Goal: Task Accomplishment & Management: Complete application form

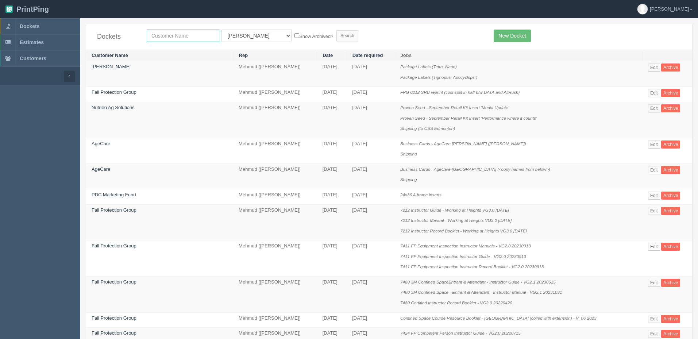
drag, startPoint x: 178, startPoint y: 32, endPoint x: 183, endPoint y: 34, distance: 4.7
click at [178, 32] on input "text" at bounding box center [183, 36] width 73 height 12
type input "fall"
click at [337, 30] on input "Search" at bounding box center [348, 35] width 22 height 11
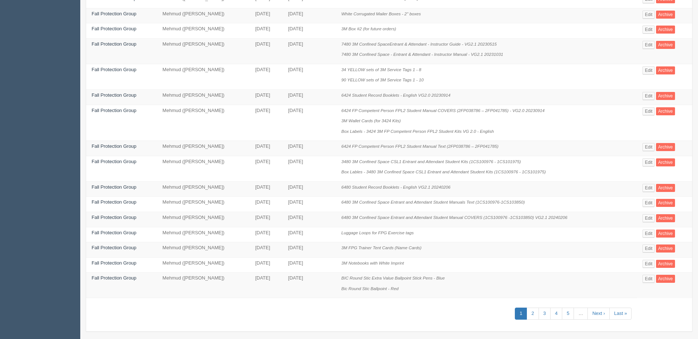
scroll to position [314, 0]
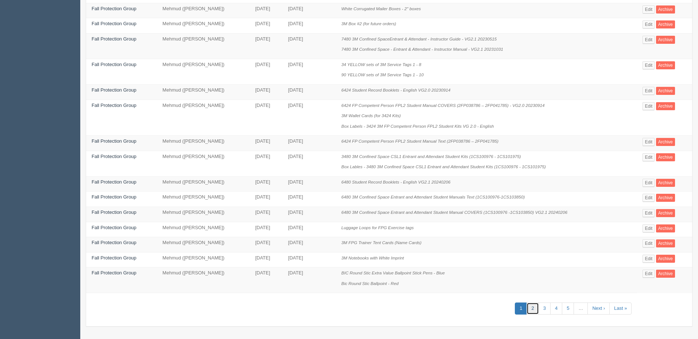
click at [534, 307] on link "2" at bounding box center [533, 309] width 12 height 12
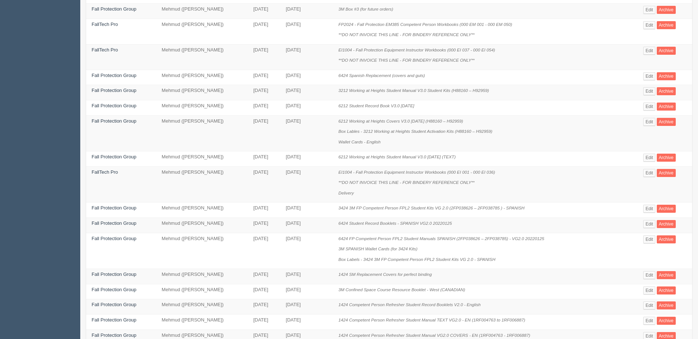
scroll to position [314, 0]
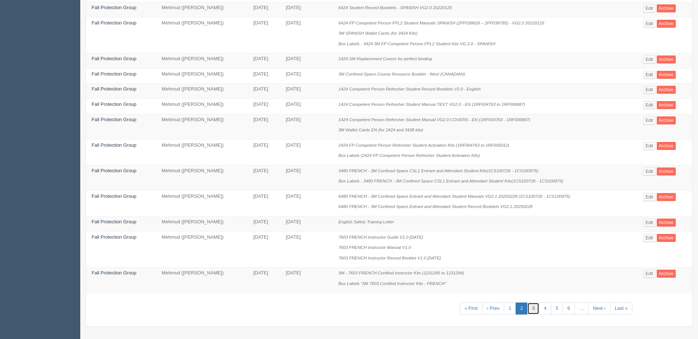
click at [535, 305] on link "3" at bounding box center [533, 309] width 12 height 12
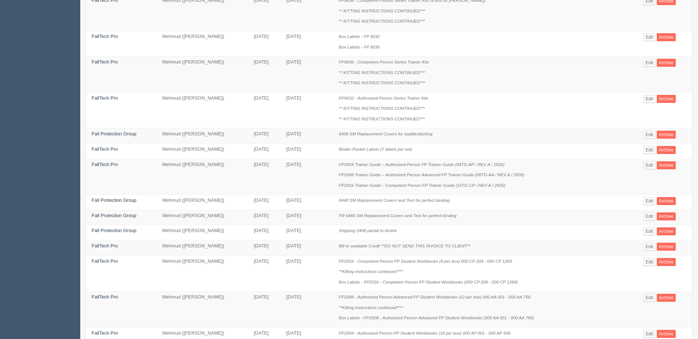
scroll to position [356, 0]
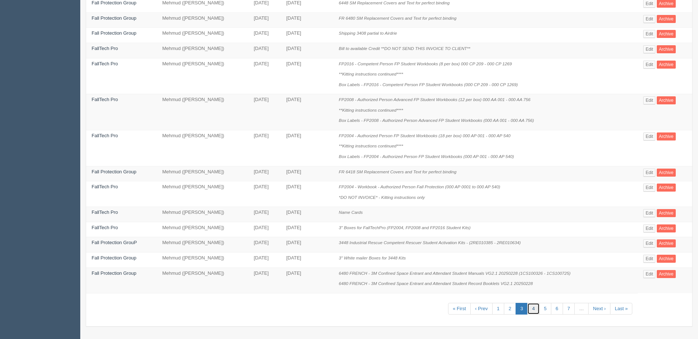
click at [533, 306] on link "4" at bounding box center [533, 309] width 12 height 12
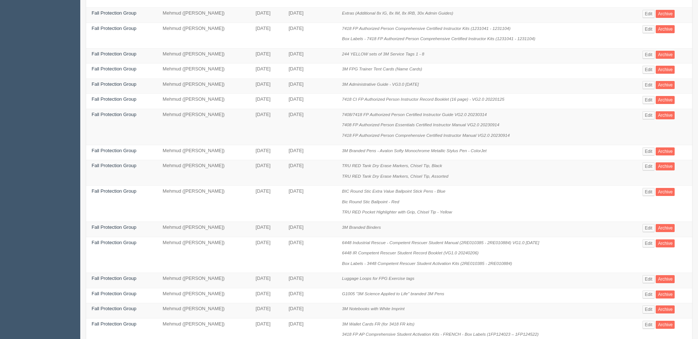
scroll to position [283, 0]
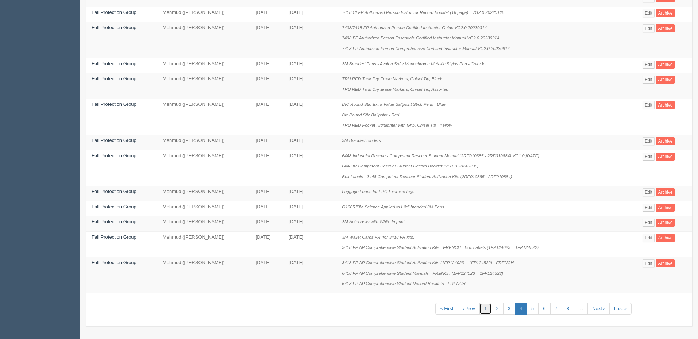
click at [484, 307] on link "1" at bounding box center [486, 309] width 12 height 12
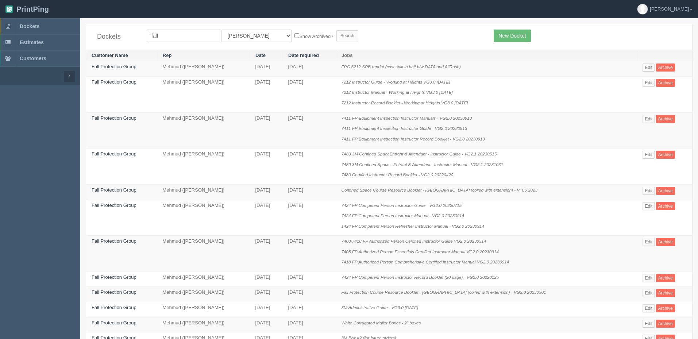
click at [377, 44] on div "Dockets fall All Users Ali Ali Test 1 Aly Amy Ankit Arif Brandon Dan France Gre…" at bounding box center [389, 37] width 606 height 26
click at [124, 192] on link "Fall Protection Group" at bounding box center [114, 189] width 45 height 5
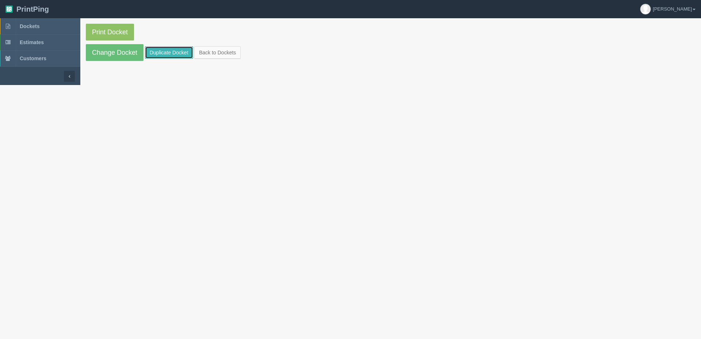
click at [170, 50] on link "Duplicate Docket" at bounding box center [169, 52] width 48 height 12
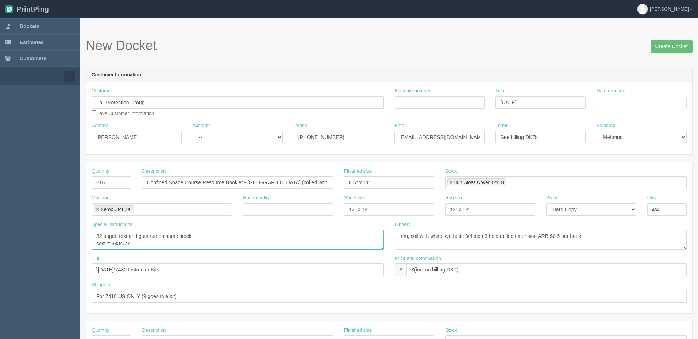
click at [84, 237] on section "New Docket Create Docket Customer Information Customer Fall Protection Group Sa…" at bounding box center [389, 340] width 618 height 645
type textarea "24 pager, text and guts run on same stock cost = $934.77"
click at [169, 181] on input "Confined Space Course Resource Booklet - USA (coiled with extension) - V_06.2023" at bounding box center [237, 182] width 191 height 12
drag, startPoint x: 110, startPoint y: 180, endPoint x: 0, endPoint y: 185, distance: 109.6
click at [0, 185] on section "Dockets Estimates Customers" at bounding box center [349, 340] width 698 height 645
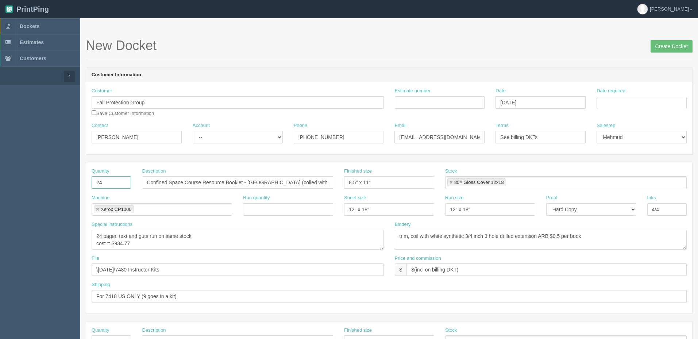
type input "24"
type input "7212 Resource Guide - Working at Heights VG3.0 2024.01.23"
click at [141, 245] on textarea "32 pager, text and guts run on same stock cost = $934.77" at bounding box center [238, 240] width 292 height 20
drag, startPoint x: 116, startPoint y: 244, endPoint x: 324, endPoint y: 220, distance: 209.4
click at [337, 231] on textarea "32 pager, text and guts run on same stock cost = $934.77" at bounding box center [238, 240] width 292 height 20
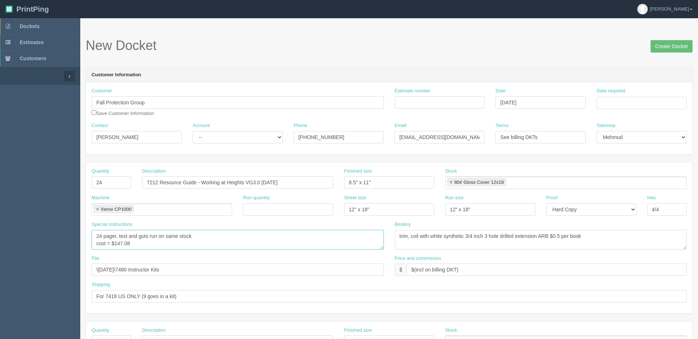
type textarea "24 pager, text and guts run on same stock cost = $147.08"
click at [609, 238] on textarea "trim, coil with white synthetic 3/4 inch 3 hole drilled extension ARB $0.5 per …" at bounding box center [541, 240] width 292 height 20
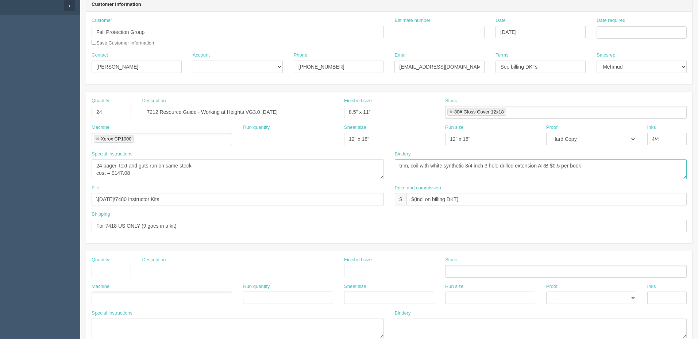
scroll to position [110, 0]
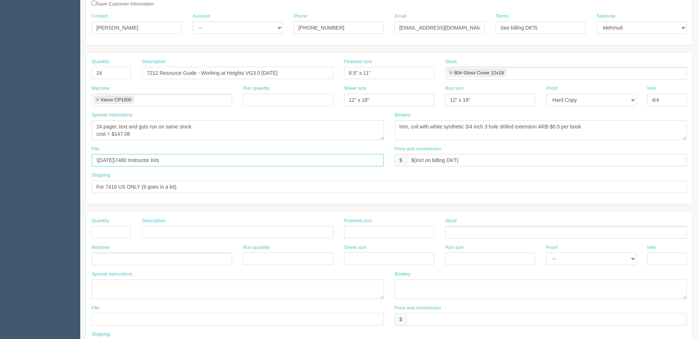
drag, startPoint x: 221, startPoint y: 160, endPoint x: 0, endPoint y: 163, distance: 220.9
click at [0, 163] on section "Dockets Estimates Customers" at bounding box center [349, 231] width 698 height 645
paste input "Z:\F\Fall Protection Group\2025\September 2025\7212 Course Reseource Booklet fo…"
drag, startPoint x: 170, startPoint y: 160, endPoint x: 0, endPoint y: 164, distance: 169.8
click at [0, 164] on section "Dockets Estimates Customers" at bounding box center [349, 231] width 698 height 645
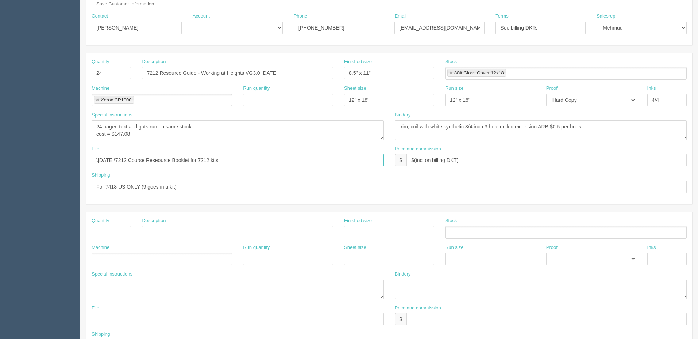
type input "\September 2025\7212 Course Reseource Booklet for 7212 kits"
click at [234, 181] on input "For 7418 US ONLY (9 goes in a kit)" at bounding box center [389, 187] width 595 height 12
type input "For 7212 CDN kits only"
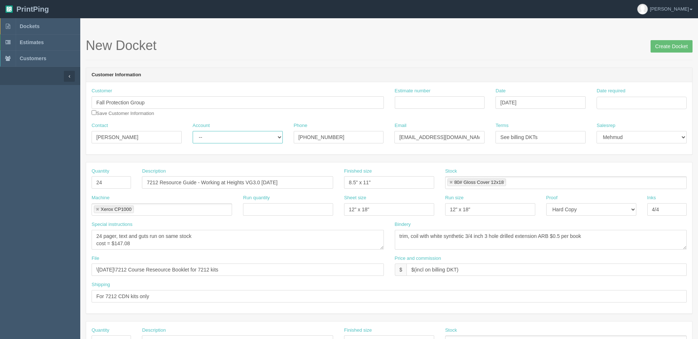
click at [246, 141] on select "-- Existing Client Allrush Client Rep Client" at bounding box center [238, 137] width 90 height 12
select select "Rep Client"
click at [193, 131] on select "-- Existing Client Allrush Client Rep Client" at bounding box center [238, 137] width 90 height 12
click at [423, 107] on input "Estimate number" at bounding box center [440, 102] width 90 height 12
click at [475, 103] on input "Estimate number" at bounding box center [440, 102] width 90 height 12
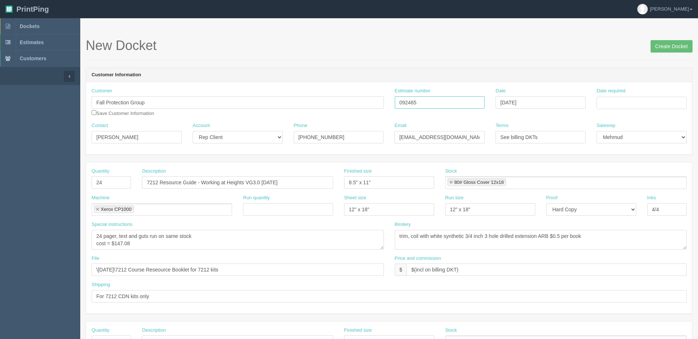
type input "092465"
click at [605, 100] on input "Date required" at bounding box center [642, 103] width 90 height 12
click at [624, 162] on td "16" at bounding box center [623, 162] width 9 height 11
click at [657, 164] on td "19" at bounding box center [652, 162] width 9 height 11
type input "[DATE]"
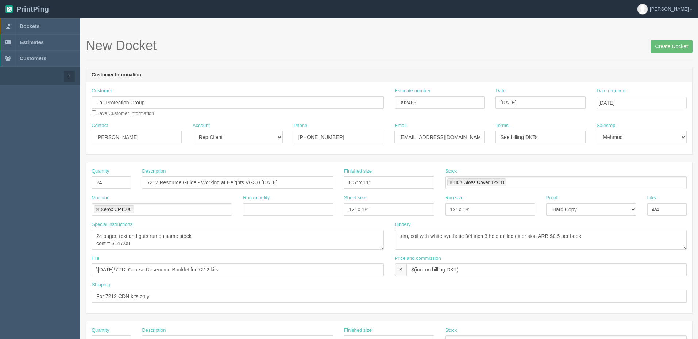
click at [554, 36] on section "New Docket Create Docket Customer Information Customer Fall Protection Group Sa…" at bounding box center [389, 340] width 618 height 645
click at [663, 43] on input "Create Docket" at bounding box center [672, 46] width 42 height 12
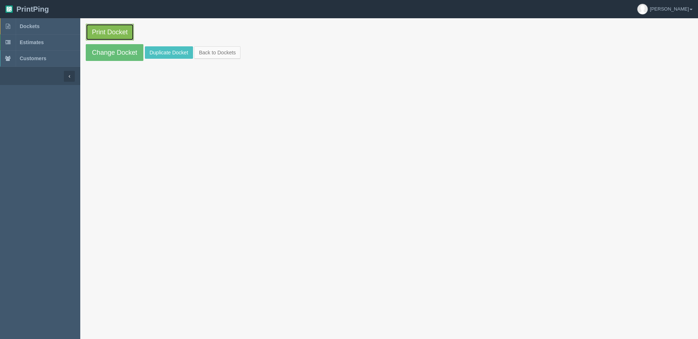
click at [112, 33] on link "Print Docket" at bounding box center [110, 32] width 48 height 17
click at [52, 29] on link "Dockets" at bounding box center [40, 26] width 80 height 16
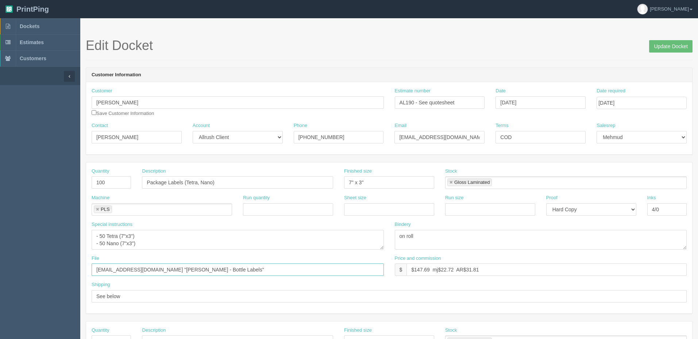
click at [220, 271] on input "[EMAIL_ADDRESS][DOMAIN_NAME] "[PERSON_NAME] - Bottle Labels"" at bounding box center [238, 270] width 292 height 12
click at [42, 28] on link "Dockets" at bounding box center [40, 26] width 80 height 16
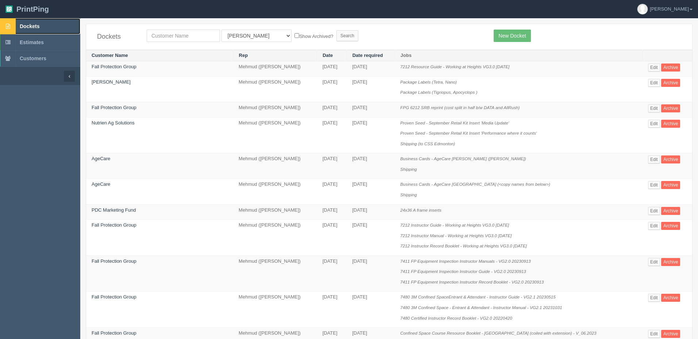
click at [37, 26] on span "Dockets" at bounding box center [30, 26] width 20 height 6
click at [34, 28] on span "Dockets" at bounding box center [30, 26] width 20 height 6
click at [512, 37] on link "New Docket" at bounding box center [512, 36] width 37 height 12
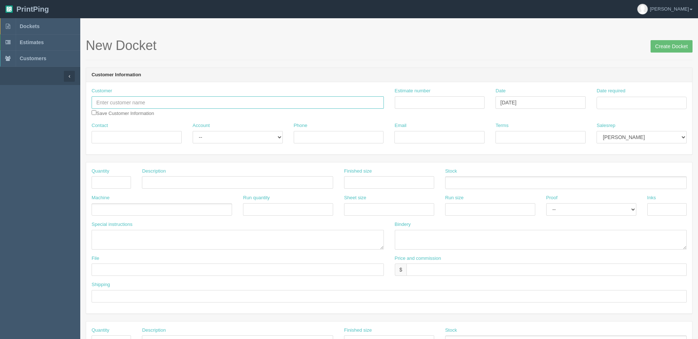
click at [140, 99] on input "text" at bounding box center [238, 102] width 292 height 12
type input "Fall Protection Group"
type input "See quotesheet"
click at [635, 161] on td "17" at bounding box center [633, 162] width 11 height 11
type input "September 17, 2025"
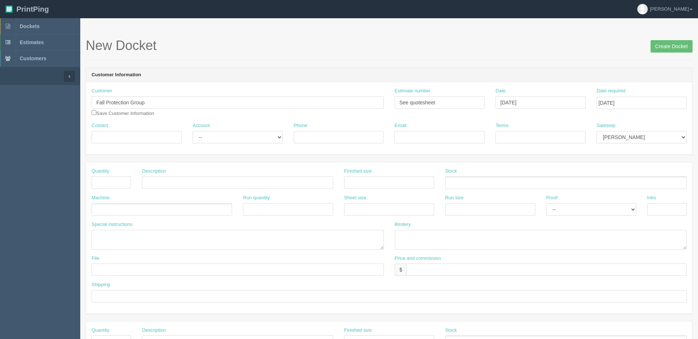
click at [543, 44] on h1 "New Docket Create Docket" at bounding box center [389, 45] width 607 height 15
click at [157, 134] on input "Contact" at bounding box center [137, 137] width 90 height 12
type input "Andrew Dawson"
select select "Rep Client"
click at [193, 131] on select "-- Existing Client Allrush Client Rep Client" at bounding box center [238, 137] width 90 height 12
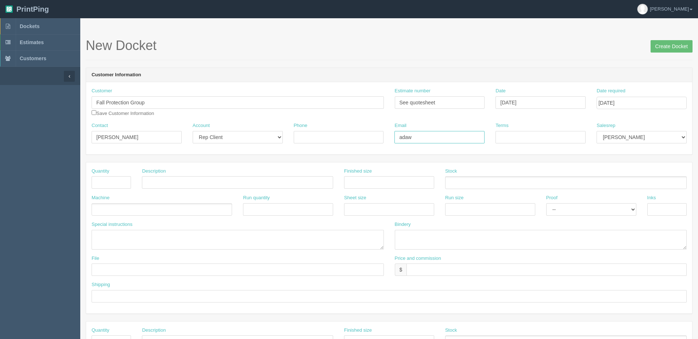
type input "adawson@mmm.com"
click at [555, 136] on input "PO FPG" at bounding box center [541, 137] width 90 height 12
type input "PO FPG1436"
select select "8"
type input "1"
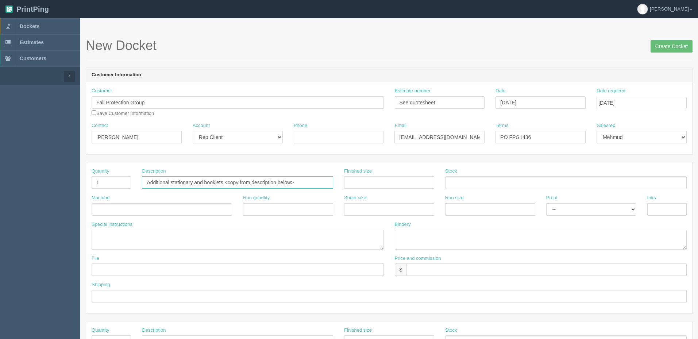
type input "Additional stationary and booklets <copy from description below>"
type input "A"
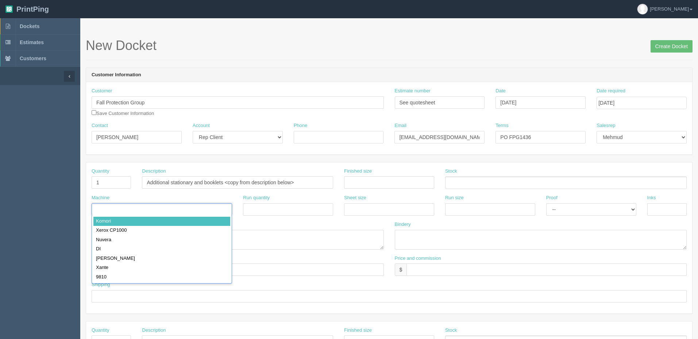
type input "B"
type input "Billing"
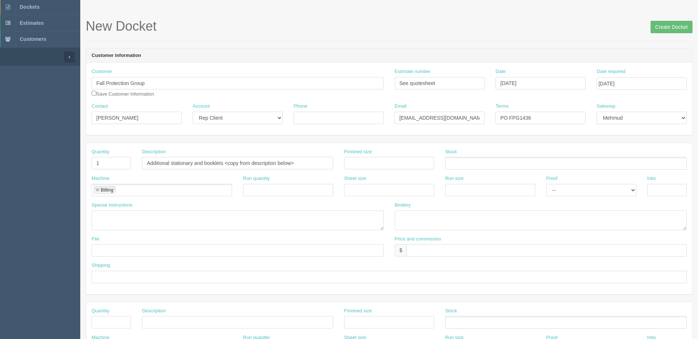
scroll to position [73, 0]
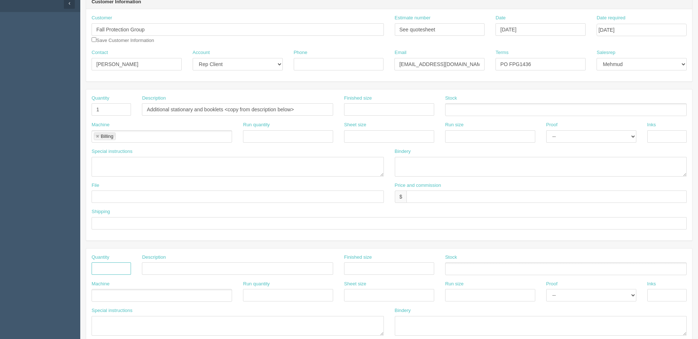
click at [111, 270] on input "text" at bounding box center [111, 268] width 39 height 12
click at [117, 222] on input "text" at bounding box center [389, 223] width 595 height 12
type input "Ship to FPG Airdrie"
click at [133, 161] on textarea at bounding box center [238, 167] width 292 height 20
click at [157, 164] on textarea at bounding box center [238, 167] width 292 height 20
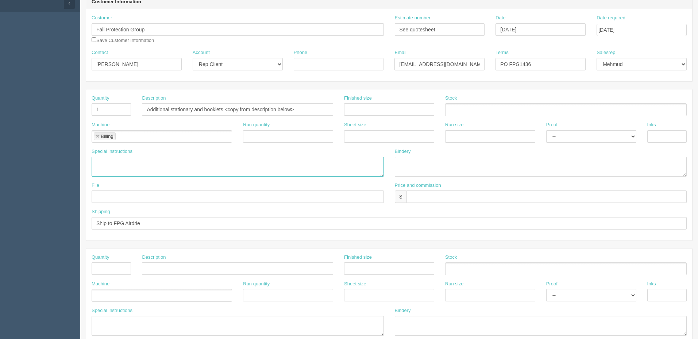
click at [191, 170] on textarea at bounding box center [238, 167] width 292 height 20
click at [133, 164] on textarea at bounding box center [238, 167] width 292 height 20
click at [120, 167] on textarea at bounding box center [238, 167] width 292 height 20
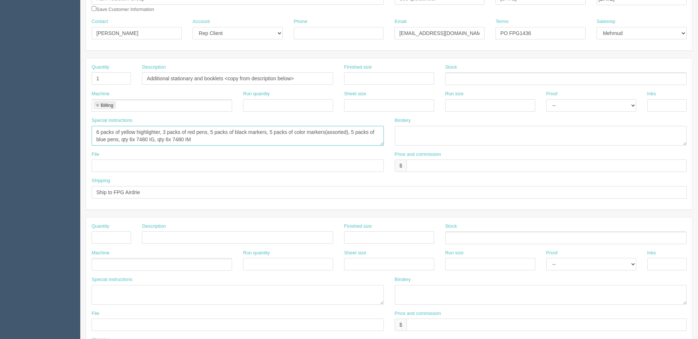
scroll to position [146, 0]
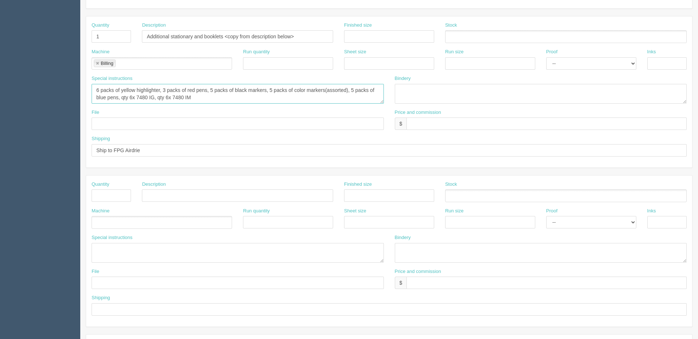
type textarea "6 packs of yellow highlighter, 3 packs of red pens, 5 packs of black markers, 5…"
click at [159, 251] on textarea at bounding box center [238, 253] width 292 height 20
drag, startPoint x: 366, startPoint y: 250, endPoint x: 398, endPoint y: 254, distance: 32.7
click at [366, 250] on textarea "Note on invoice **balance items to deliver later once ready: 24x 3M messenger b…" at bounding box center [238, 253] width 292 height 20
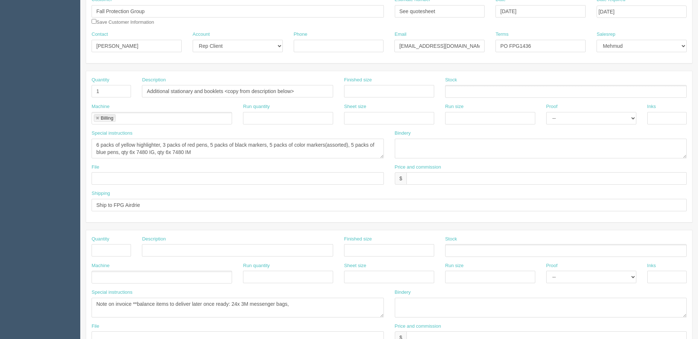
scroll to position [219, 0]
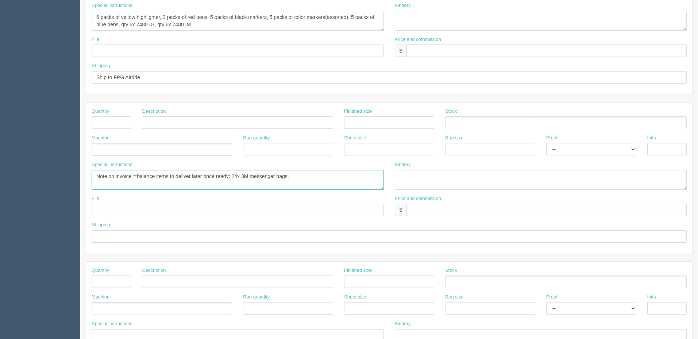
drag, startPoint x: 115, startPoint y: 178, endPoint x: 160, endPoint y: 195, distance: 48.2
click at [115, 178] on textarea "Note on invoice **balance items to deliver later once ready: 24x 3M messenger b…" at bounding box center [238, 180] width 292 height 20
click at [369, 176] on textarea "Add note on a separate line on the invoice: balance items to deliver later once…" at bounding box center [238, 180] width 292 height 20
click at [374, 176] on textarea "Add note on a separate line on the invoice: balance items to deliver later once…" at bounding box center [238, 180] width 292 height 20
click at [165, 186] on textarea "Add note on a separate line on the invoice: balance items to deliver later once…" at bounding box center [238, 180] width 292 height 20
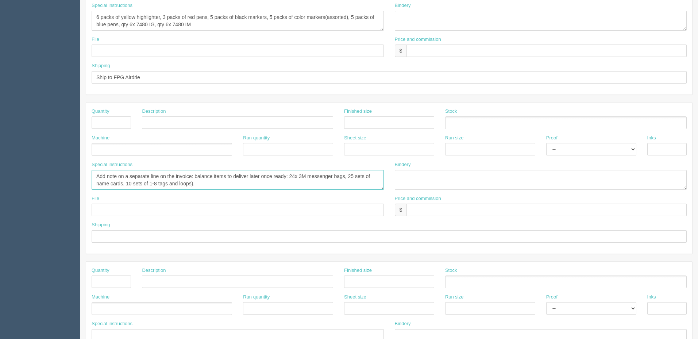
click at [136, 183] on textarea "Add note on a separate line on the invoice: balance items to deliver later once…" at bounding box center [238, 180] width 292 height 20
click at [210, 183] on textarea "Add note on a separate line on the invoice: balance items to deliver later once…" at bounding box center [238, 180] width 292 height 20
drag, startPoint x: 198, startPoint y: 174, endPoint x: 227, endPoint y: 191, distance: 33.5
click at [199, 174] on textarea "Add note on a separate line on the invoice: balance items to deliver later once…" at bounding box center [238, 180] width 292 height 20
type textarea "Add note on a separate line on the invoice: Balance items to deliver once ready…"
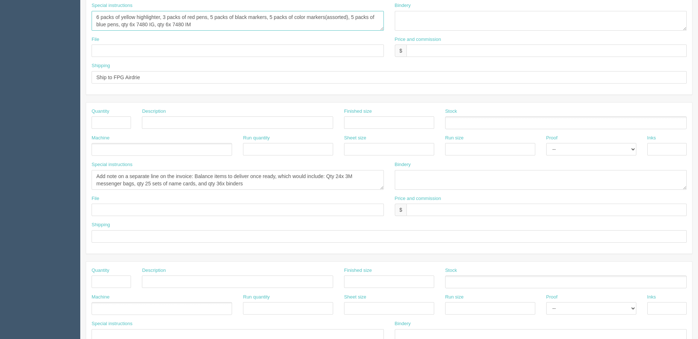
click at [204, 23] on textarea "6 packs of yellow highlighter, 3 packs of red pens, 5 packs of black markers, 5…" at bounding box center [238, 21] width 292 height 20
paste textarea "qty 10 sets of 1-8 tags and loops"
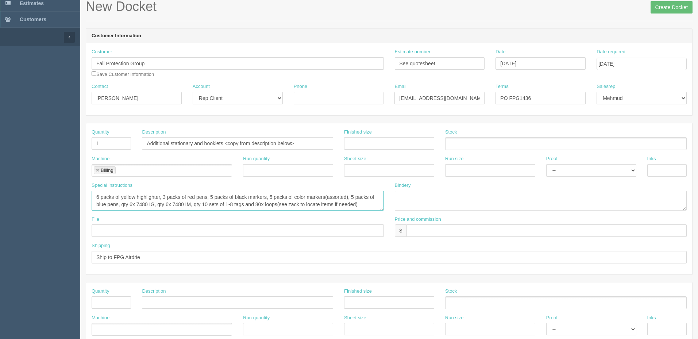
scroll to position [37, 0]
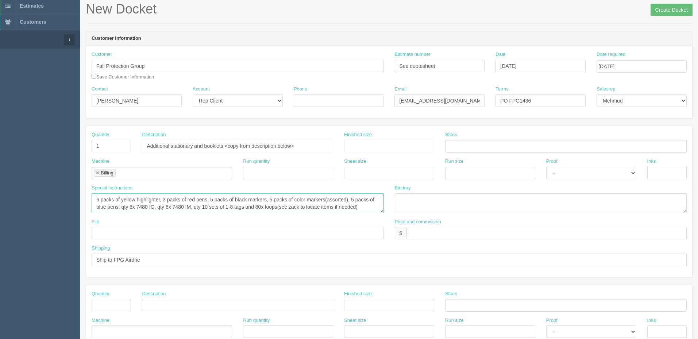
type textarea "6 packs of yellow highlighter, 3 packs of red pens, 5 packs of black markers, 5…"
click at [146, 172] on ul "Billing" at bounding box center [162, 173] width 141 height 13
type input "ARB"
type input "Billing,ARB"
click at [150, 208] on textarea "6 packs of yellow highlighter, 3 packs of red pens, 5 packs of black markers, 5…" at bounding box center [238, 203] width 292 height 20
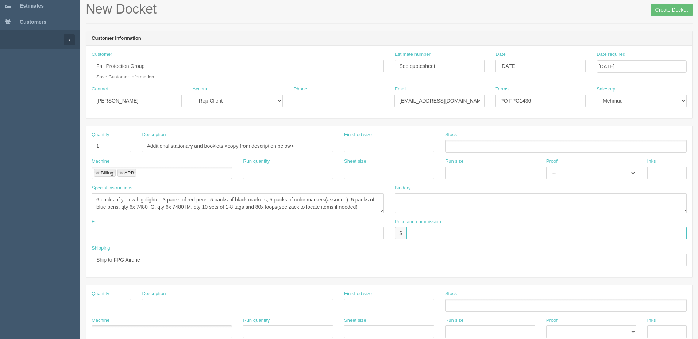
click at [433, 233] on input "text" at bounding box center [547, 233] width 280 height 12
click at [463, 230] on input "$" at bounding box center [547, 233] width 280 height 12
paste input "279.33"
type input "$1,801.66 mj$279.33 AR$370.43"
drag, startPoint x: 311, startPoint y: 145, endPoint x: 312, endPoint y: 141, distance: 4.1
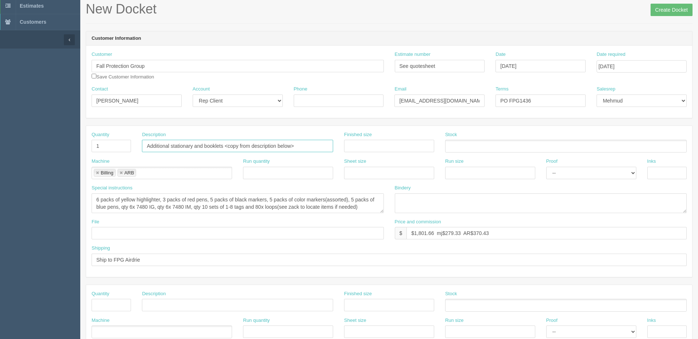
click at [312, 141] on input "Additional stationary and booklets <copy from description below>" at bounding box center [237, 146] width 191 height 12
click at [199, 143] on input "Additional stationary and booklets <copy from description below>" at bounding box center [237, 146] width 191 height 12
type input "Additional stationary items and booklets <copy from description below>"
click at [222, 258] on input "Ship to FPG Airdrie" at bounding box center [389, 260] width 595 height 12
type input "Ship to FPG Airdrie no later than 17th Sep, to arrive by 18th Sep."
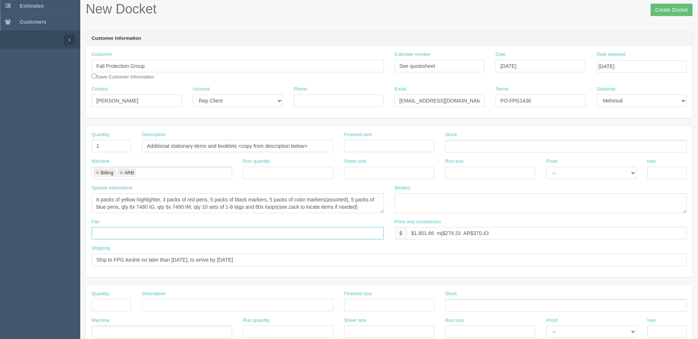
click at [160, 230] on input "text" at bounding box center [238, 233] width 292 height 12
type input "NA"
click at [377, 203] on textarea "6 packs of yellow highlighter, 3 packs of red pens, 5 packs of black markers, 5…" at bounding box center [238, 203] width 292 height 20
click at [301, 205] on textarea "6 packs of yellow highlighter, 3 packs of red pens, 5 packs of black markers, 5…" at bounding box center [238, 203] width 292 height 20
type textarea "6 packs of yellow highlighter, 3 packs of red pens, 5 packs of black markers, 5…"
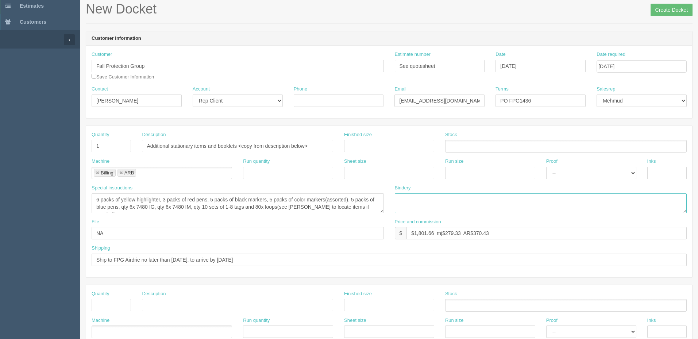
click at [435, 204] on textarea at bounding box center [541, 203] width 292 height 20
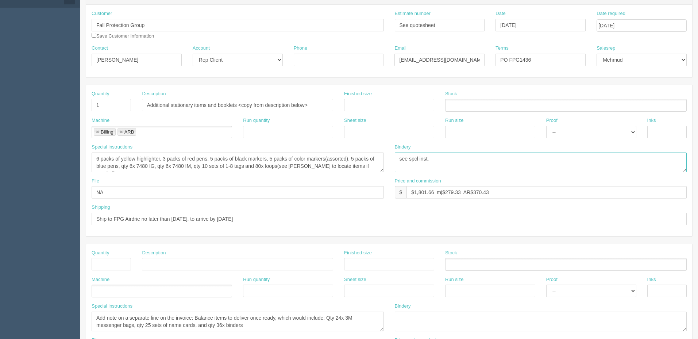
scroll to position [219, 0]
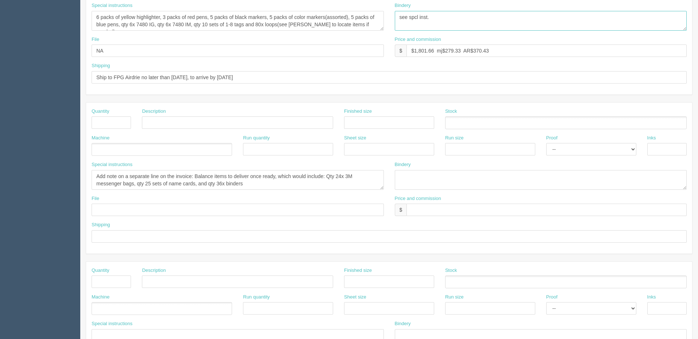
type textarea "see spcl inst."
click at [179, 122] on input "text" at bounding box center [237, 122] width 191 height 12
type input "**DO NOT INVOICE, SEE SPCL INST**"
click at [292, 185] on textarea "Add note on a separate line on the invoice: Balance items to deliver once ready…" at bounding box center [238, 180] width 292 height 20
click at [135, 177] on textarea "Add note on a separate line on the invoice: Balance items to deliver once ready…" at bounding box center [238, 180] width 292 height 20
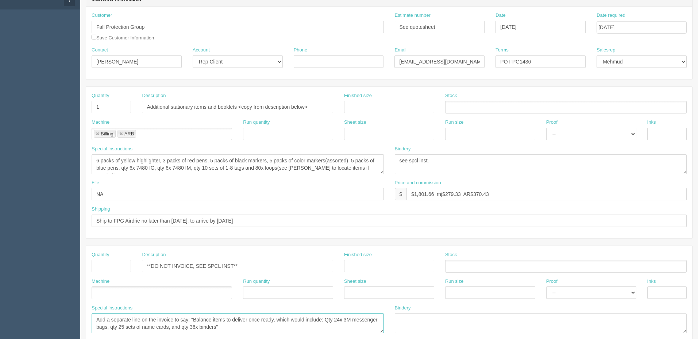
scroll to position [0, 0]
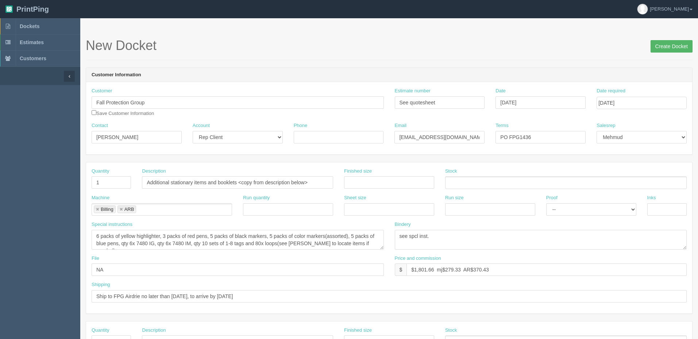
type textarea "Add a separate line on the invoice to say: "Balance items to deliver once ready…"
click at [662, 46] on input "Create Docket" at bounding box center [672, 46] width 42 height 12
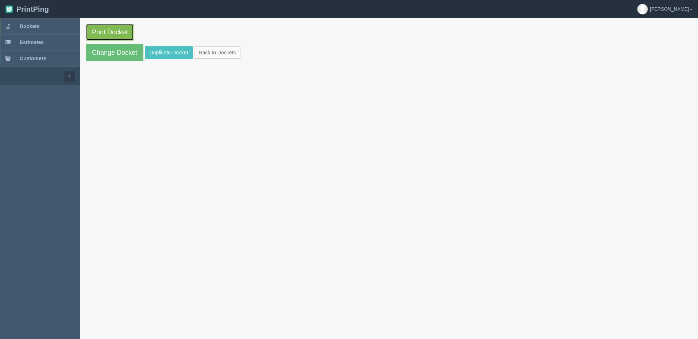
click at [109, 24] on link "Print Docket" at bounding box center [110, 32] width 48 height 17
click at [54, 28] on link "Dockets" at bounding box center [40, 26] width 80 height 16
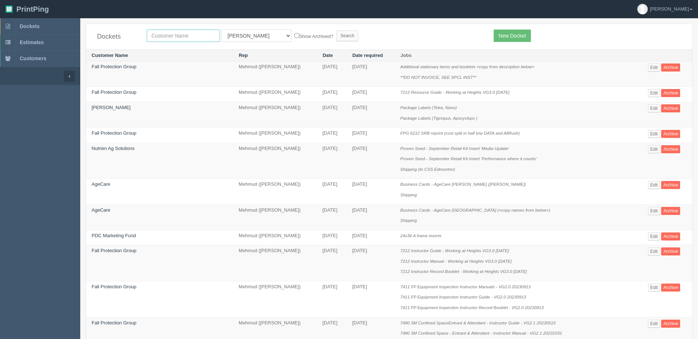
drag, startPoint x: 192, startPoint y: 37, endPoint x: 188, endPoint y: 33, distance: 5.4
click at [191, 35] on input "text" at bounding box center [183, 36] width 73 height 12
type input "big sky"
click at [337, 30] on input "Search" at bounding box center [348, 35] width 22 height 11
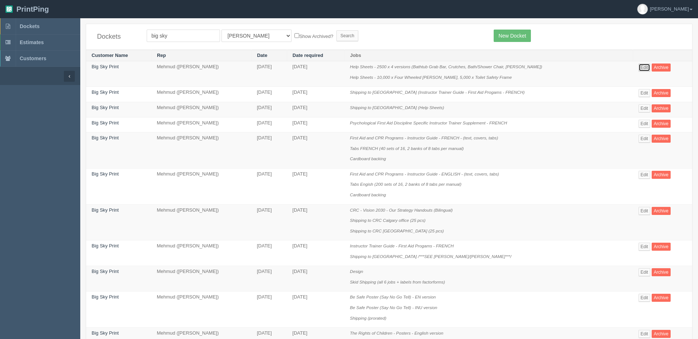
click at [644, 67] on link "Edit" at bounding box center [645, 68] width 12 height 8
click at [386, 37] on form "big sky All Users [PERSON_NAME] Test 1 [PERSON_NAME] [PERSON_NAME] [PERSON_NAME…" at bounding box center [315, 36] width 336 height 12
drag, startPoint x: 643, startPoint y: 66, endPoint x: 612, endPoint y: 83, distance: 35.5
click at [643, 66] on link "Edit" at bounding box center [645, 68] width 12 height 8
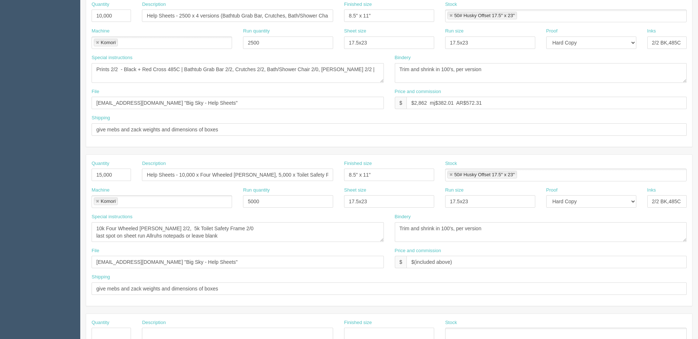
scroll to position [219, 0]
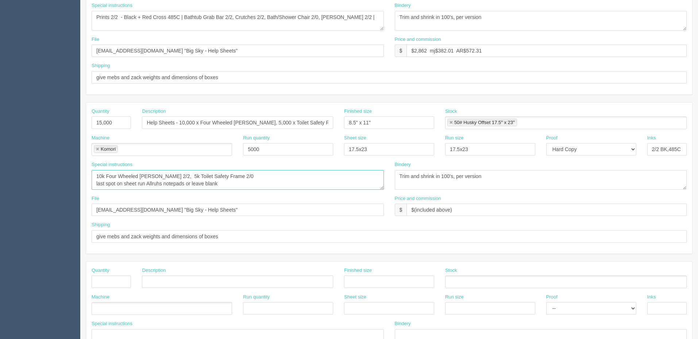
click at [234, 178] on textarea "10k Four Wheeled [PERSON_NAME] 2/2, 5k Toilet Safety Frame 2/0 last spot on she…" at bounding box center [238, 180] width 292 height 20
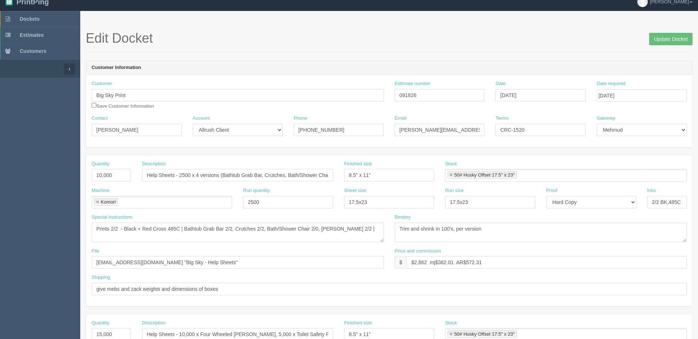
scroll to position [0, 0]
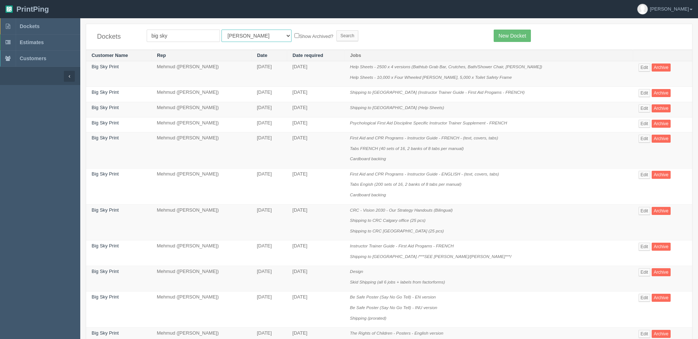
click at [238, 32] on select "All Users Ali Ali Test 1 Aly Amy Ankit Arif Brandon Dan France Greg Jim Mark Ma…" at bounding box center [257, 36] width 70 height 12
select select "8"
click at [222, 30] on select "All Users Ali Ali Test 1 Aly Amy Ankit Arif Brandon Dan France Greg Jim Mark Ma…" at bounding box center [257, 36] width 70 height 12
click at [596, 121] on p "Psychological First Aid Discipline Specific Instructor Trainer Supplement - FRE…" at bounding box center [489, 123] width 278 height 7
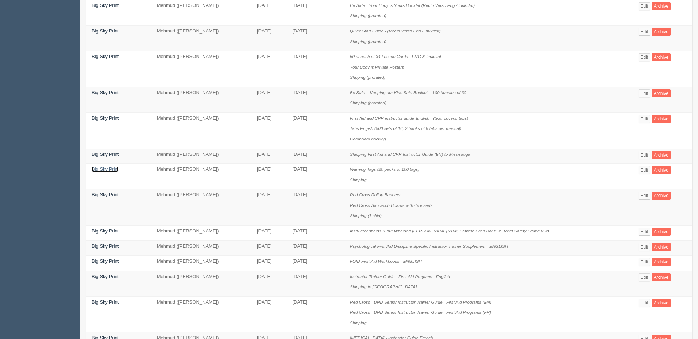
click at [108, 169] on link "Big Sky Print" at bounding box center [105, 168] width 27 height 5
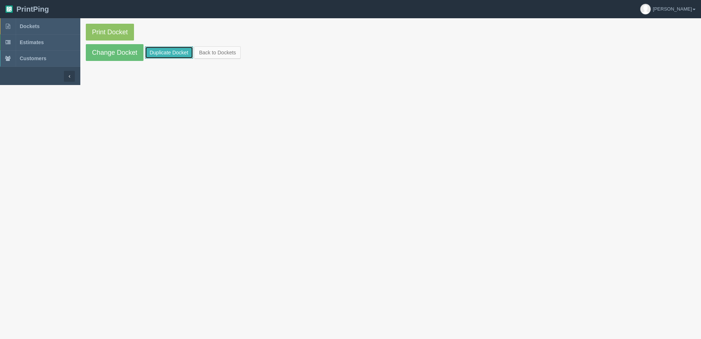
click at [167, 50] on link "Duplicate Docket" at bounding box center [169, 52] width 48 height 12
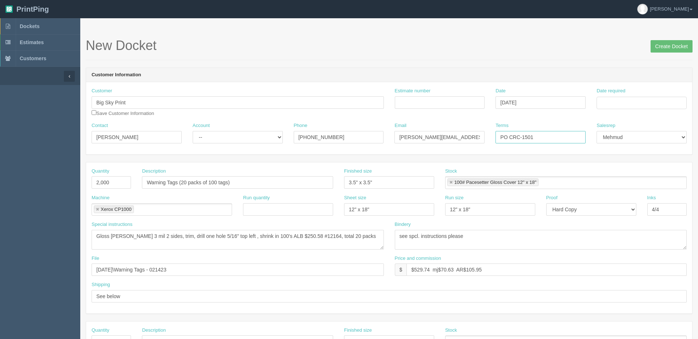
drag, startPoint x: 509, startPoint y: 138, endPoint x: 591, endPoint y: 131, distance: 82.5
click at [591, 131] on div "Contact Larry Account -- Existing Client Allrush Client Rep Client Phone 403-92…" at bounding box center [389, 135] width 606 height 27
paste input "-1525"
type input "PO CRC -1525"
click at [603, 99] on input "Date required" at bounding box center [642, 103] width 90 height 12
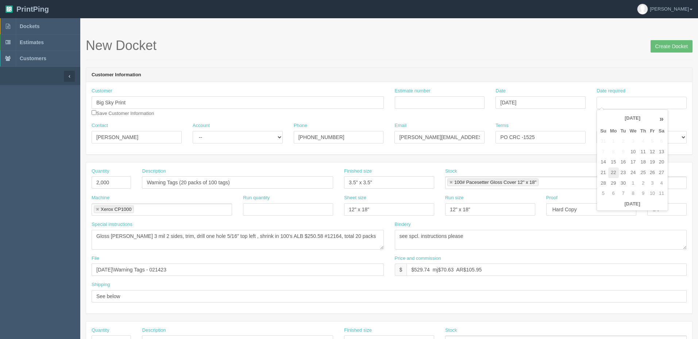
click at [614, 170] on td "22" at bounding box center [613, 173] width 11 height 11
click at [523, 69] on header "Customer Information" at bounding box center [389, 75] width 606 height 15
click at [673, 103] on input "September 22, 2025" at bounding box center [642, 103] width 90 height 12
click at [653, 161] on td "19" at bounding box center [652, 162] width 9 height 11
type input "[DATE]"
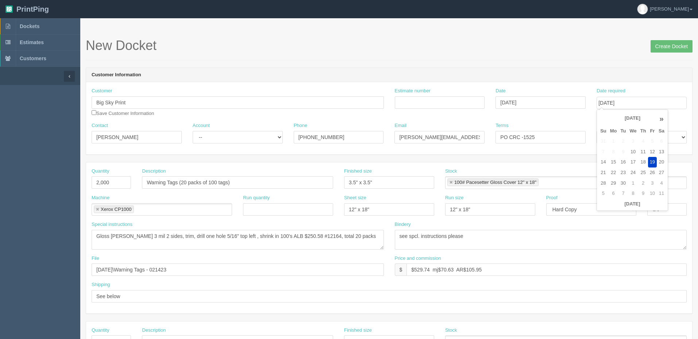
click at [591, 69] on header "Customer Information" at bounding box center [389, 75] width 606 height 15
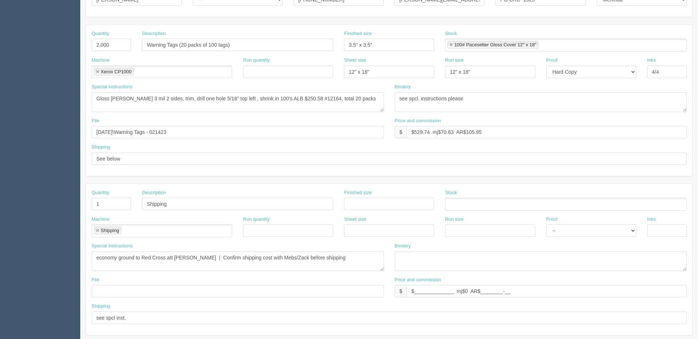
scroll to position [219, 0]
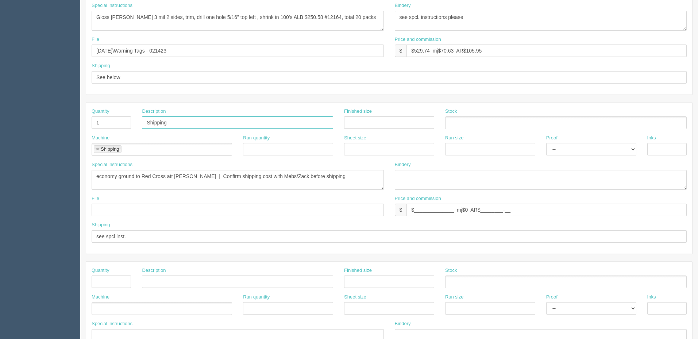
click at [191, 123] on input "Shipping" at bounding box center [237, 122] width 191 height 12
type input "Shipping (warning tags and help sheets)"
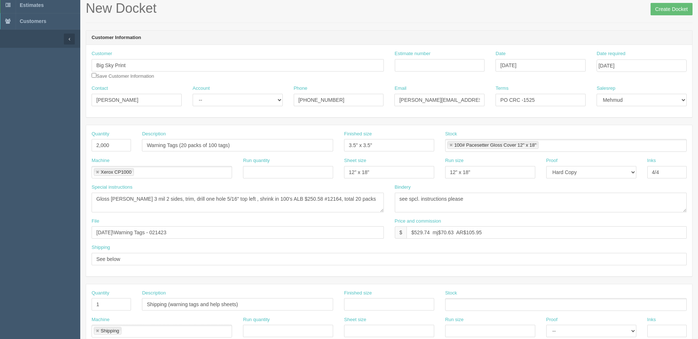
scroll to position [0, 0]
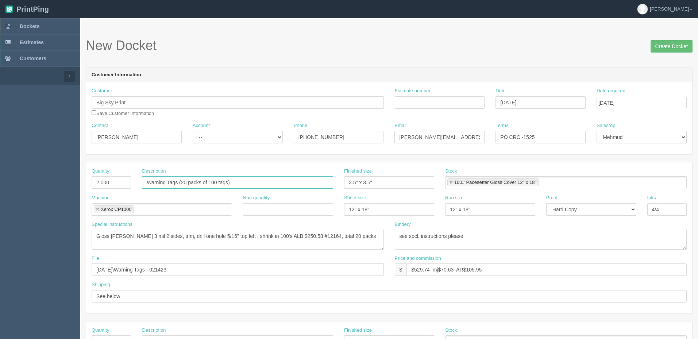
drag, startPoint x: 183, startPoint y: 180, endPoint x: 208, endPoint y: 198, distance: 30.1
click at [183, 180] on input "Warning Tags (20 packs of 100 tags)" at bounding box center [237, 182] width 191 height 12
type input "Warning Tags (10 packs of 100 tags)"
click at [117, 181] on input "2,000" at bounding box center [111, 182] width 39 height 12
type input "1,000"
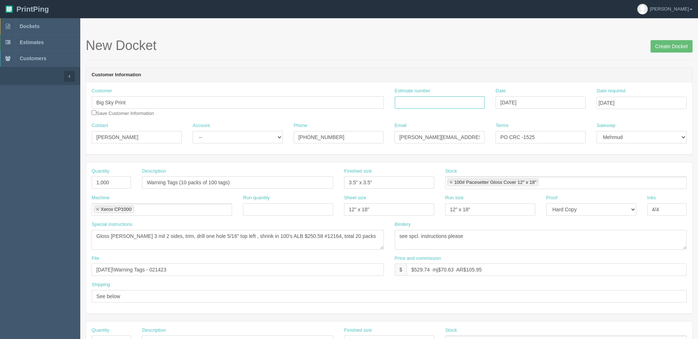
click at [435, 99] on input "Estimate number" at bounding box center [440, 102] width 90 height 12
paste input "092227"
type input "092227"
drag, startPoint x: 516, startPoint y: 277, endPoint x: 982, endPoint y: 248, distance: 466.3
click at [698, 248] on html "PrintPing Zack Edit account ( [PERSON_NAME][EMAIL_ADDRESS][DOMAIN_NAME] ) Logou…" at bounding box center [349, 331] width 698 height 663
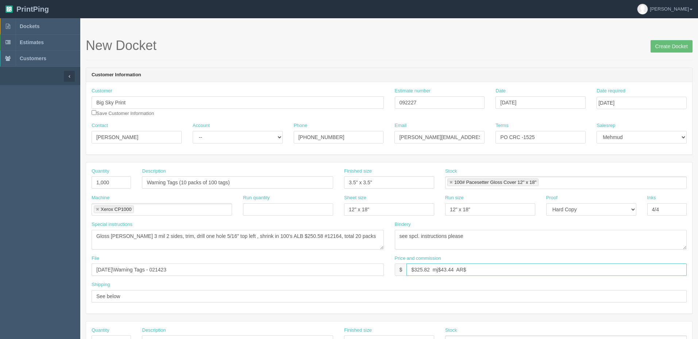
click at [482, 267] on input "$325.82 mj$43.44 AR$" at bounding box center [547, 270] width 280 height 12
type input "$325.82 mj$43.44 AR$65.16"
click at [501, 235] on textarea "see spcl. instructions please" at bounding box center [541, 240] width 292 height 20
click at [118, 233] on textarea "Gloss lam 3 mil 2 sides, trim, drill one hole 5/16" top left , shrink in 100's …" at bounding box center [238, 240] width 292 height 20
click at [123, 235] on textarea "Gloss lam 3 mil 2 sides, trim, drill one hole 5/16" top left , shrink in 100's …" at bounding box center [238, 240] width 292 height 20
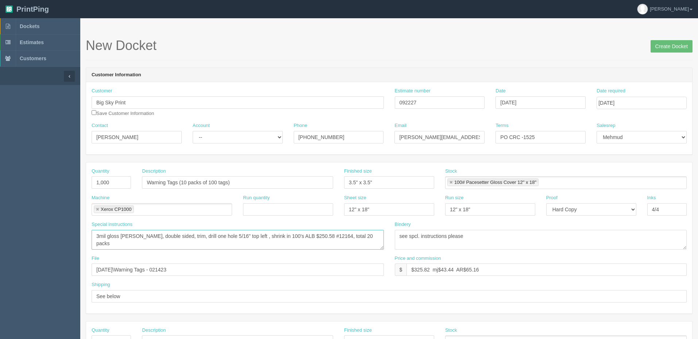
click at [296, 235] on textarea "Gloss lam 3 mil 2 sides, trim, drill one hole 5/16" top left , shrink in 100's …" at bounding box center [238, 240] width 292 height 20
click at [374, 236] on textarea "Gloss lam 3 mil 2 sides, trim, drill one hole 5/16" top left , shrink in 100's …" at bounding box center [238, 240] width 292 height 20
type textarea "3mil gloss lam, double sided, trim, drill one hole 5/16" top left , shrink in 1…"
click at [453, 62] on form "New Docket Create Docket Customer Information Customer Big Sky Print Save Custo…" at bounding box center [389, 345] width 607 height 614
click at [206, 136] on select "-- Existing Client Allrush Client Rep Client" at bounding box center [238, 137] width 90 height 12
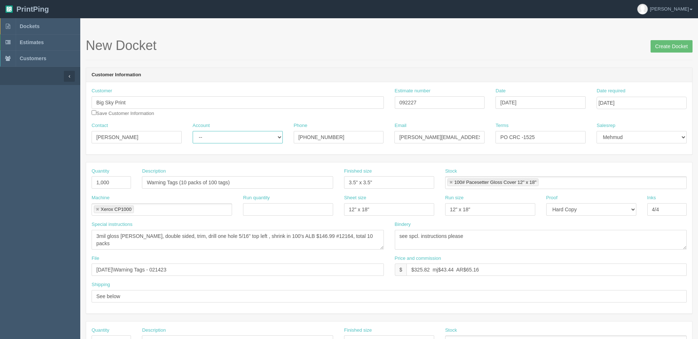
select select "Rep Client"
click at [193, 131] on select "-- Existing Client Allrush Client Rep Client" at bounding box center [238, 137] width 90 height 12
click at [153, 138] on input "Larry" at bounding box center [137, 137] width 90 height 12
type input "Larry Holden"
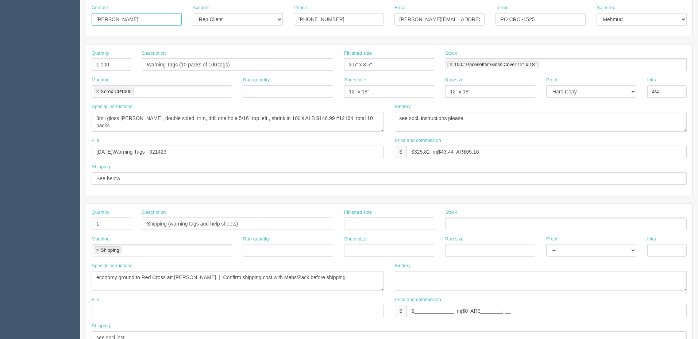
scroll to position [183, 0]
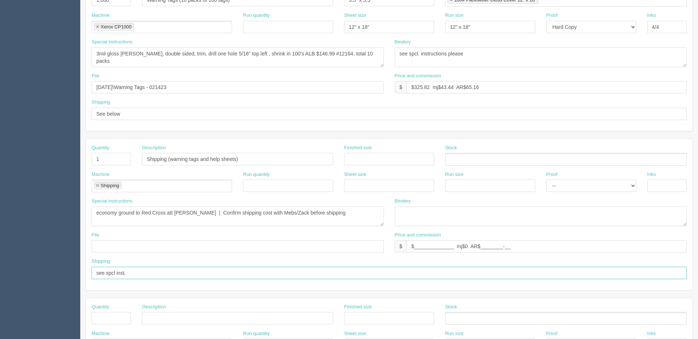
drag, startPoint x: 159, startPoint y: 272, endPoint x: 167, endPoint y: 266, distance: 9.9
click at [159, 272] on input "see spcl inst." at bounding box center [389, 273] width 595 height 12
drag, startPoint x: 274, startPoint y: 158, endPoint x: 274, endPoint y: 163, distance: 5.5
click at [274, 158] on input "Shipping (warning tags and help sheets)" at bounding box center [237, 159] width 191 height 12
type input "Shipping (warning tags and help sheets)"
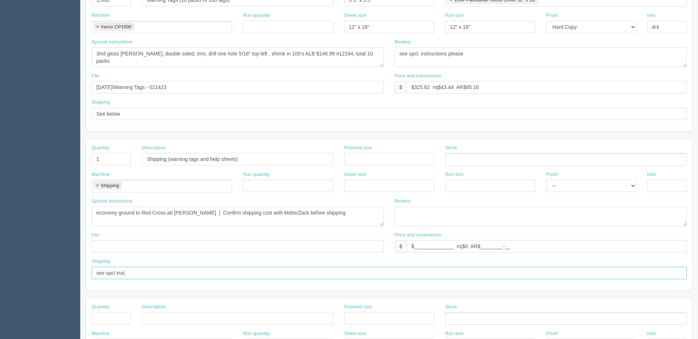
click at [155, 272] on input "see spcl inst." at bounding box center [389, 273] width 595 height 12
type input "see spcl inst. | Send invoice ONLY when both jobs are ready - not sooner"
drag, startPoint x: 414, startPoint y: 249, endPoint x: 672, endPoint y: 246, distance: 257.3
click at [672, 246] on input "$______________ mj$0 AR$________-__" at bounding box center [547, 246] width 280 height 12
type input "$680 mj$___________ AR$_____________"
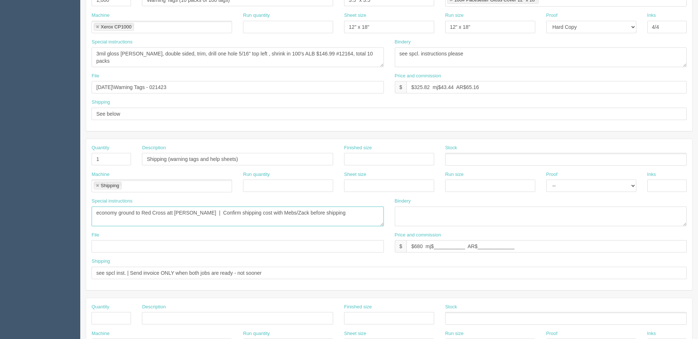
click at [357, 214] on textarea "economy ground to Red Cross att Jerry Mahner | Confirm shipping cost with Mebs/…" at bounding box center [238, 217] width 292 height 20
drag, startPoint x: 376, startPoint y: 212, endPoint x: 0, endPoint y: 182, distance: 377.1
click at [0, 182] on section "Dockets Estimates Customers" at bounding box center [349, 158] width 698 height 645
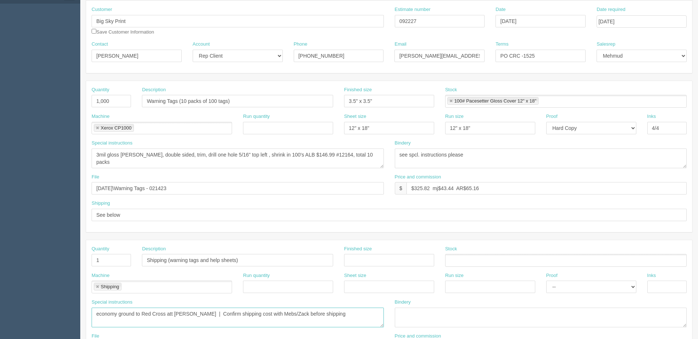
scroll to position [0, 0]
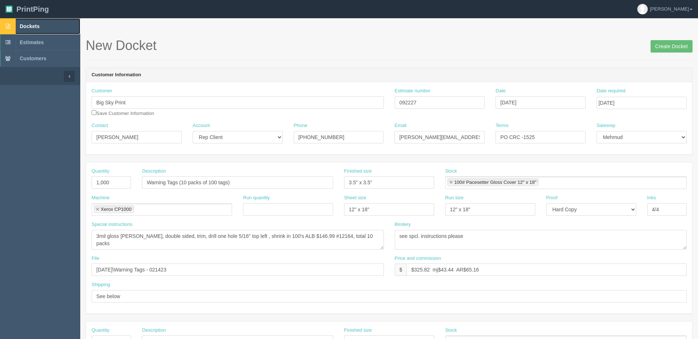
click at [48, 26] on link "Dockets" at bounding box center [40, 26] width 80 height 16
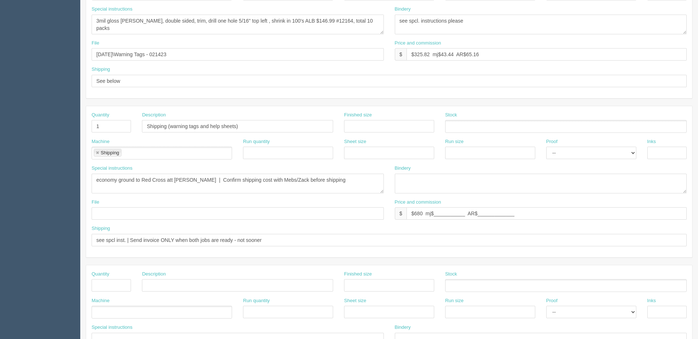
scroll to position [256, 0]
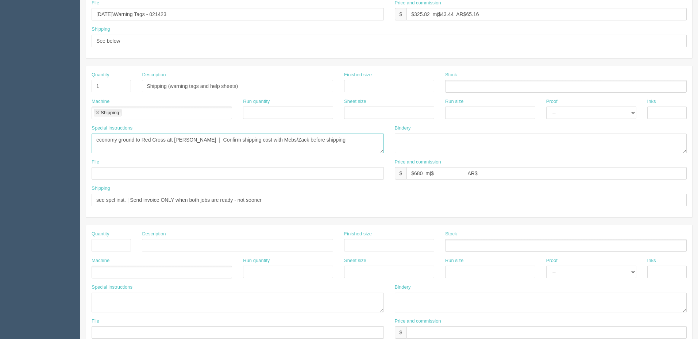
click at [193, 149] on textarea "economy ground to Red Cross att Jerry Mahner | Confirm shipping cost with Mebs/…" at bounding box center [238, 144] width 292 height 20
drag, startPoint x: 343, startPoint y: 147, endPoint x: 289, endPoint y: 149, distance: 54.4
click at [344, 146] on textarea "economy ground to Red Cross att Jerry Mahner | Confirm shipping cost with Mebs/…" at bounding box center [238, 144] width 292 height 20
drag, startPoint x: 209, startPoint y: 139, endPoint x: 0, endPoint y: 134, distance: 209.2
click at [0, 134] on section "Dockets Estimates Customers" at bounding box center [349, 85] width 698 height 645
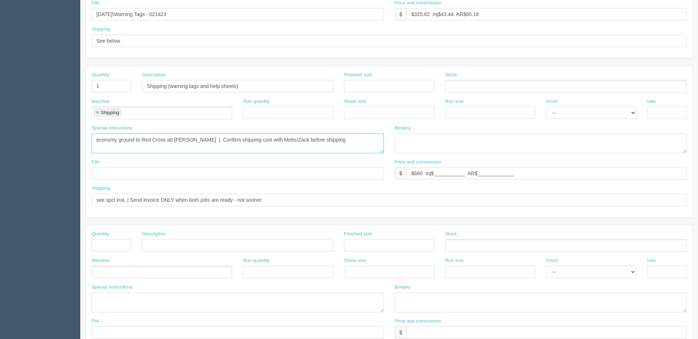
paste textarea "give mebs and zack weights and dimensions of boxes"
drag, startPoint x: 92, startPoint y: 139, endPoint x: 82, endPoint y: 137, distance: 9.7
click at [85, 138] on section "New Docket Create Docket Customer Information Customer Big Sky Print Save Custo…" at bounding box center [389, 85] width 618 height 645
click at [110, 139] on textarea "economy ground to Red Cross att Jerry Mahner | Confirm shipping cost with Mebs/…" at bounding box center [238, 144] width 292 height 20
click at [226, 139] on textarea "economy ground to Red Cross att Jerry Mahner | Confirm shipping cost with Mebs/…" at bounding box center [238, 144] width 292 height 20
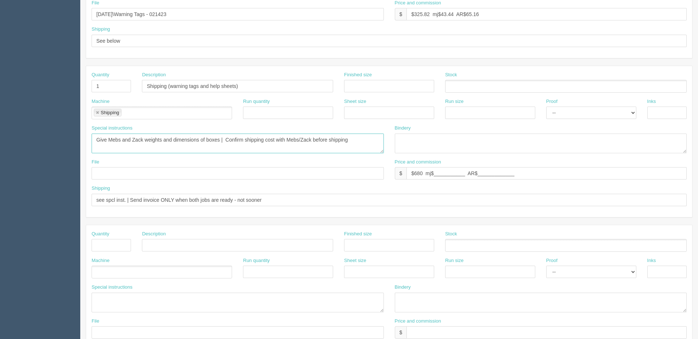
click at [230, 140] on textarea "economy ground to Red Cross att Jerry Mahner | Confirm shipping cost with Mebs/…" at bounding box center [238, 144] width 292 height 20
click at [368, 143] on textarea "economy ground to Red Cross att Jerry Mahner | Confirm shipping cost with Mebs/…" at bounding box center [238, 144] width 292 height 20
type textarea "Give Mebs and Zack weights and dimensions of boxes | Confirm shipping cost with…"
click at [443, 139] on textarea at bounding box center [541, 144] width 292 height 20
click at [368, 143] on textarea "economy ground to Red Cross att Jerry Mahner | Confirm shipping cost with Mebs/…" at bounding box center [238, 144] width 292 height 20
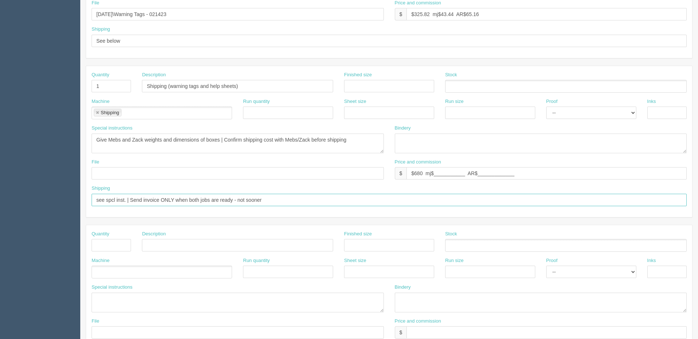
click at [285, 196] on input "see spcl inst. | Send invoice ONLY when both jobs are ready - not sooner" at bounding box center [389, 200] width 595 height 12
click at [564, 175] on input "$680 mj$___________ AR$_____________" at bounding box center [547, 173] width 280 height 12
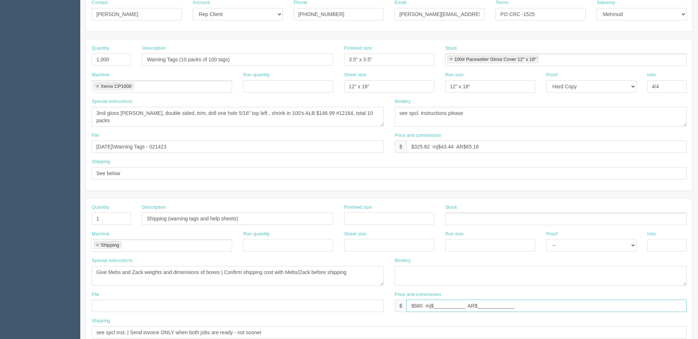
scroll to position [292, 0]
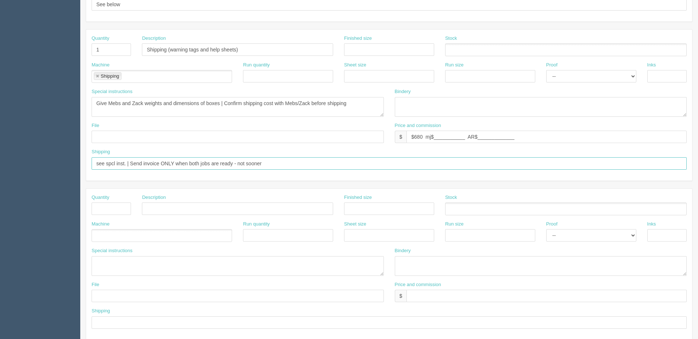
click at [164, 163] on input "see spcl inst. | Send invoice ONLY when both jobs are ready - not sooner" at bounding box center [389, 163] width 595 height 12
click at [176, 163] on input "see spcl inst. | Send invoices ONLY when both jobs are done and ready to go wit…" at bounding box center [389, 163] width 595 height 12
paste input "not sooner"
type input "see spcl inst. | Send invoices ONLY when both jobs are done(not sooner) and rea…"
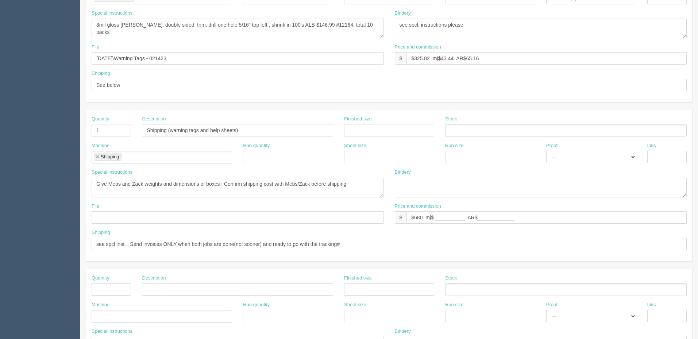
scroll to position [219, 0]
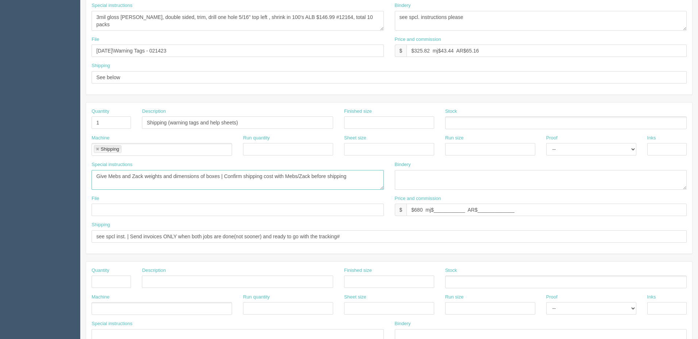
click at [364, 174] on textarea "economy ground to Red Cross att Jerry Mahner | Confirm shipping cost with Mebs/…" at bounding box center [238, 180] width 292 height 20
click at [374, 177] on textarea "economy ground to Red Cross att Jerry Mahner | Confirm shipping cost with Mebs/…" at bounding box center [238, 180] width 292 height 20
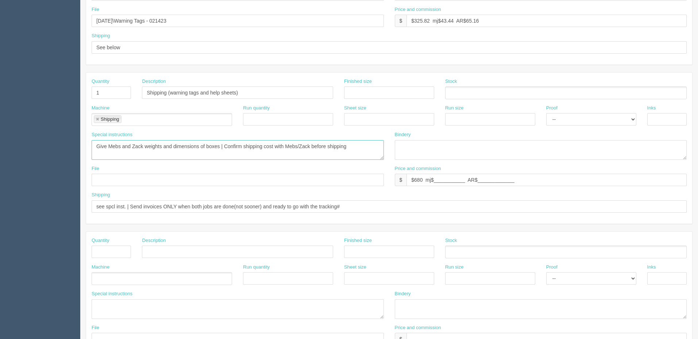
scroll to position [256, 0]
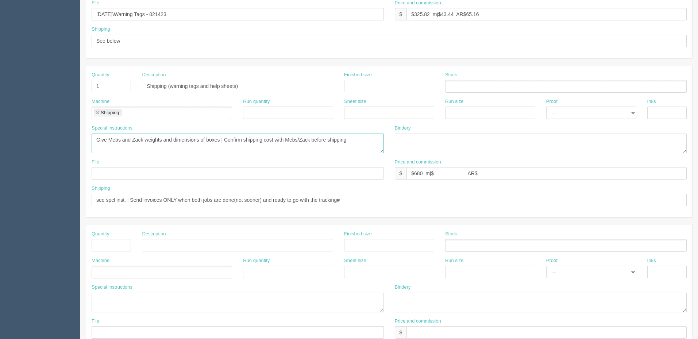
drag, startPoint x: 230, startPoint y: 138, endPoint x: 572, endPoint y: 142, distance: 341.3
click at [565, 142] on div "Special instructions economy ground to Red Cross att Jerry Mahner | Confirm shi…" at bounding box center [389, 142] width 606 height 34
click at [247, 147] on textarea "economy ground to Red Cross att Jerry Mahner | Confirm shipping cost with Mebs/…" at bounding box center [238, 144] width 292 height 20
drag, startPoint x: 373, startPoint y: 143, endPoint x: 0, endPoint y: 122, distance: 373.2
click at [0, 122] on section "Dockets Estimates Customers" at bounding box center [349, 85] width 698 height 645
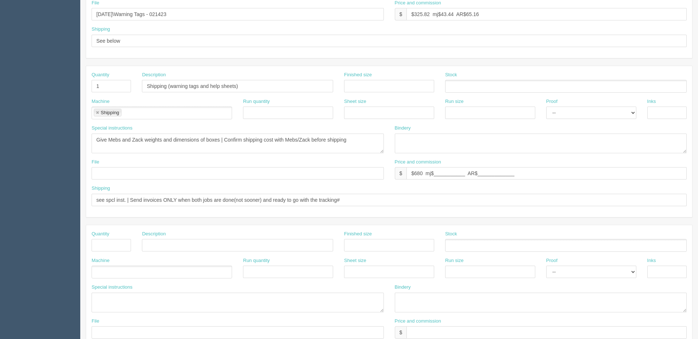
click at [337, 153] on div "Special instructions economy ground to Red Cross att Jerry Mahner | Confirm shi…" at bounding box center [237, 142] width 303 height 34
drag, startPoint x: 376, startPoint y: 140, endPoint x: 0, endPoint y: 143, distance: 375.6
click at [0, 143] on section "Dockets Estimates Customers" at bounding box center [349, 85] width 698 height 645
click at [262, 147] on textarea "economy ground to Red Cross att Jerry Mahner | Confirm shipping cost with Mebs/…" at bounding box center [238, 144] width 292 height 20
click at [292, 139] on textarea "economy ground to Red Cross att Jerry Mahner | Confirm shipping cost with Mebs/…" at bounding box center [238, 144] width 292 height 20
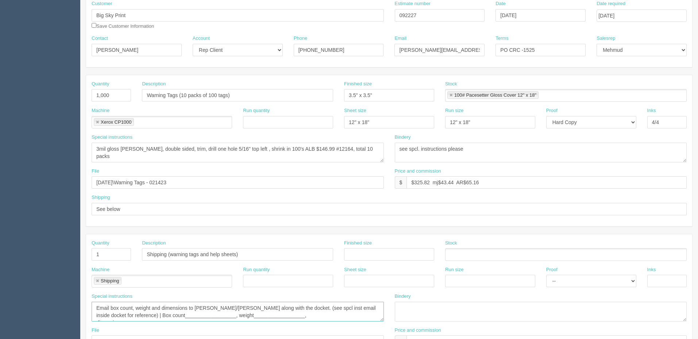
scroll to position [0, 0]
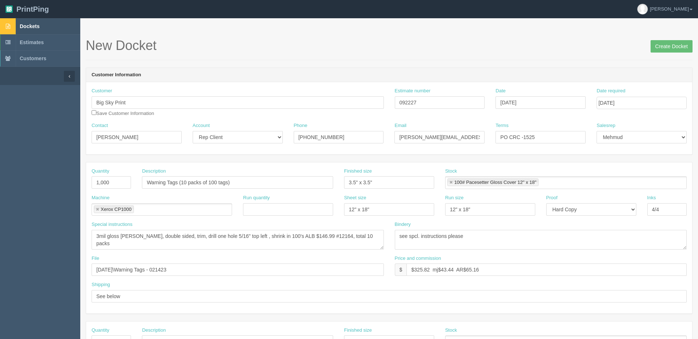
type textarea "Email box count, weight and dimensions to Zack/Mebs along with the docket. (see…"
click at [667, 43] on input "Create Docket" at bounding box center [672, 46] width 42 height 12
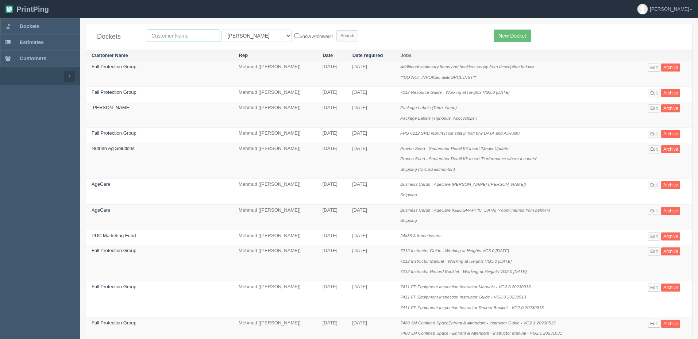
click at [191, 34] on input "text" at bounding box center [183, 36] width 73 height 12
type input "big sky"
click at [337, 30] on input "Search" at bounding box center [348, 35] width 22 height 11
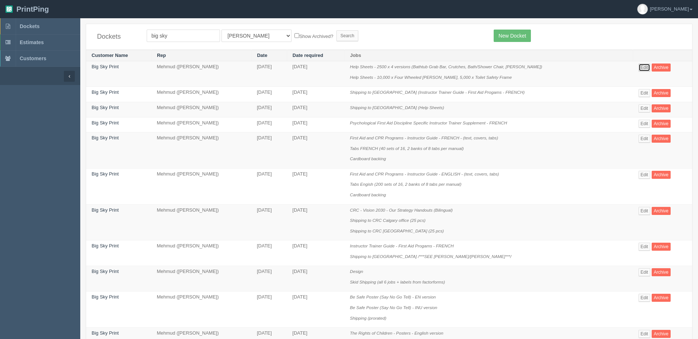
click at [646, 66] on link "Edit" at bounding box center [645, 68] width 12 height 8
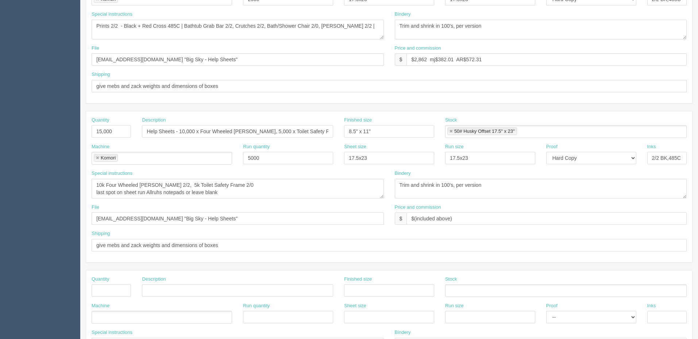
scroll to position [219, 0]
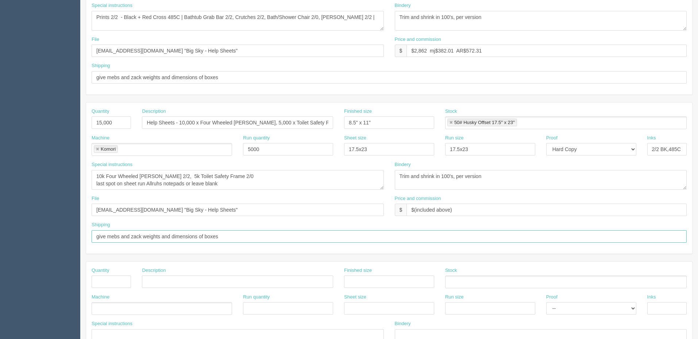
drag, startPoint x: 262, startPoint y: 237, endPoint x: -72, endPoint y: 242, distance: 334.4
click at [0, 242] on html "PrintPing Zack Edit account ( [PERSON_NAME][EMAIL_ADDRESS][DOMAIN_NAME] ) Logou…" at bounding box center [349, 112] width 698 height 663
click at [266, 177] on textarea "10k Four Wheeled [PERSON_NAME] 2/2, 5k Toilet Safety Frame 2/0 last spot on she…" at bounding box center [238, 180] width 292 height 20
click at [279, 182] on textarea "10k Four Wheeled [PERSON_NAME] 2/2, 5k Toilet Safety Frame 2/0 last spot on she…" at bounding box center [238, 180] width 292 height 20
click at [269, 177] on textarea "10k Four Wheeled Walker 2/2, 5k Toilet Safety Frame 2/0 last spot on sheet run …" at bounding box center [238, 180] width 292 height 20
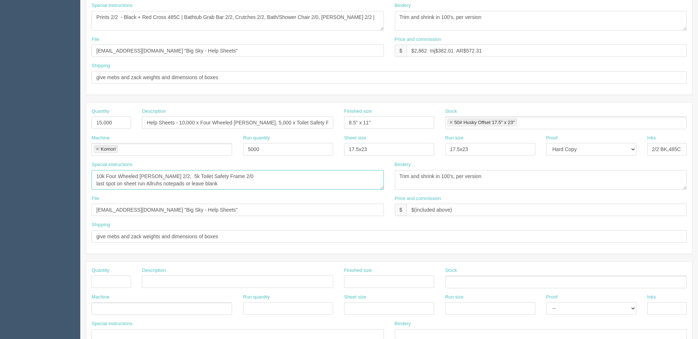
click at [273, 176] on textarea "10k Four Wheeled Walker 2/2, 5k Toilet Safety Frame 2/0 last spot on sheet run …" at bounding box center [238, 180] width 292 height 20
click at [501, 174] on textarea "Trim and shrink in 100's, per version" at bounding box center [541, 180] width 292 height 20
click at [243, 184] on textarea "10k Four Wheeled Walker 2/2, 5k Toilet Safety Frame 2/0 last spot on sheet run …" at bounding box center [238, 180] width 292 height 20
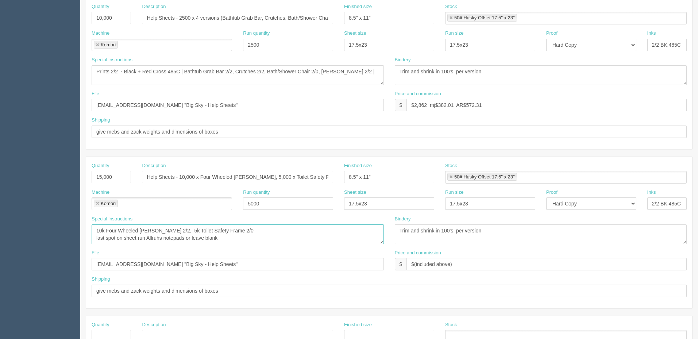
scroll to position [183, 0]
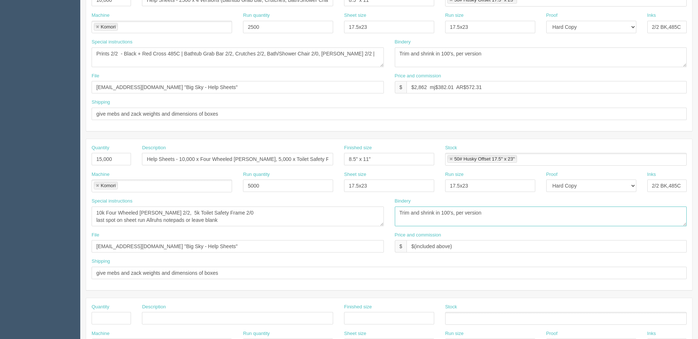
click at [498, 211] on textarea "Trim and shrink in 100's, per version" at bounding box center [541, 217] width 292 height 20
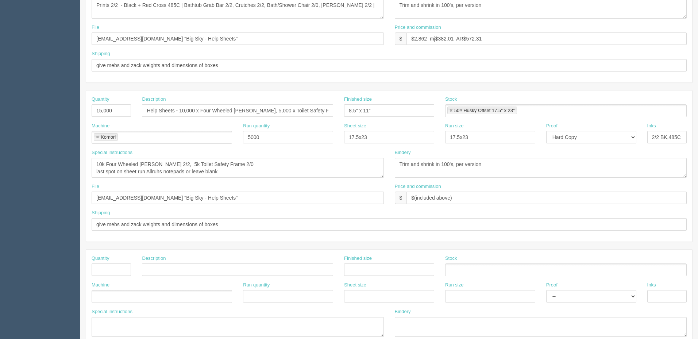
scroll to position [323, 0]
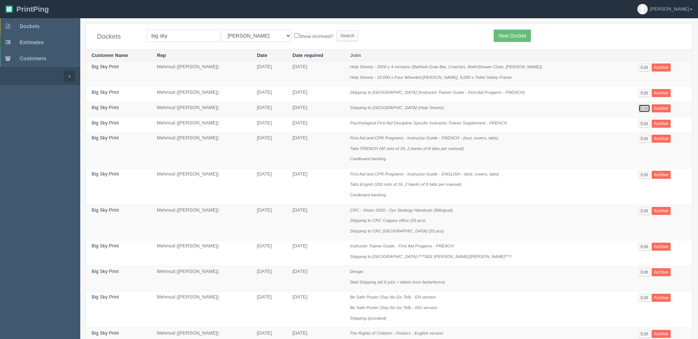
click at [642, 106] on link "Edit" at bounding box center [645, 108] width 12 height 8
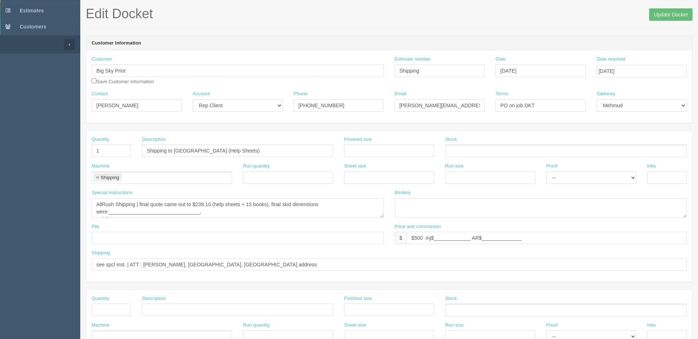
scroll to position [146, 0]
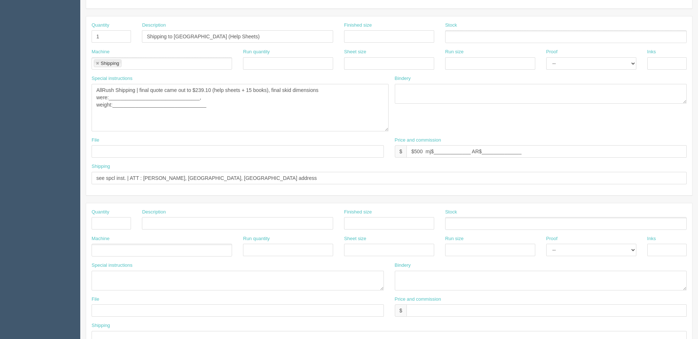
drag, startPoint x: 381, startPoint y: 102, endPoint x: 386, endPoint y: 130, distance: 28.1
click at [386, 130] on textarea "AllRush Shipping | final quote came out to $239.10 (help sheets + 15 books), fi…" at bounding box center [240, 107] width 297 height 47
drag, startPoint x: 246, startPoint y: 105, endPoint x: 28, endPoint y: 80, distance: 219.8
click at [30, 80] on section "Dockets Estimates Customers" at bounding box center [349, 208] width 698 height 672
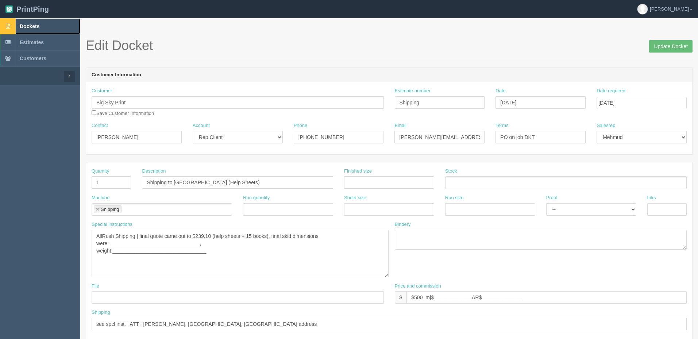
click at [46, 28] on link "Dockets" at bounding box center [40, 26] width 80 height 16
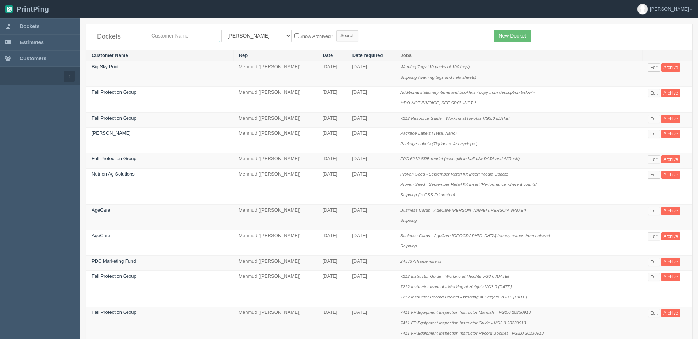
click at [207, 34] on input "text" at bounding box center [183, 36] width 73 height 12
click at [186, 38] on input "text" at bounding box center [183, 36] width 73 height 12
type input "kinetic"
click at [337, 30] on input "Search" at bounding box center [348, 35] width 22 height 11
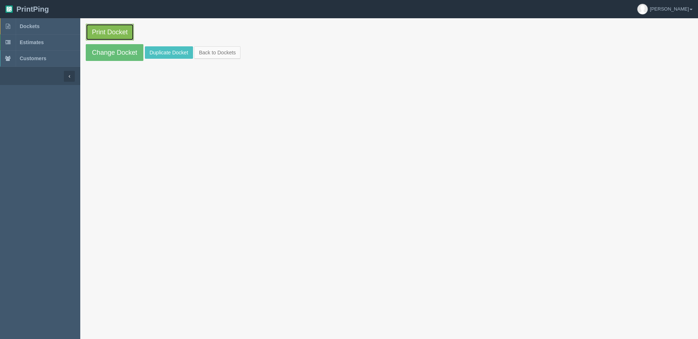
click at [107, 32] on link "Print Docket" at bounding box center [110, 32] width 48 height 17
click at [57, 29] on link "Dockets" at bounding box center [40, 26] width 80 height 16
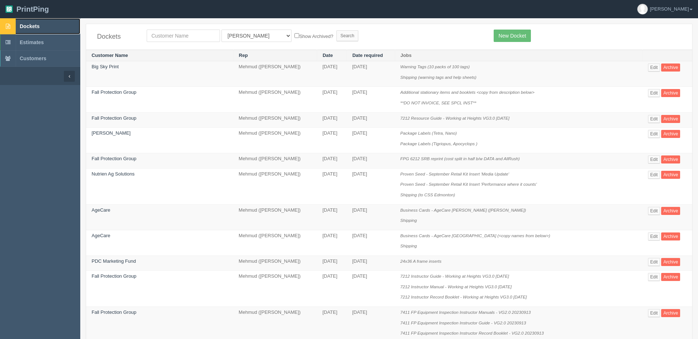
click at [39, 32] on link "Dockets" at bounding box center [40, 26] width 80 height 16
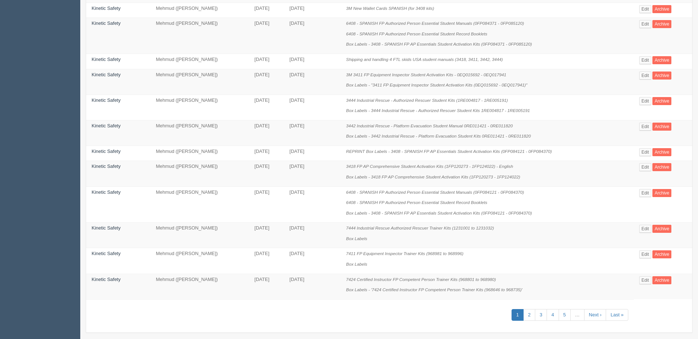
scroll to position [356, 0]
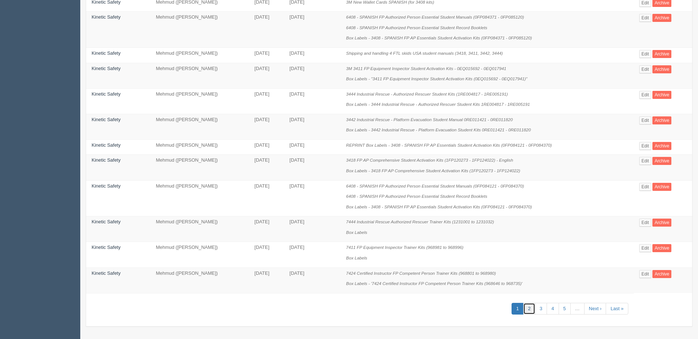
click at [532, 308] on link "2" at bounding box center [529, 309] width 12 height 12
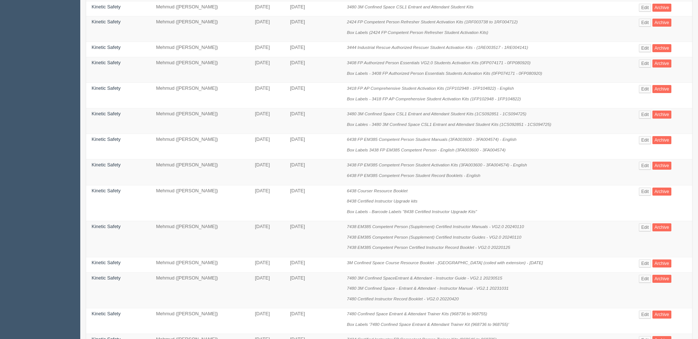
scroll to position [356, 0]
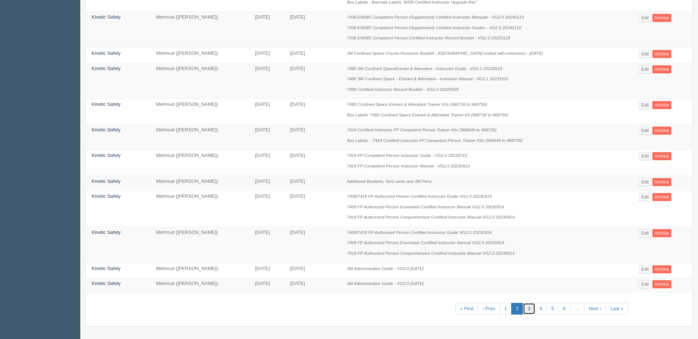
click at [530, 308] on link "3" at bounding box center [529, 309] width 12 height 12
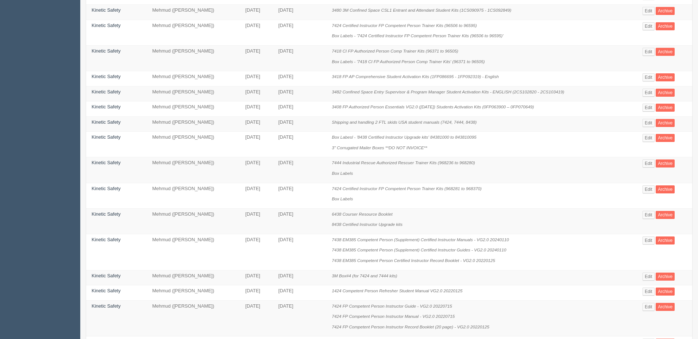
scroll to position [314, 0]
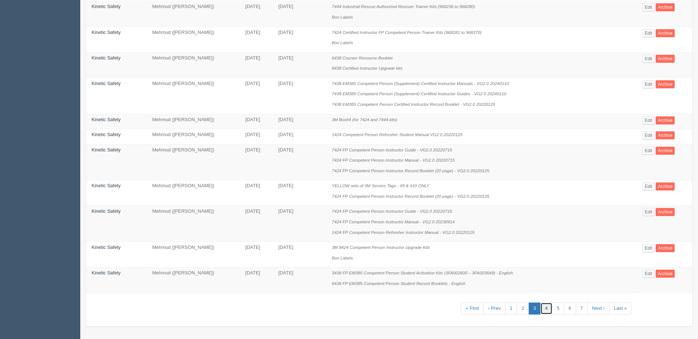
click at [544, 308] on link "4" at bounding box center [547, 309] width 12 height 12
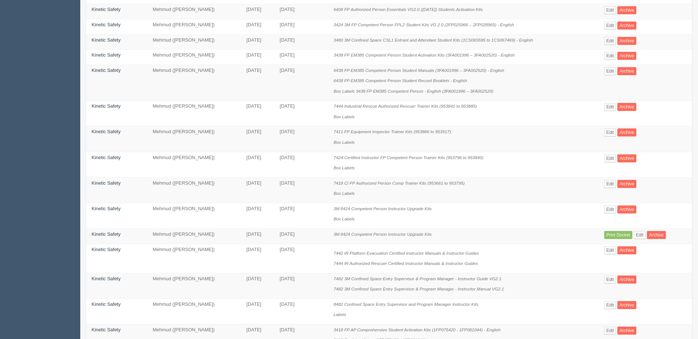
scroll to position [307, 0]
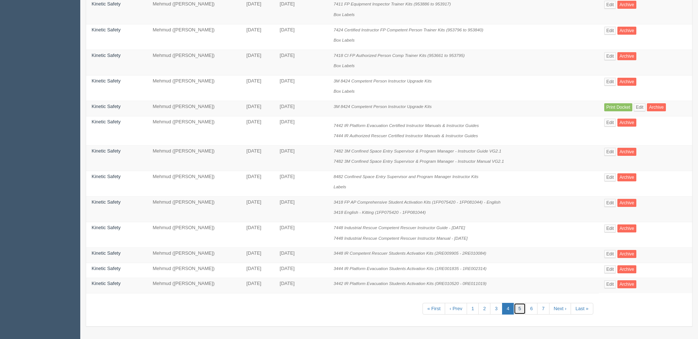
click at [522, 309] on link "5" at bounding box center [520, 309] width 12 height 12
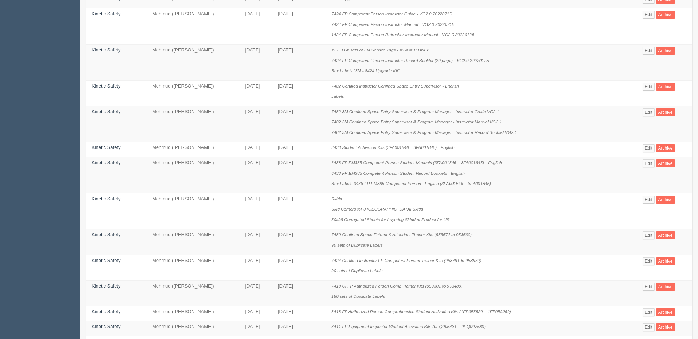
scroll to position [397, 0]
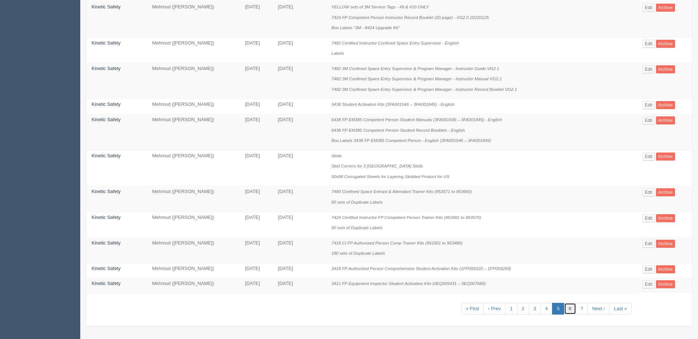
click at [572, 306] on link "6" at bounding box center [570, 309] width 12 height 12
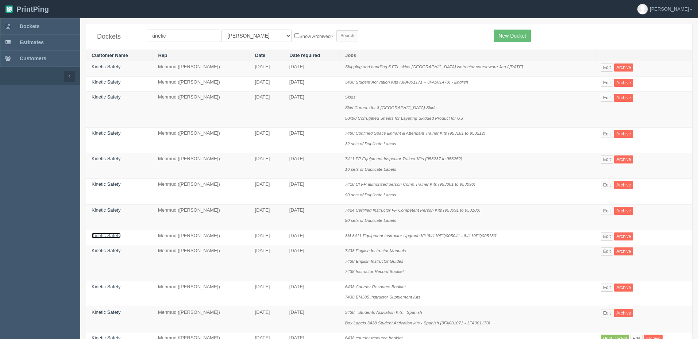
click at [112, 238] on link "Kinetic Safety" at bounding box center [106, 235] width 29 height 5
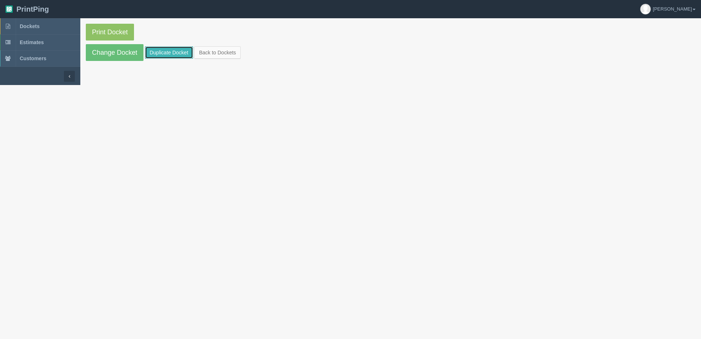
click at [167, 57] on link "Duplicate Docket" at bounding box center [169, 52] width 48 height 12
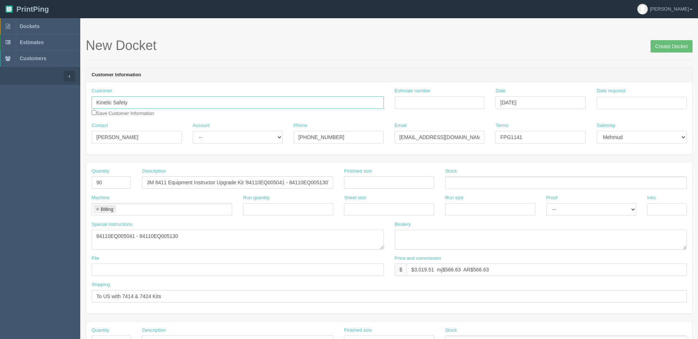
click at [0, 91] on section "Dockets Estimates Customers" at bounding box center [349, 340] width 698 height 645
type input "Fall Protection Group"
type input "See spreadsheet"
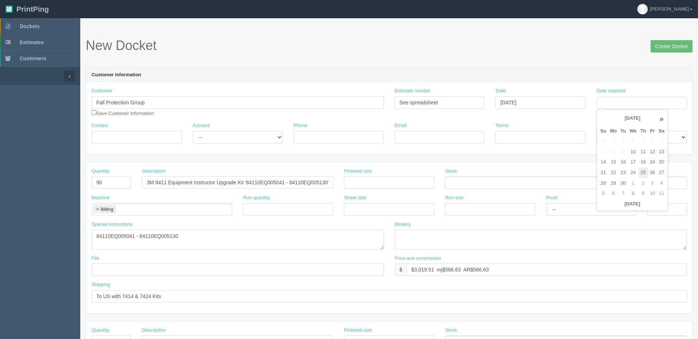
click at [647, 172] on td "25" at bounding box center [643, 173] width 9 height 11
type input "September 25, 2025"
click at [543, 55] on div "New Docket Create Docket" at bounding box center [389, 49] width 607 height 22
click at [168, 138] on input "Contact" at bounding box center [137, 137] width 90 height 12
type input "[PERSON_NAME]"
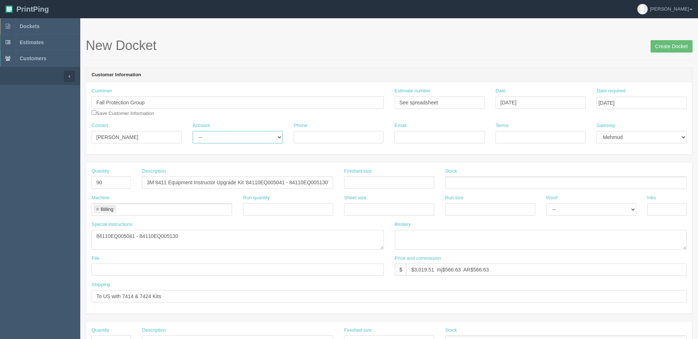
select select "Rep Client"
click at [193, 131] on select "-- Existing Client Allrush Client Rep Client" at bounding box center [238, 137] width 90 height 12
type input "[EMAIL_ADDRESS][DOMAIN_NAME]"
click at [529, 134] on input "PO FPG" at bounding box center [541, 137] width 90 height 12
type input "PO FPG1437"
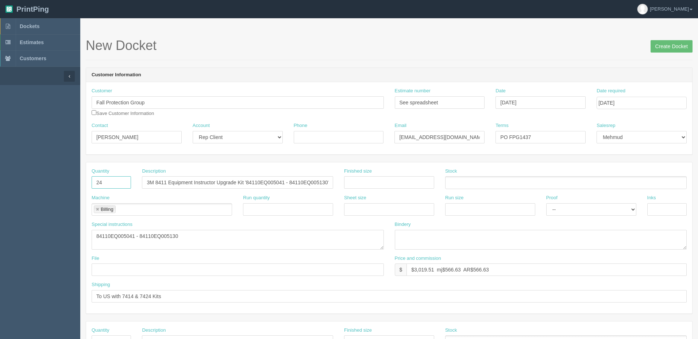
type input "24"
click at [275, 184] on input "3M 8411 Equipment Instructor Upgrade Kit '84110EQ005041 - 84110EQ005130'" at bounding box center [237, 182] width 191 height 12
click at [262, 181] on input "3M 8411 Equipment Instructor Upgrade Kit '84110EQ005041 - 84110EQ005130'" at bounding box center [237, 182] width 191 height 12
type input "3M 8411 Equipment Instructor Upgrade Kits"
drag, startPoint x: 213, startPoint y: 237, endPoint x: 65, endPoint y: 228, distance: 148.1
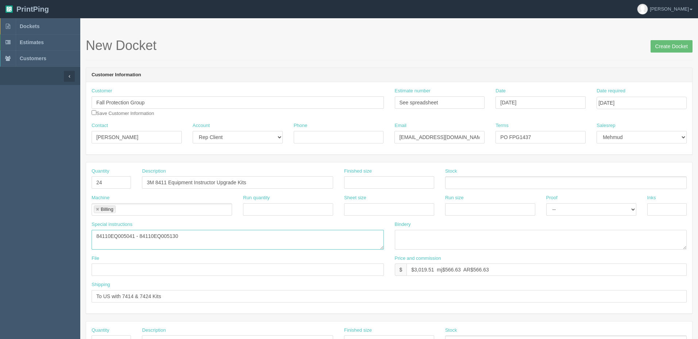
click at [65, 228] on section "Dockets Estimates Customers" at bounding box center [349, 340] width 698 height 645
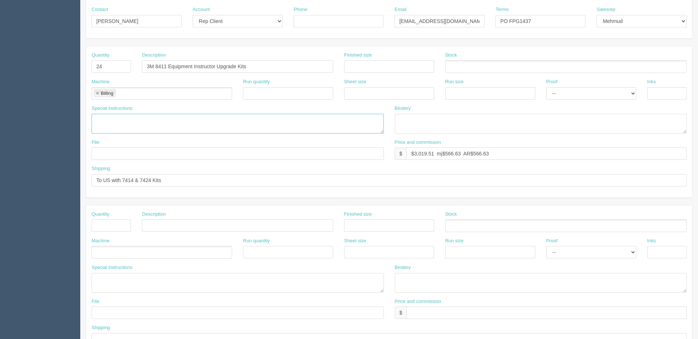
scroll to position [146, 0]
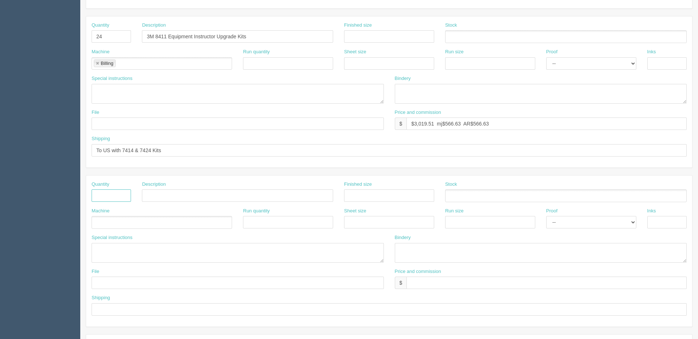
drag, startPoint x: 98, startPoint y: 196, endPoint x: 353, endPoint y: 210, distance: 254.8
click at [98, 196] on input "text" at bounding box center [111, 195] width 39 height 12
click at [104, 194] on input "24" at bounding box center [111, 195] width 39 height 12
drag, startPoint x: 101, startPoint y: 196, endPoint x: 84, endPoint y: 194, distance: 17.6
click at [84, 194] on section "New Docket Create Docket Customer Information Customer Fall Protection Group fa…" at bounding box center [389, 194] width 618 height 645
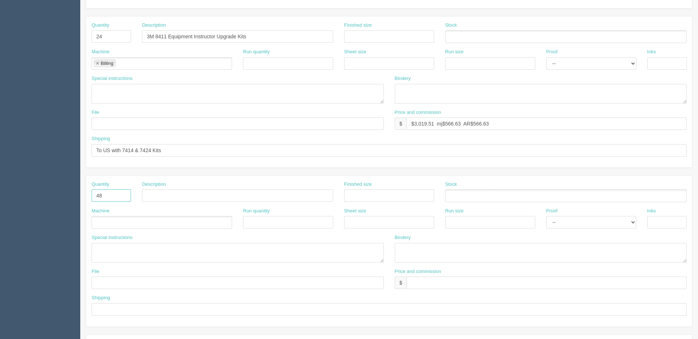
type input "48"
type input "Generic labels"
type input "4" x 2""
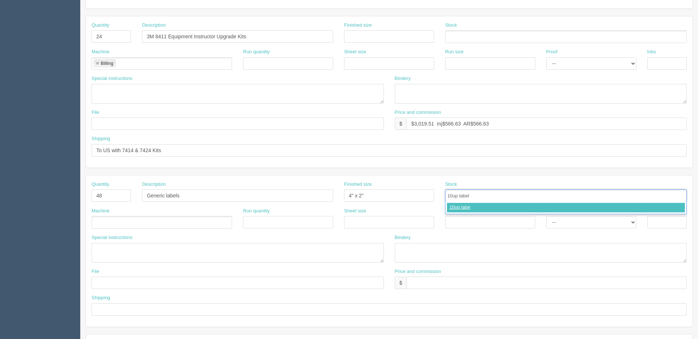
type input "10up labels"
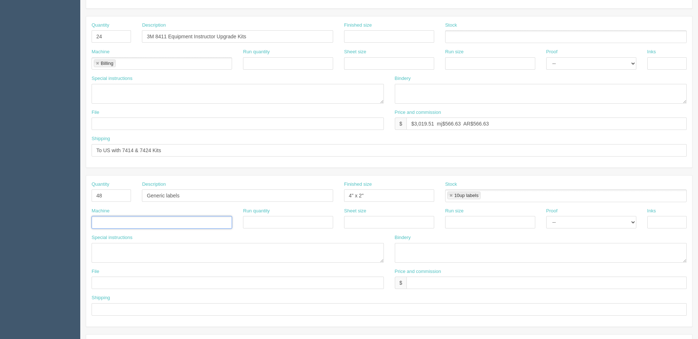
type input "X"
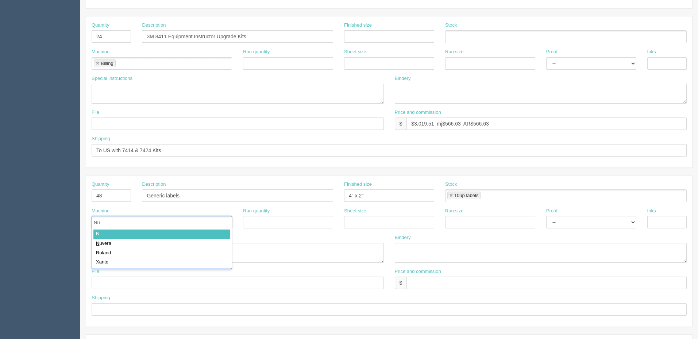
type input "Nuv"
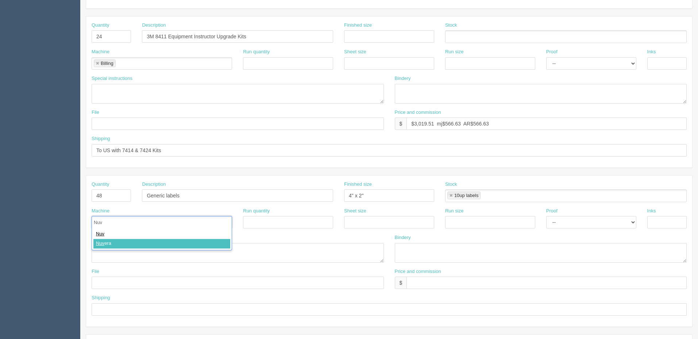
type input "Nuvera"
click at [410, 223] on input "text" at bounding box center [389, 222] width 90 height 12
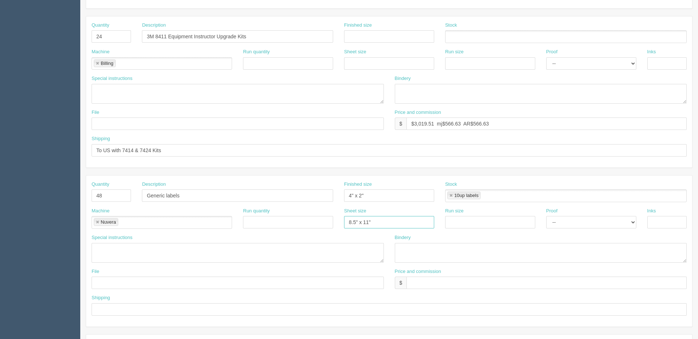
type input "`"
paste input "8.5" x 11""
type input "8.5" x 11""
select select "Hard Copy"
click at [546, 216] on select "-- Email Hard Copy" at bounding box center [591, 222] width 90 height 12
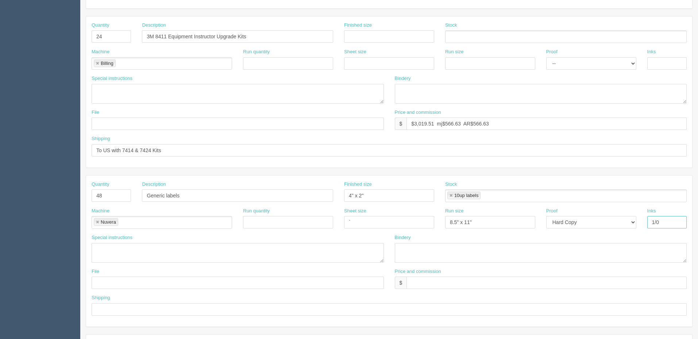
type input "1/0"
drag, startPoint x: 361, startPoint y: 221, endPoint x: 263, endPoint y: 221, distance: 98.2
click at [263, 221] on div "Machine Nuvera Nuvera Run quantity Sheet size ` Run size 8.5" x 11" Proof -- Em…" at bounding box center [389, 221] width 606 height 27
paste input "8.5" x 11""
type input "8.5" x 11""
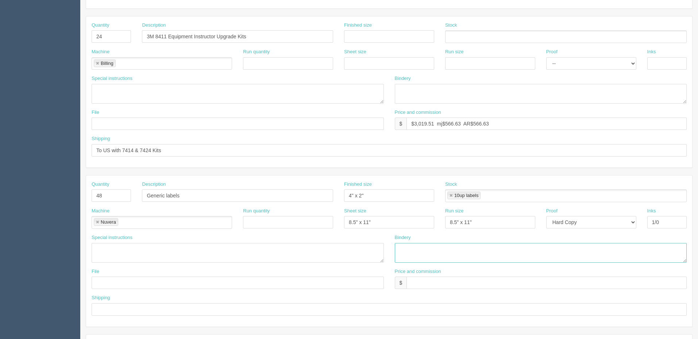
click at [424, 250] on textarea at bounding box center [541, 253] width 292 height 20
type textarea "none"
click at [431, 279] on input "text" at bounding box center [547, 283] width 280 height 12
type input "$(incl above)"
click at [189, 195] on input "Generic labels" at bounding box center [237, 195] width 191 height 12
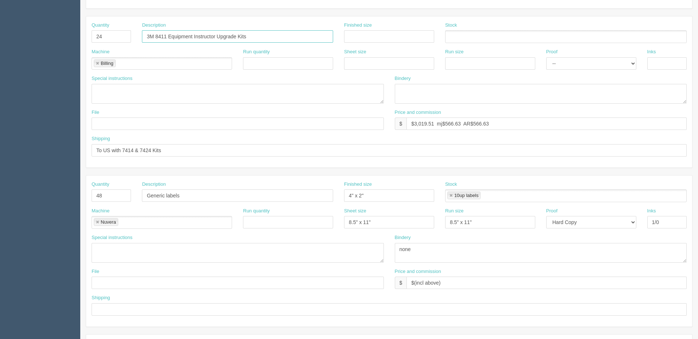
drag, startPoint x: 270, startPoint y: 34, endPoint x: 0, endPoint y: 46, distance: 270.4
click at [0, 46] on section "Dockets Estimates Customers" at bounding box center [349, 194] width 698 height 645
click at [230, 195] on input "Generic labels" at bounding box center [237, 195] width 191 height 12
paste input "3M 8411 Equipment Instructor Upgrade Kits"
click at [183, 197] on input "Generic labels 3M 8411 Equipment Instructor Upgrade Kits" at bounding box center [237, 195] width 191 height 12
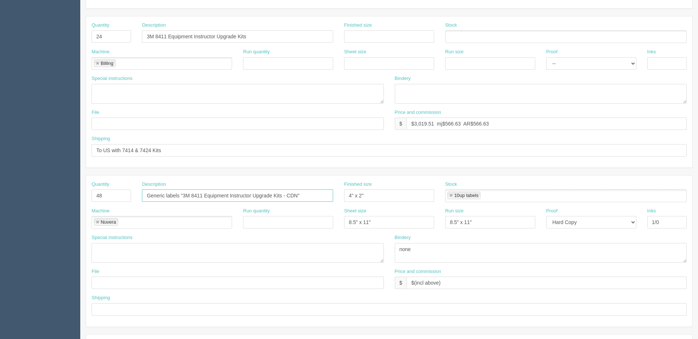
type input "Generic labels "3M 8411 Equipment Instructor Upgrade Kits - CDN""
click at [242, 253] on textarea at bounding box center [238, 253] width 292 height 20
paste textarea "Generic labels "3M 8411 Equipment Instructor Upgrade Kits - CDN""
click at [285, 255] on textarea "label to say "3M 8411 Equipment Instructor Upgrade Kits - CDN"" at bounding box center [238, 253] width 292 height 20
type textarea "label to say "3M 8411 Equipment Instructor Upgrade Kits - CDN""
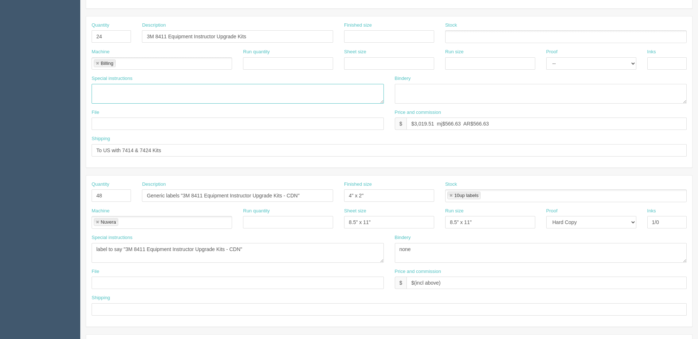
click at [138, 92] on textarea "84110EQ005041 - 84110EQ005130" at bounding box center [238, 94] width 292 height 20
drag, startPoint x: 330, startPoint y: 91, endPoint x: 399, endPoint y: 127, distance: 77.7
click at [330, 92] on textarea "84110EQ005041 - 84110EQ005130" at bounding box center [238, 94] width 292 height 20
click at [116, 99] on textarea "84110EQ005041 - 84110EQ005130" at bounding box center [238, 94] width 292 height 20
drag, startPoint x: 307, startPoint y: 88, endPoint x: 326, endPoint y: 105, distance: 26.1
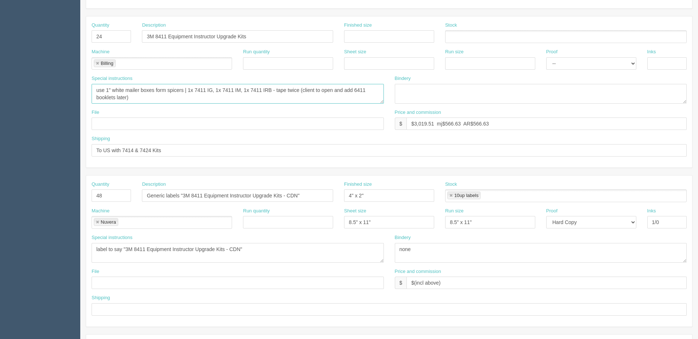
click at [307, 88] on textarea "84110EQ005041 - 84110EQ005130" at bounding box center [238, 94] width 292 height 20
click at [333, 91] on textarea "84110EQ005041 - 84110EQ005130" at bounding box center [238, 94] width 292 height 20
type textarea "use 1" white mailer boxes form spicers | 1x 7411 IG, 1x 7411 IM, 1x 7411 IRB - …"
click at [96, 63] on link at bounding box center [97, 63] width 4 height 5
type textarea "use 1" white mailer boxes form spicers | 1x 7411 IG, 1x 7411 IM, 1x 7411 IRB - …"
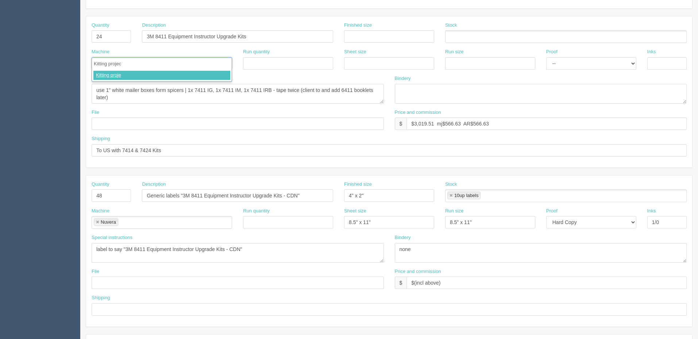
type input "Kitting project"
click at [147, 97] on textarea "84110EQ005041 - 84110EQ005130" at bounding box center [238, 94] width 292 height 20
click at [162, 91] on textarea "84110EQ005041 - 84110EQ005130" at bounding box center [238, 94] width 292 height 20
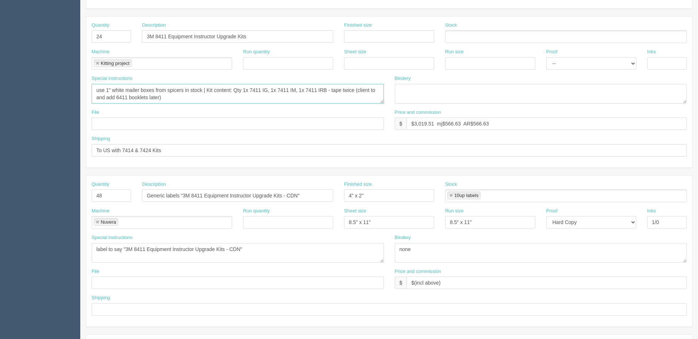
type textarea "use 1" white mailer boxes from spicers in stock | Kit content: Qty 1x 7411 IG, …"
click at [413, 97] on textarea at bounding box center [541, 94] width 292 height 20
type textarea "accounted ARB $3.5 per kit"
drag, startPoint x: 414, startPoint y: 126, endPoint x: 626, endPoint y: 127, distance: 212.4
click at [626, 127] on input "$3,019.51 mj$566.63 AR$566.63" at bounding box center [547, 124] width 280 height 12
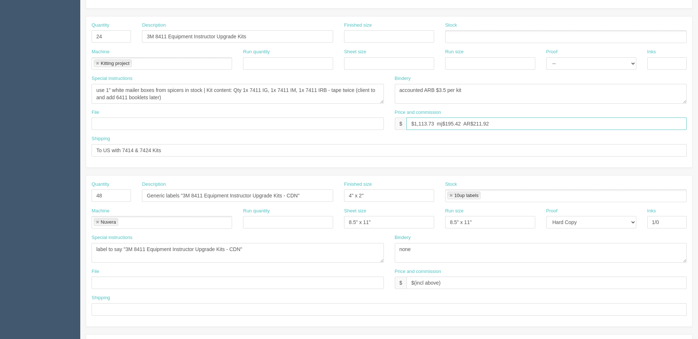
type input "$1,113.73 mj$195.42 AR$211.92"
click at [163, 150] on input "To US with 7414 & 7424 Kits" at bounding box center [389, 150] width 595 height 12
click at [180, 149] on input "To US with 7414 & 7424 Kits" at bounding box center [389, 150] width 595 height 12
type input "To Airdrie when ready"
click at [177, 118] on input "text" at bounding box center [238, 124] width 292 height 12
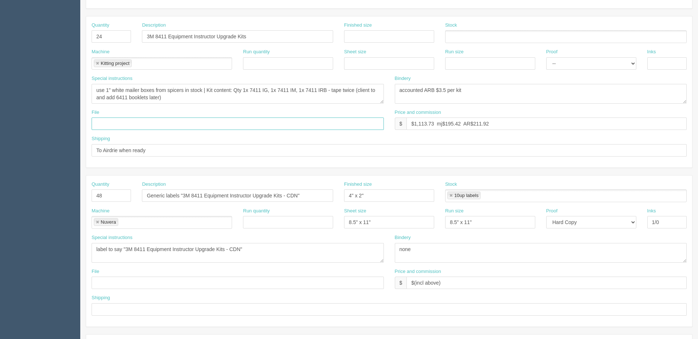
click at [179, 119] on input "text" at bounding box center [238, 124] width 292 height 12
type input "na"
click at [275, 154] on input "To Airdrie when ready" at bounding box center [389, 150] width 595 height 12
drag, startPoint x: 103, startPoint y: 149, endPoint x: 114, endPoint y: 153, distance: 11.8
click at [103, 149] on input "To Airdrie when ready" at bounding box center [389, 150] width 595 height 12
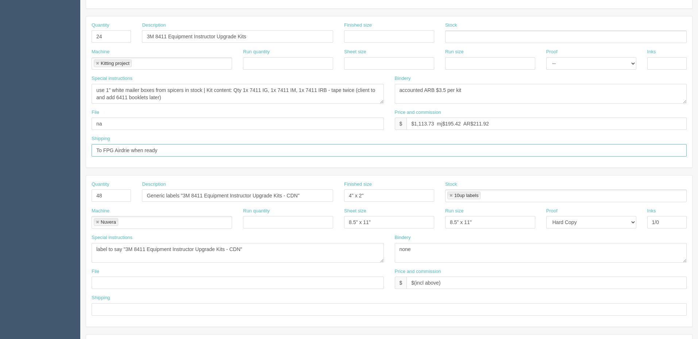
type input "To FPG Airdrie when ready"
click at [285, 255] on textarea "label to say "3M 8411 Equipment Instructor Upgrade Kits - CDN"" at bounding box center [238, 253] width 292 height 20
click at [189, 278] on input "text" at bounding box center [238, 283] width 292 height 12
click at [370, 88] on textarea "84110EQ005041 - 84110EQ005130" at bounding box center [238, 94] width 292 height 20
click at [336, 87] on textarea "84110EQ005041 - 84110EQ005130" at bounding box center [238, 94] width 292 height 20
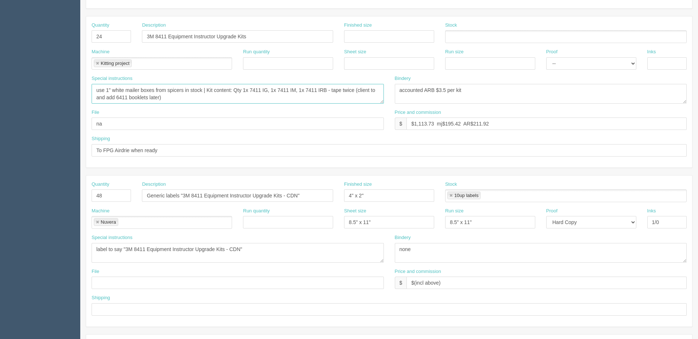
click at [376, 88] on textarea "84110EQ005041 - 84110EQ005130" at bounding box center [238, 94] width 292 height 20
click at [335, 89] on textarea "84110EQ005041 - 84110EQ005130" at bounding box center [238, 94] width 292 height 20
click at [245, 100] on textarea "84110EQ005041 - 84110EQ005130" at bounding box center [238, 94] width 292 height 20
type textarea "use 1" white mailer boxes from spicers in stock | Kit content: Qty 1x 7411 IG, …"
click at [207, 283] on input "text" at bounding box center [238, 283] width 292 height 12
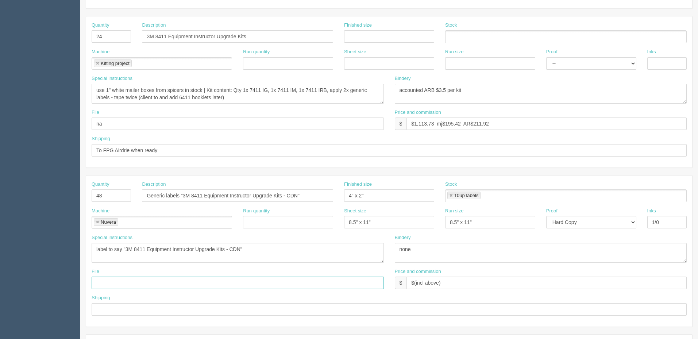
click input "text"
paste input "Z:\F\Fall Protection Group\2023\September 2023\8411 Box Labels_27-09-23"
drag, startPoint x: 156, startPoint y: 281, endPoint x: 0, endPoint y: 283, distance: 155.9
click section "Dockets Estimates Customers"
click input "\2023\September 2023\8411 Box Labels_27-09-23"
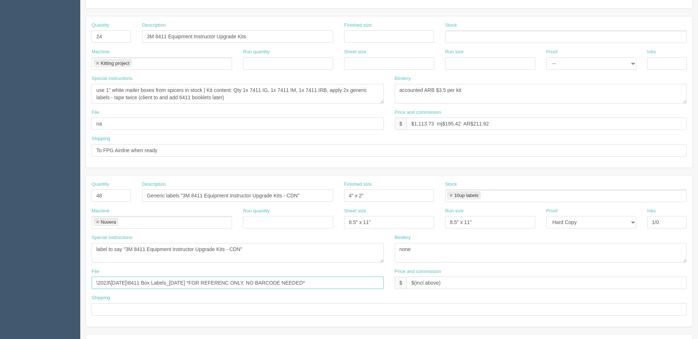
click input "\2023\September 2023\8411 Box Labels_27-09-23 *FOR REFERENC ONLY, NO BARCODE NE…"
type input "\2023\September 2023\8411 Box Labels_27-09-23 *FOR REFERENC ONLY, NO BARCODE NE…"
click textarea "label to say "3M 8411 Equipment Instructor Upgrade Kits - CDN""
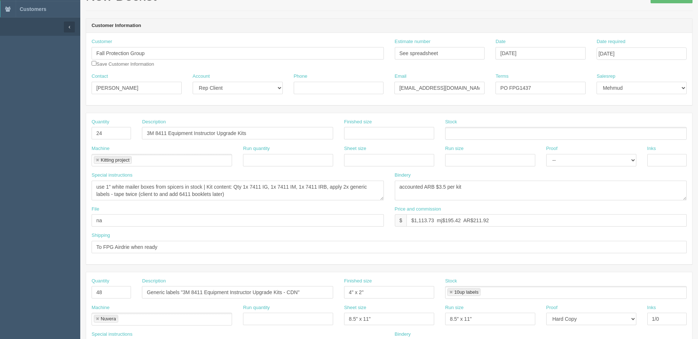
scroll to position [37, 0]
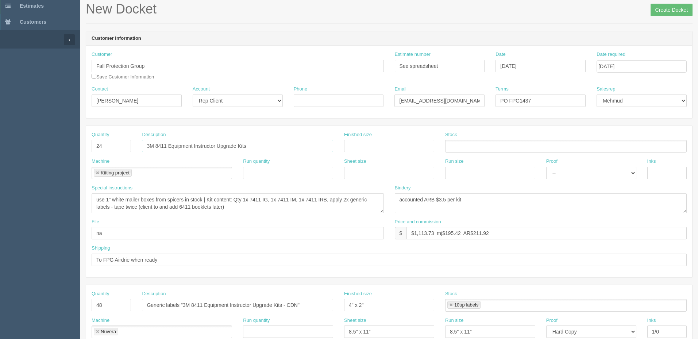
click input "3M 8411 Equipment Instructor Upgrade Kits"
drag, startPoint x: 458, startPoint y: 66, endPoint x: 291, endPoint y: 66, distance: 167.2
click div "Customer Fall Protection Group fall protection group Fall protection group Fall…"
click input "Create Docket"
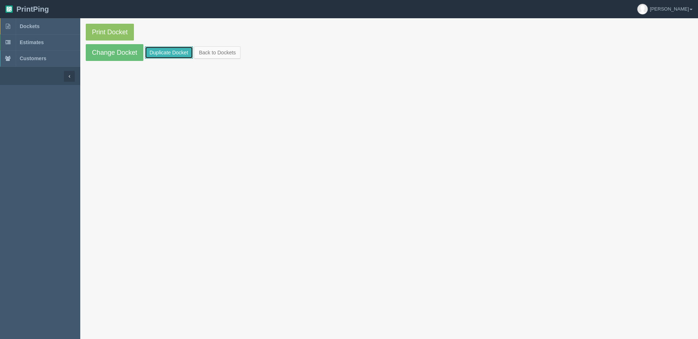
click at [173, 51] on link "Duplicate Docket" at bounding box center [169, 52] width 48 height 12
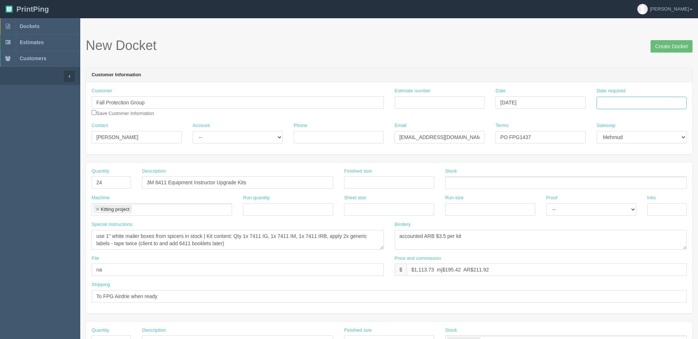
click at [621, 104] on input "Date required" at bounding box center [642, 103] width 90 height 12
click at [623, 181] on td "30" at bounding box center [623, 183] width 9 height 11
click at [653, 184] on td "3" at bounding box center [652, 183] width 9 height 11
type input "[DATE]"
click at [573, 66] on form "New Docket Create Docket Customer Information Customer Fall Protection Group Sa…" at bounding box center [389, 345] width 607 height 614
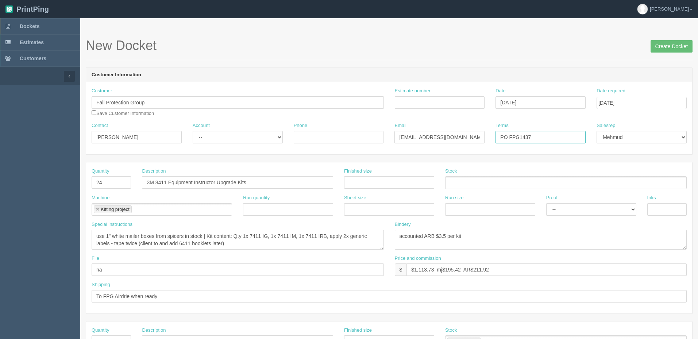
click at [537, 137] on input "PO FPG1437" at bounding box center [541, 137] width 90 height 12
drag, startPoint x: 183, startPoint y: 295, endPoint x: 10, endPoint y: 295, distance: 172.3
click at [10, 295] on section "Dockets Estimates Customers" at bounding box center [349, 340] width 698 height 645
type input "Hold for shipping to Mimeo"
drag, startPoint x: 458, startPoint y: 269, endPoint x: 785, endPoint y: 254, distance: 327.0
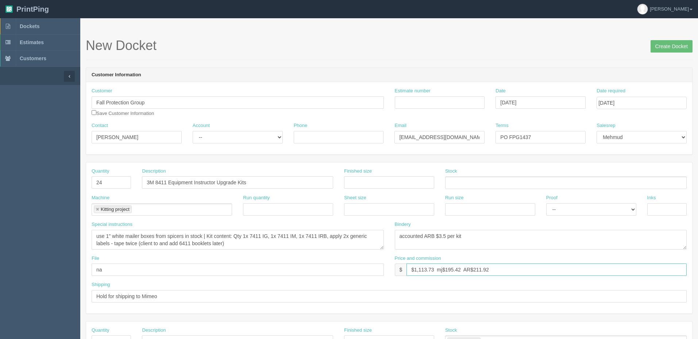
click at [698, 254] on html "PrintPing Zack Edit account ( [PERSON_NAME][EMAIL_ADDRESS][DOMAIN_NAME] ) Logou…" at bounding box center [349, 331] width 698 height 663
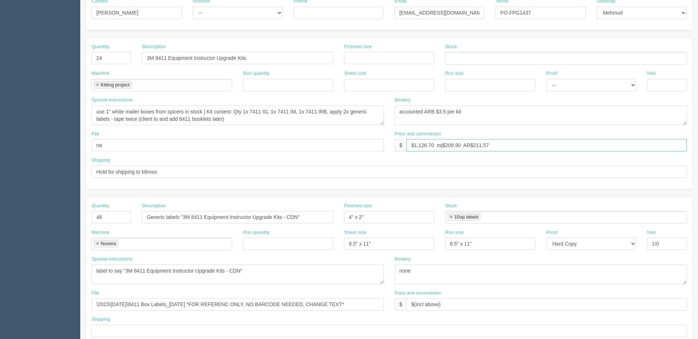
scroll to position [146, 0]
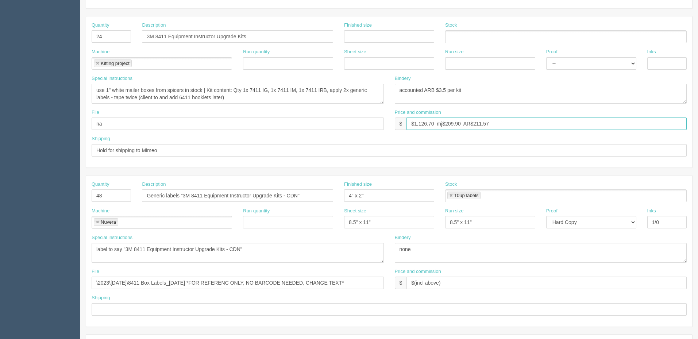
type input "$1,126.70 mj$209.90 AR$211.57"
click at [303, 193] on input "Generic labels "3M 8411 Equipment Instructor Upgrade Kits - CDN"" at bounding box center [237, 195] width 191 height 12
type input "Generic labels "3M 8411 Equipment Instructor Upgrade Kits - US""
click at [245, 246] on textarea "label to say "3M 8411 Equipment Instructor Upgrade Kits - CDN"" at bounding box center [238, 253] width 292 height 20
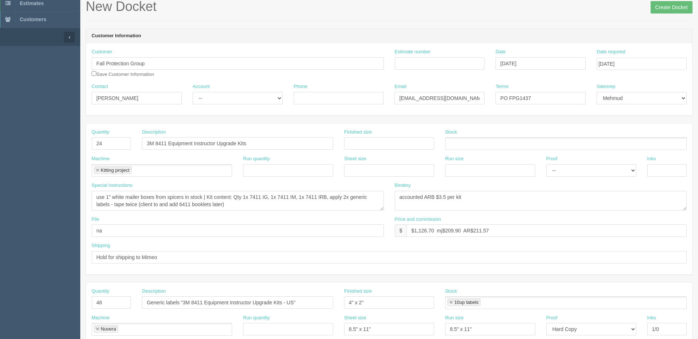
scroll to position [0, 0]
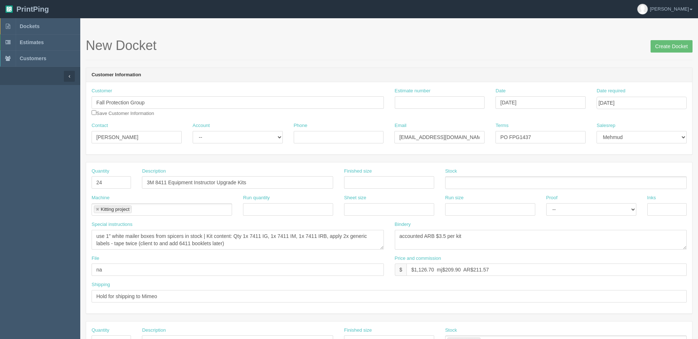
type textarea "label to say "3M 8411 Equipment Instructor Upgrade Kits - US""
click at [421, 100] on input "Estimate number" at bounding box center [440, 102] width 90 height 12
paste input "See spreadsheet"
type input "See spreadsheet"
drag, startPoint x: 225, startPoint y: 132, endPoint x: 229, endPoint y: 142, distance: 11.0
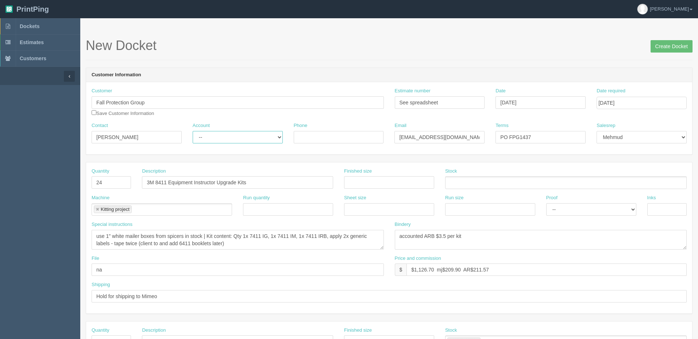
click at [225, 132] on select "-- Existing Client Allrush Client Rep Client" at bounding box center [238, 137] width 90 height 12
select select "Rep Client"
click at [193, 131] on select "-- Existing Client Allrush Client Rep Client" at bounding box center [238, 137] width 90 height 12
drag, startPoint x: 161, startPoint y: 100, endPoint x: 0, endPoint y: 85, distance: 161.3
click at [0, 101] on section "Dockets Estimates Customers" at bounding box center [349, 340] width 698 height 645
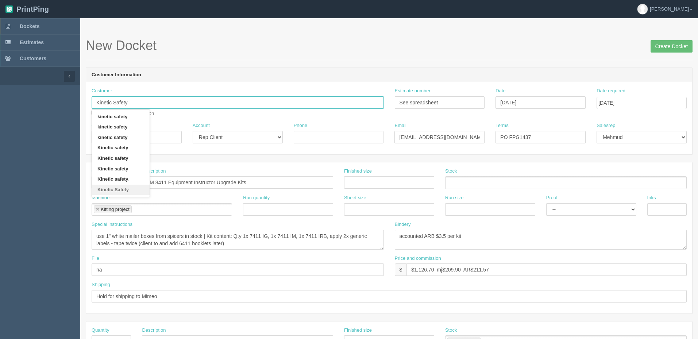
type input "Kinetic Safety"
click at [556, 135] on input "PO FPG1437" at bounding box center [541, 137] width 90 height 12
type input "PO FPG1438"
click at [564, 242] on textarea "accounted ARB $3.5 per kit" at bounding box center [541, 240] width 292 height 20
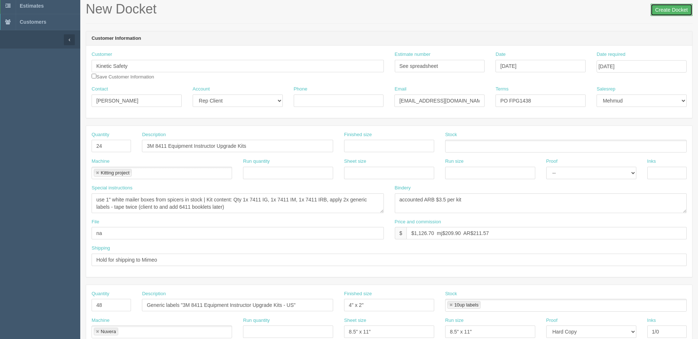
click at [658, 5] on input "Create Docket" at bounding box center [672, 10] width 42 height 12
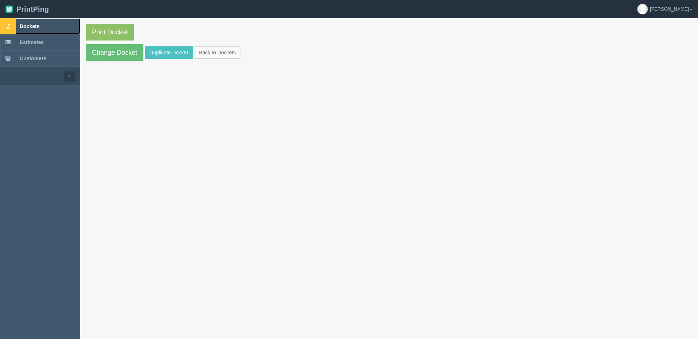
click at [68, 19] on link "Dockets" at bounding box center [40, 26] width 80 height 16
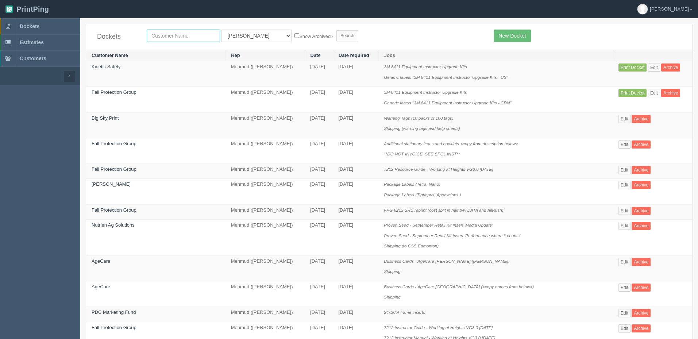
click at [177, 38] on input "text" at bounding box center [183, 36] width 73 height 12
type input "fall"
click at [337, 30] on input "Search" at bounding box center [348, 35] width 22 height 11
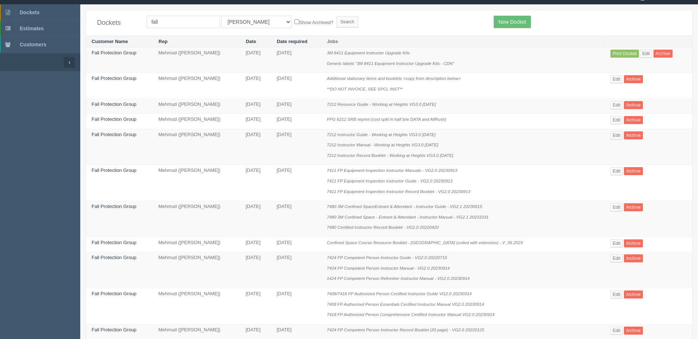
scroll to position [15, 0]
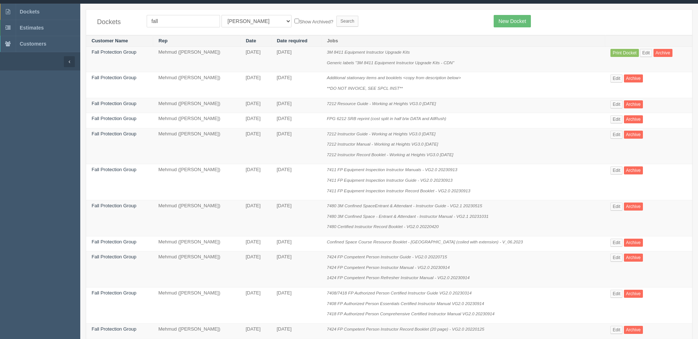
click at [410, 21] on form "fall All Users [PERSON_NAME] Test 1 [PERSON_NAME] [PERSON_NAME] [PERSON_NAME] F…" at bounding box center [315, 21] width 336 height 12
click at [386, 26] on form "fall All Users [PERSON_NAME] Test 1 [PERSON_NAME] [PERSON_NAME] [PERSON_NAME] F…" at bounding box center [315, 21] width 336 height 12
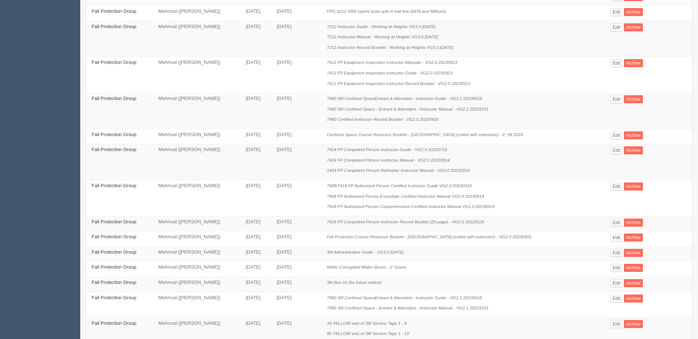
scroll to position [324, 0]
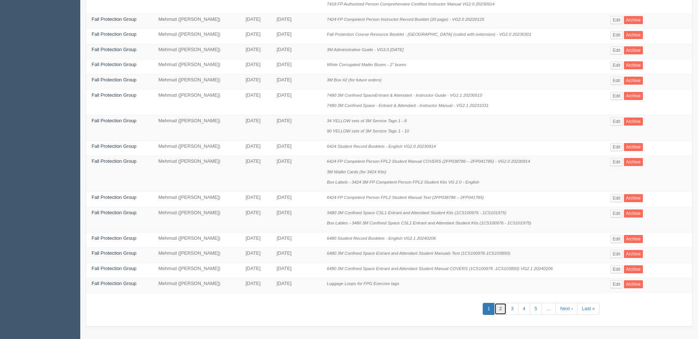
click at [504, 304] on link "2" at bounding box center [501, 309] width 12 height 12
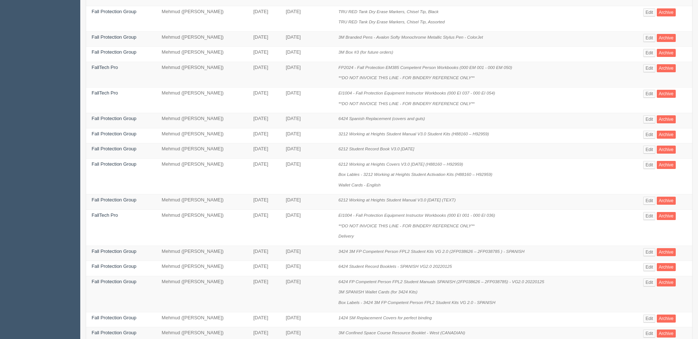
scroll to position [293, 0]
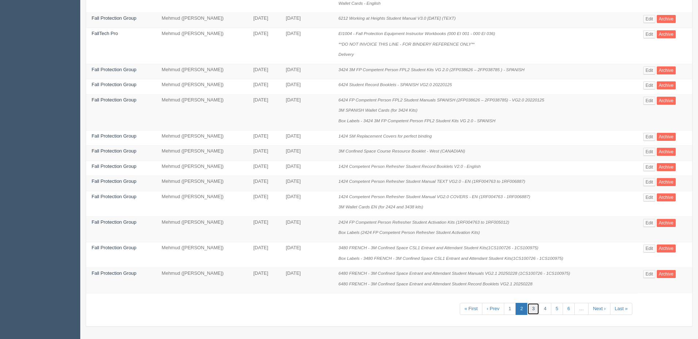
click at [537, 310] on link "3" at bounding box center [533, 309] width 12 height 12
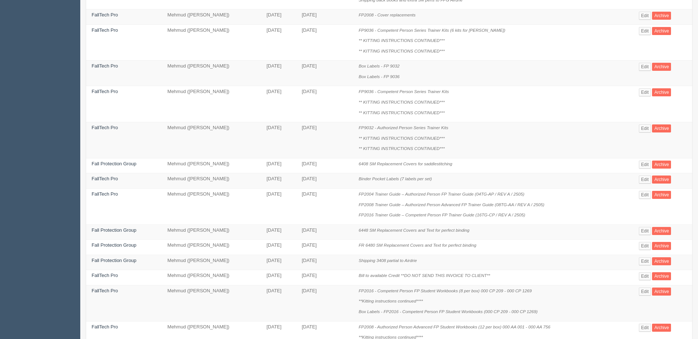
scroll to position [365, 0]
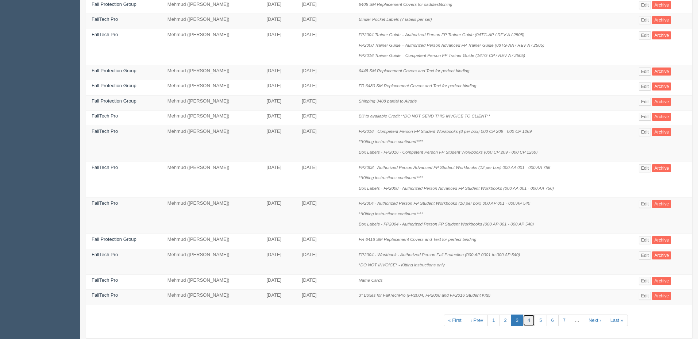
click at [530, 320] on link "4" at bounding box center [529, 321] width 12 height 12
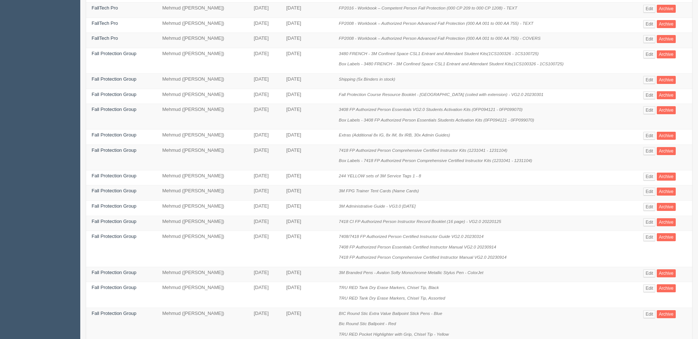
scroll to position [262, 0]
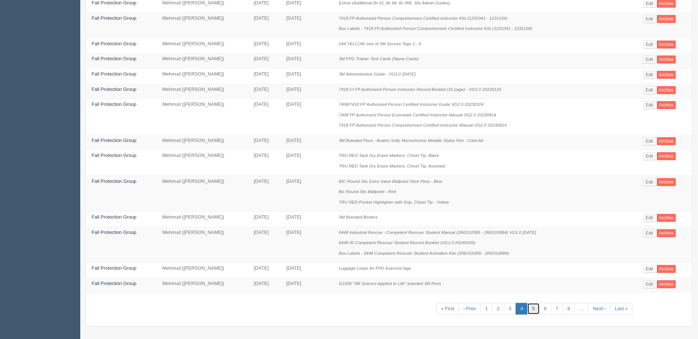
click at [529, 309] on link "5" at bounding box center [533, 309] width 12 height 12
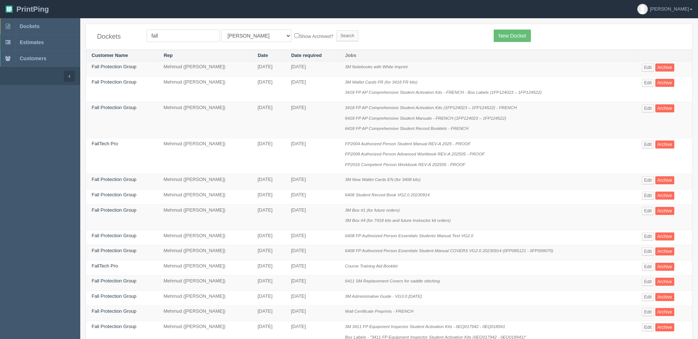
scroll to position [304, 0]
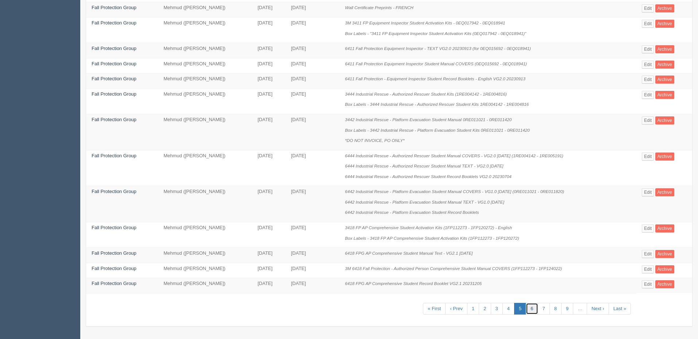
click at [531, 310] on link "6" at bounding box center [532, 309] width 12 height 12
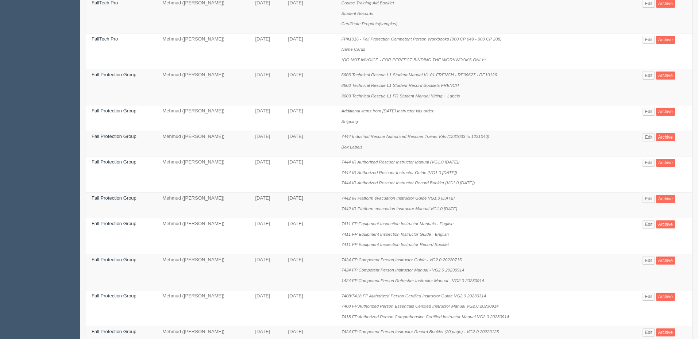
scroll to position [387, 0]
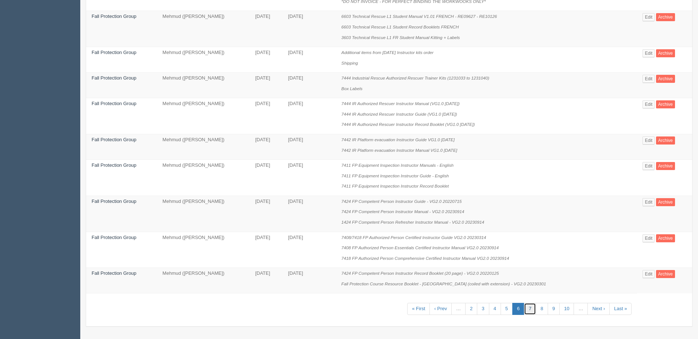
click at [530, 310] on link "7" at bounding box center [530, 309] width 12 height 12
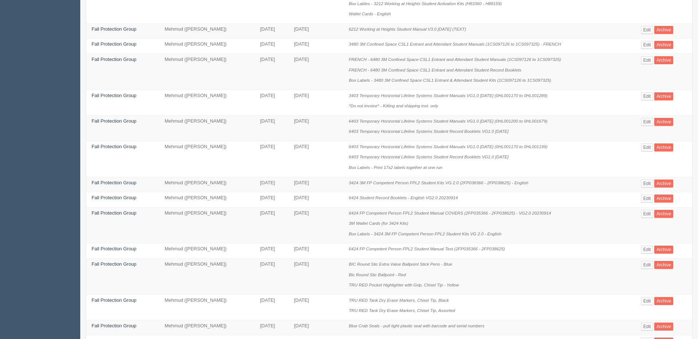
scroll to position [304, 0]
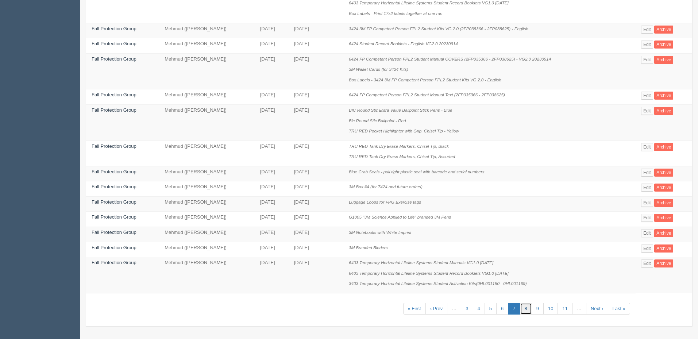
click at [529, 310] on link "8" at bounding box center [526, 309] width 12 height 12
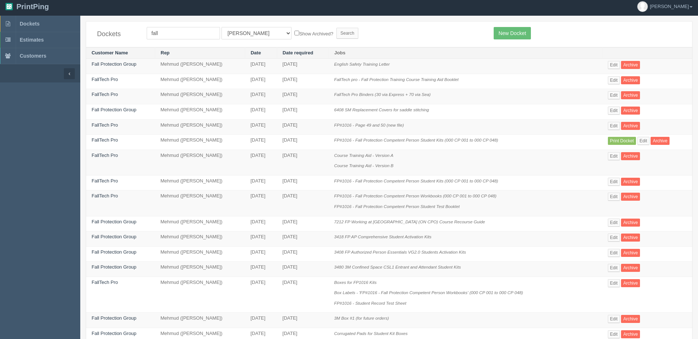
scroll to position [251, 0]
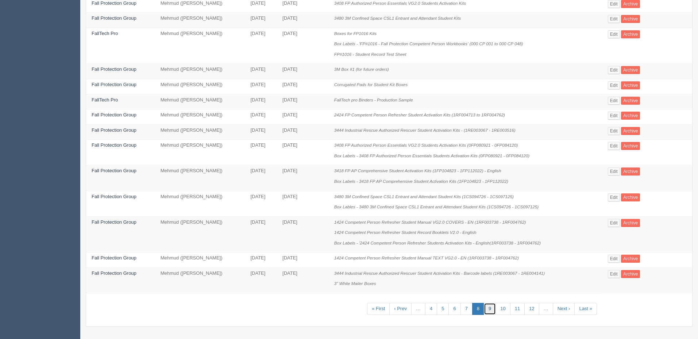
click at [492, 307] on link "9" at bounding box center [490, 309] width 12 height 12
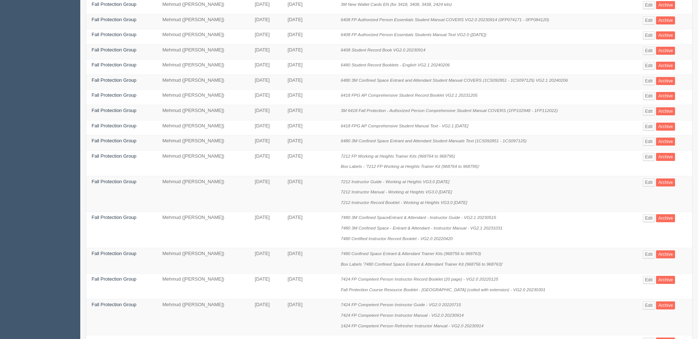
scroll to position [110, 0]
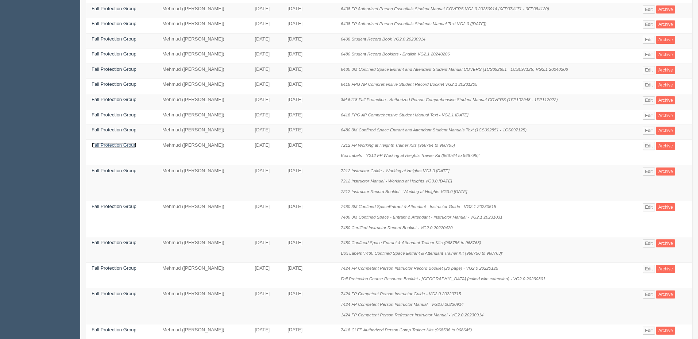
click at [116, 145] on link "Fall Protection Group" at bounding box center [114, 144] width 45 height 5
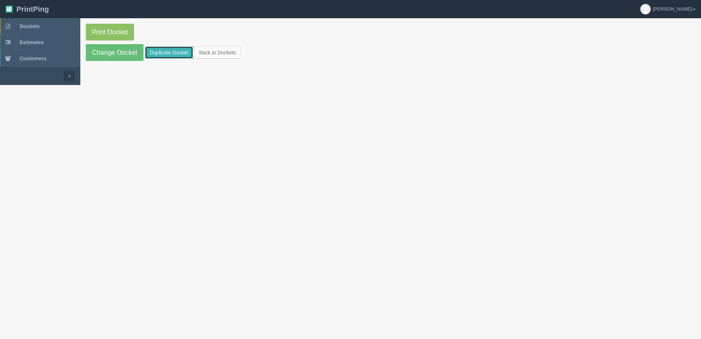
click at [157, 54] on link "Duplicate Docket" at bounding box center [169, 52] width 48 height 12
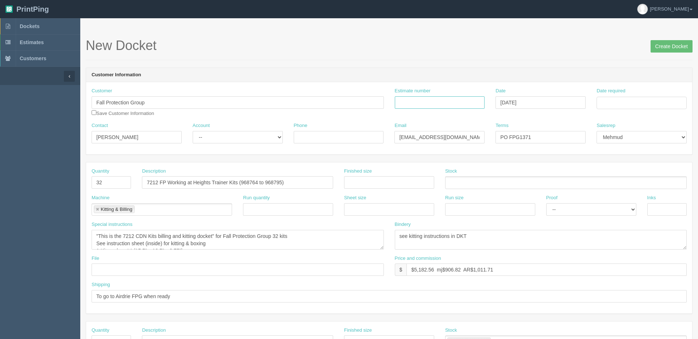
click at [422, 102] on input "Estimate number" at bounding box center [440, 102] width 90 height 12
type input "See spreadsheet"
click at [621, 183] on td "30" at bounding box center [623, 183] width 9 height 11
type input "[DATE]"
click at [537, 62] on form "New Docket Create Docket Customer Information Customer Fall Protection Group Sa…" at bounding box center [389, 345] width 607 height 614
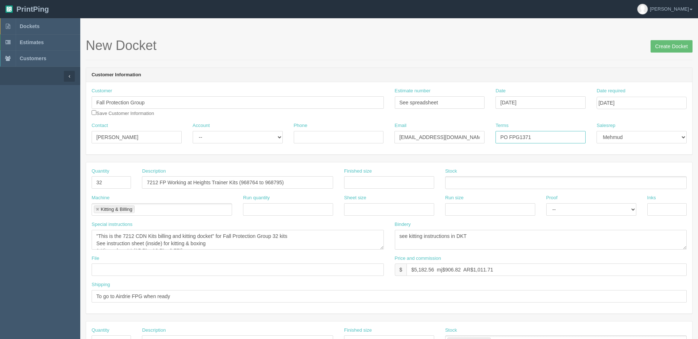
drag, startPoint x: 523, startPoint y: 135, endPoint x: 552, endPoint y: 135, distance: 28.5
click at [551, 135] on input "PO FPG1371" at bounding box center [541, 137] width 90 height 12
click at [525, 136] on input "PO FPG1371" at bounding box center [541, 137] width 90 height 12
type input "PO FPG1431"
click at [401, 64] on form "New Docket Create Docket Customer Information Customer Fall Protection Group Sa…" at bounding box center [389, 345] width 607 height 614
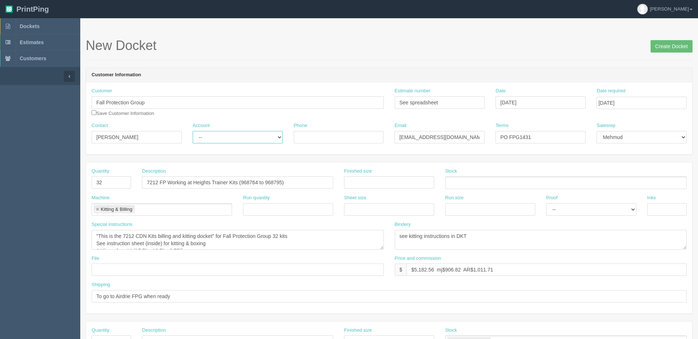
click at [215, 135] on select "-- Existing Client Allrush Client Rep Client" at bounding box center [238, 137] width 90 height 12
select select "Rep Client"
click at [193, 131] on select "-- Existing Client Allrush Client Rep Client" at bounding box center [238, 137] width 90 height 12
drag, startPoint x: 112, startPoint y: 183, endPoint x: 69, endPoint y: 175, distance: 44.5
click at [69, 180] on section "Dockets Estimates Customers" at bounding box center [349, 340] width 698 height 645
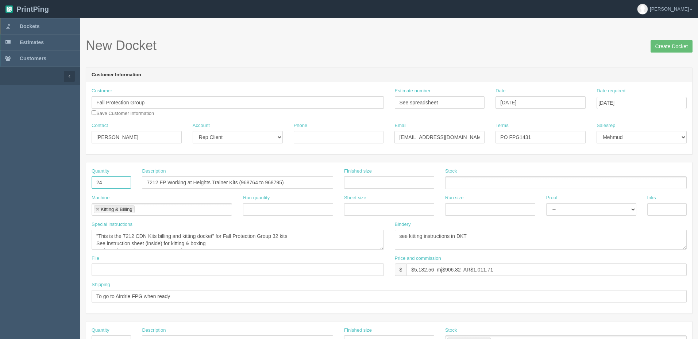
type input "24"
click at [503, 243] on textarea "see kitting instructions in DKT" at bounding box center [541, 240] width 292 height 20
click at [245, 182] on input "7212 FP Working at Heights Trainer Kits (968764 to 968795)" at bounding box center [237, 182] width 191 height 12
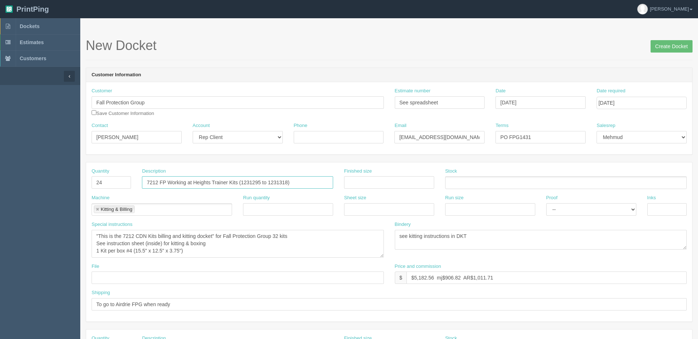
drag, startPoint x: 383, startPoint y: 247, endPoint x: 352, endPoint y: 264, distance: 35.8
click at [373, 258] on textarea ""This is the 7212 CDN Kits billing and kitting docket" for Fall Protection Grou…" at bounding box center [238, 244] width 292 height 28
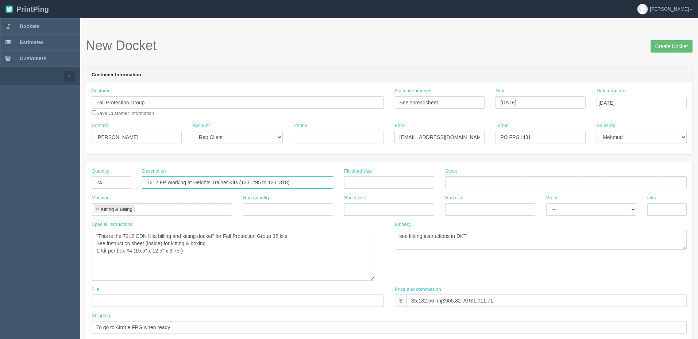
type input "7212 FP Working at Heights Trainer Kits (1231295 to 1231318)"
drag, startPoint x: 281, startPoint y: 236, endPoint x: 287, endPoint y: 237, distance: 5.7
click at [284, 237] on textarea ""This is the 7212 CDN Kits billing and kitting docket" for Fall Protection Grou…" at bounding box center [233, 255] width 283 height 51
click at [301, 241] on textarea ""This is the 7212 CDN Kits billing and kitting docket" for Fall Protection Grou…" at bounding box center [233, 255] width 283 height 51
click at [285, 253] on textarea ""This is the 7212 CDN Kits billing and kitting docket" for Fall Protection Grou…" at bounding box center [233, 255] width 283 height 51
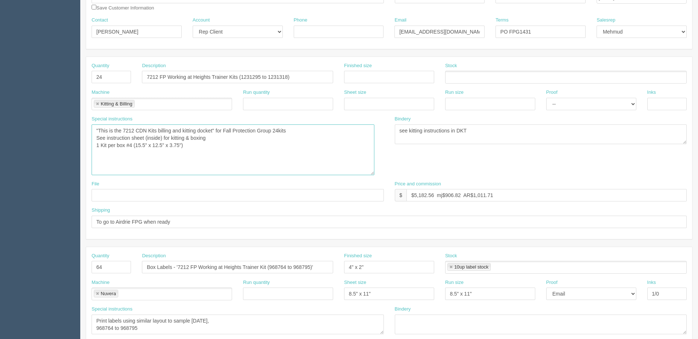
scroll to position [146, 0]
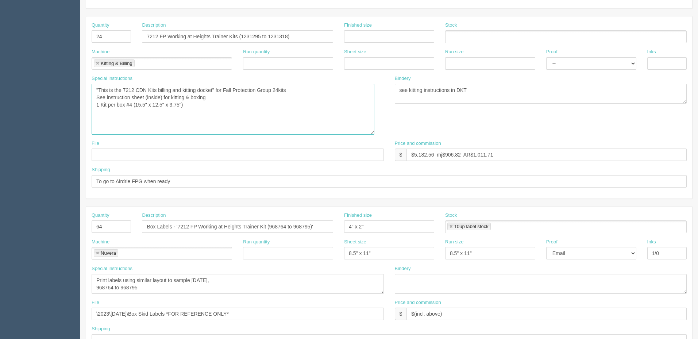
type textarea ""This is the 7212 CDN Kits billing and kitting docket" for Fall Protection Grou…"
drag, startPoint x: 110, startPoint y: 224, endPoint x: 54, endPoint y: 226, distance: 56.2
click at [56, 228] on section "Dockets Estimates Customers" at bounding box center [349, 210] width 698 height 676
type input "48"
click at [302, 38] on input "7212 FP Working at Heights Trainer Kits (1231295 to 1231318)" at bounding box center [237, 36] width 191 height 12
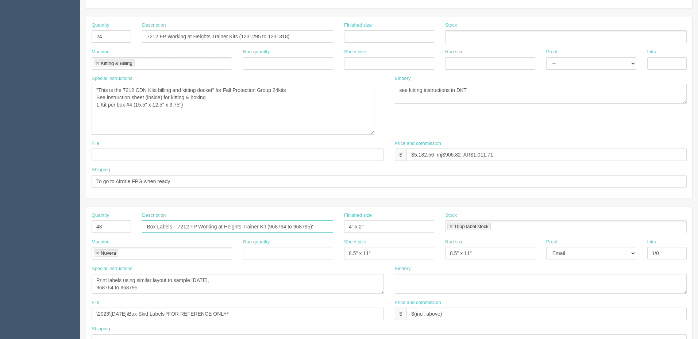
drag, startPoint x: 314, startPoint y: 226, endPoint x: 325, endPoint y: 235, distance: 13.8
click at [314, 227] on input "Box Labels - '7212 FP Working at Heights Trainer Kit (968764 to 968795)'" at bounding box center [237, 226] width 191 height 12
paste input "1231295 to 1231318"
type input "Box Labels - '7212 FP Working at Heights Trainer Kit (1231295 to 1231318)'"
drag, startPoint x: 128, startPoint y: 290, endPoint x: 51, endPoint y: 290, distance: 76.7
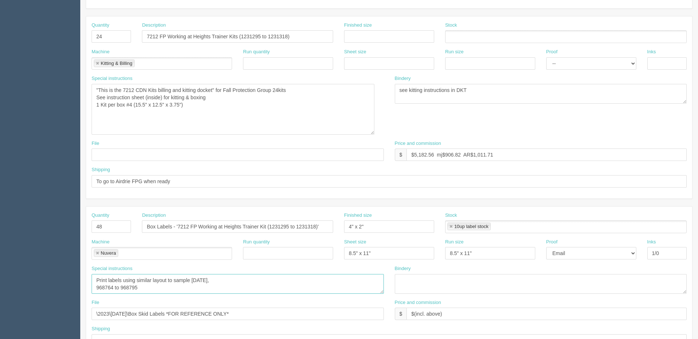
click at [52, 290] on section "Dockets Estimates Customers" at bounding box center [349, 210] width 698 height 676
paste textarea "1231295 to 1231318"
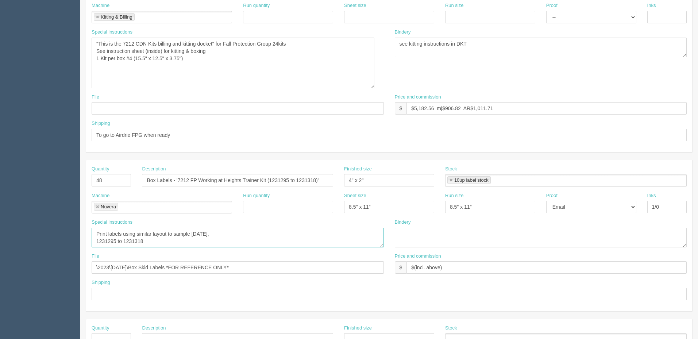
scroll to position [256, 0]
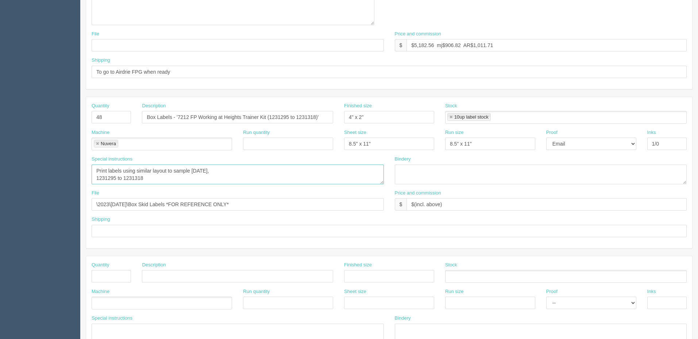
type textarea "Print labels using similar layout to sample JUNE 2021, 1231295 to 1231318"
drag, startPoint x: 181, startPoint y: 204, endPoint x: 17, endPoint y: 217, distance: 164.4
click at [17, 217] on section "Dockets Estimates Customers" at bounding box center [349, 101] width 698 height 676
paste input "Z:\F\Fall Protection Group\2024\December 2024\7212 Box Skid Labels - CDN\Print"
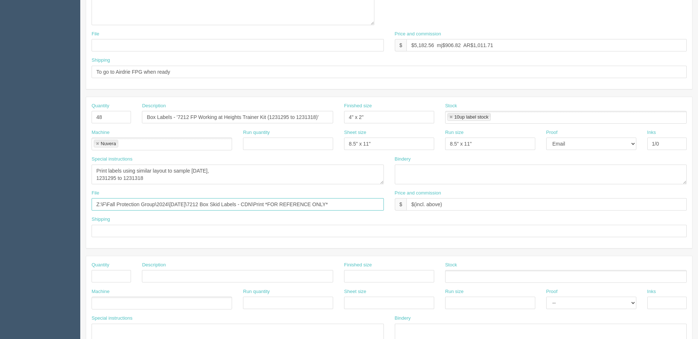
drag, startPoint x: 170, startPoint y: 207, endPoint x: 13, endPoint y: 205, distance: 157.0
click at [13, 205] on section "Dockets Estimates Customers" at bounding box center [349, 101] width 698 height 676
type input "\December 2024\7212 Box Skid Labels - CDN\Print *FOR REFERENCE ONLY*"
click at [251, 178] on textarea "Print labels using similar layout to sample JUNE 2021, 968764 to 968795" at bounding box center [238, 175] width 292 height 20
click at [201, 171] on textarea "Print labels using similar layout to sample JUNE 2021, 968764 to 968795" at bounding box center [238, 175] width 292 height 20
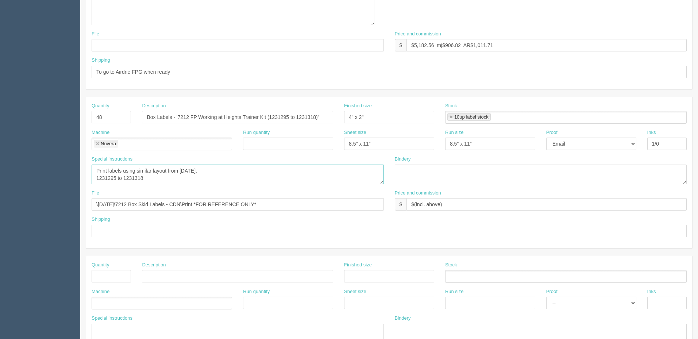
click at [251, 174] on textarea "Print labels using similar layout to sample JUNE 2021, 968764 to 968795" at bounding box center [238, 175] width 292 height 20
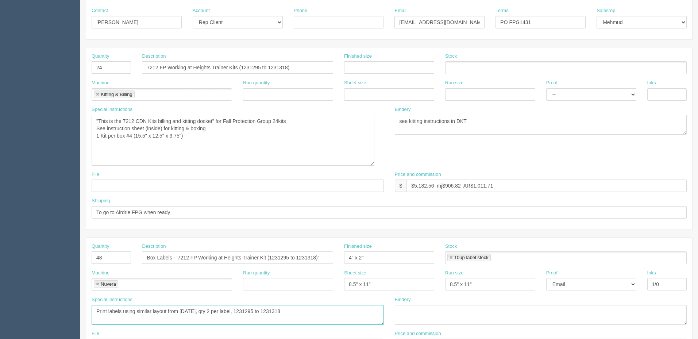
scroll to position [110, 0]
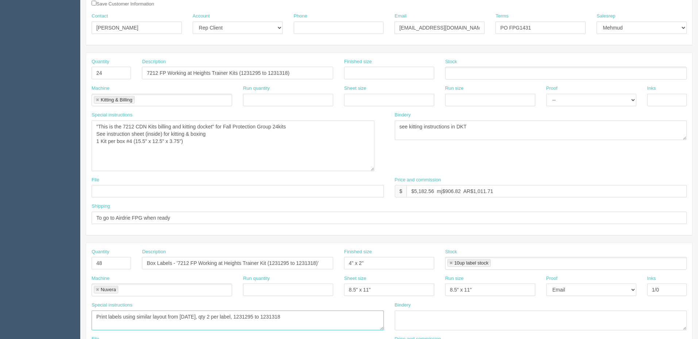
type textarea "Print labels using similar layout from Dec 2024, qty 2 per label, 1231295 to 12…"
click at [201, 144] on textarea ""This is the 7212 CDN Kits billing and kitting docket" for Fall Protection Grou…" at bounding box center [233, 145] width 283 height 51
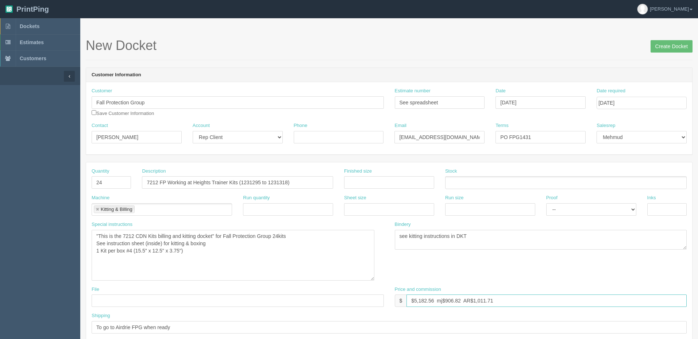
drag, startPoint x: 416, startPoint y: 301, endPoint x: 740, endPoint y: 278, distance: 324.6
type input "$4,487.19 mj$782.87 AR$873.97"
click at [247, 250] on textarea ""This is the 7212 CDN Kits billing and kitting docket" for Fall Protection Grou…" at bounding box center [233, 255] width 283 height 51
click at [285, 236] on textarea ""This is the 7212 CDN Kits billing and kitting docket" for Fall Protection Grou…" at bounding box center [233, 255] width 283 height 51
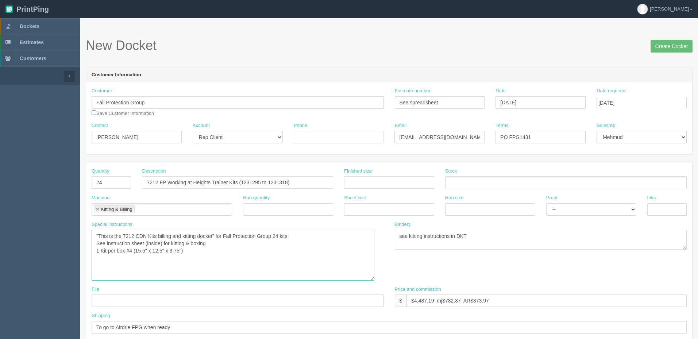
click at [304, 241] on textarea ""This is the 7212 CDN Kits billing and kitting docket" for Fall Protection Grou…" at bounding box center [233, 255] width 283 height 51
click at [304, 250] on textarea ""This is the 7212 CDN Kits billing and kitting docket" for Fall Protection Grou…" at bounding box center [233, 255] width 283 height 51
drag, startPoint x: 316, startPoint y: 233, endPoint x: 43, endPoint y: 231, distance: 273.0
click at [226, 247] on textarea ""This is the 7212 CDN Kits billing and kitting docket" for Fall Protection Grou…" at bounding box center [233, 255] width 283 height 51
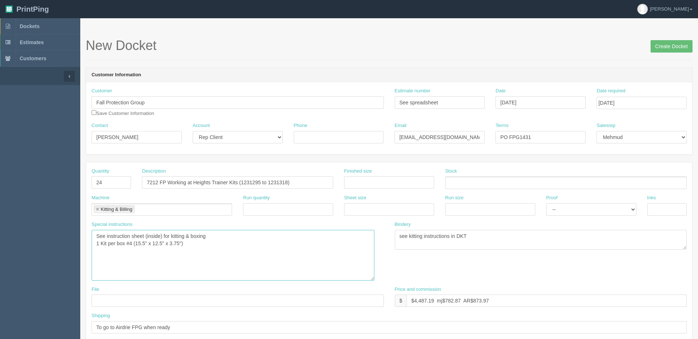
click at [223, 233] on textarea ""This is the 7212 CDN Kits billing and kitting docket" for Fall Protection Grou…" at bounding box center [233, 255] width 283 height 51
click at [224, 252] on textarea ""This is the 7212 CDN Kits billing and kitting docket" for Fall Protection Grou…" at bounding box center [233, 255] width 283 height 51
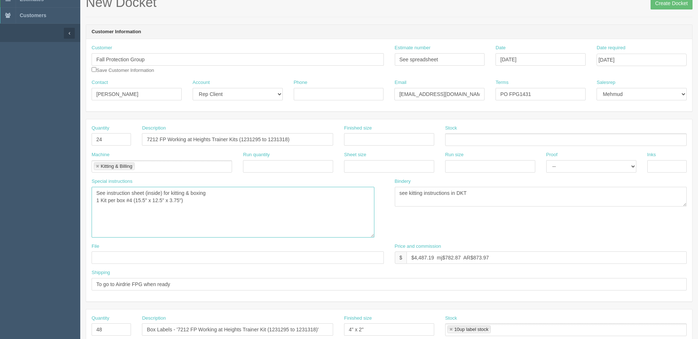
scroll to position [146, 0]
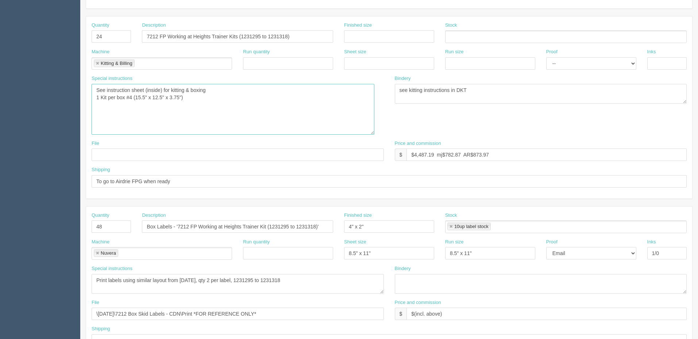
type textarea "See instruction sheet (inside) for kitting & boxing 1 Kit per box #4 (15.5" x 1…"
click at [185, 181] on input "To go to Airdrie FPG when ready" at bounding box center [389, 181] width 595 height 12
click at [196, 179] on input "To go to Airdrie FPG when ready, with extras (SEE ZACK)" at bounding box center [389, 181] width 595 height 12
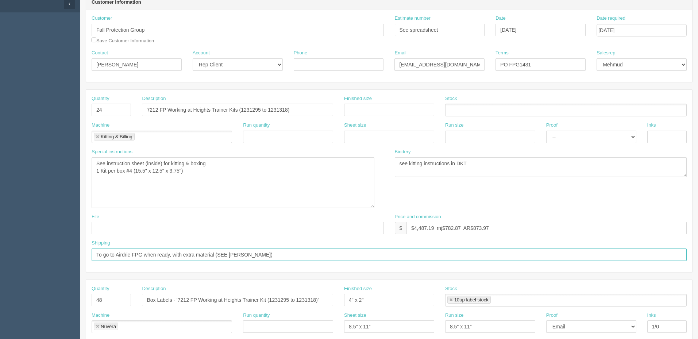
scroll to position [0, 0]
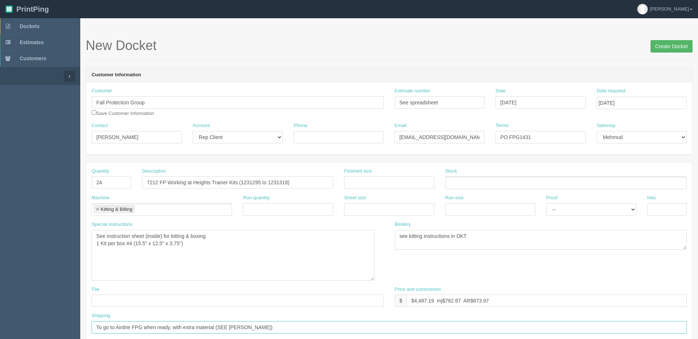
type input "To go to Airdrie FPG when ready, with extra material (SEE ZACK)"
click at [662, 48] on input "Create Docket" at bounding box center [672, 46] width 42 height 12
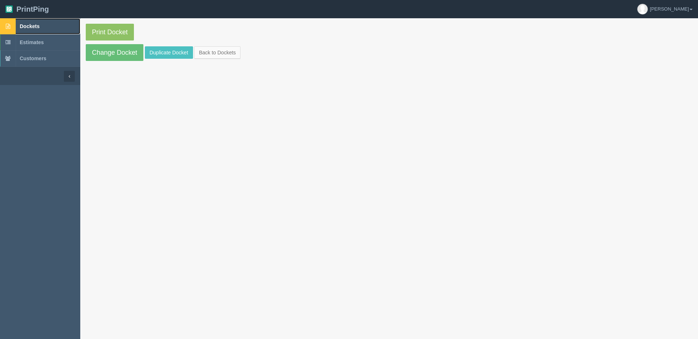
click at [34, 24] on span "Dockets" at bounding box center [30, 26] width 20 height 6
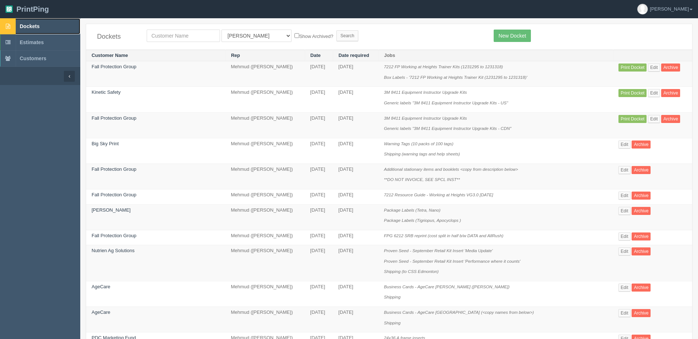
click at [49, 27] on link "Dockets" at bounding box center [40, 26] width 80 height 16
click at [188, 36] on input "text" at bounding box center [183, 36] width 73 height 12
type input "fall"
click at [337, 30] on input "Search" at bounding box center [348, 35] width 22 height 11
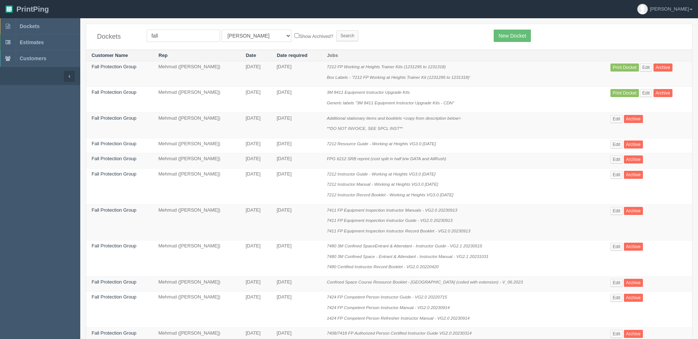
click at [352, 38] on form "fall All Users [PERSON_NAME] Test 1 [PERSON_NAME] [PERSON_NAME] [PERSON_NAME] F…" at bounding box center [315, 36] width 336 height 12
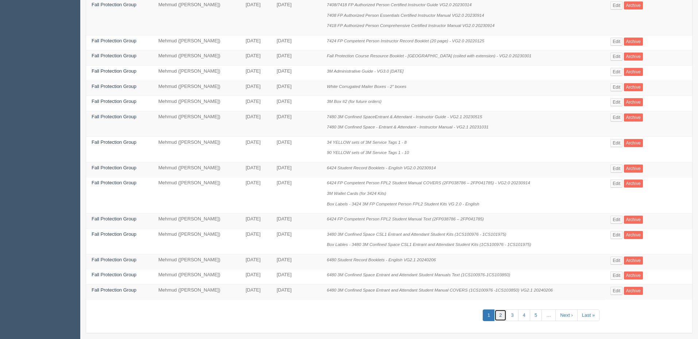
click at [504, 314] on link "2" at bounding box center [501, 316] width 12 height 12
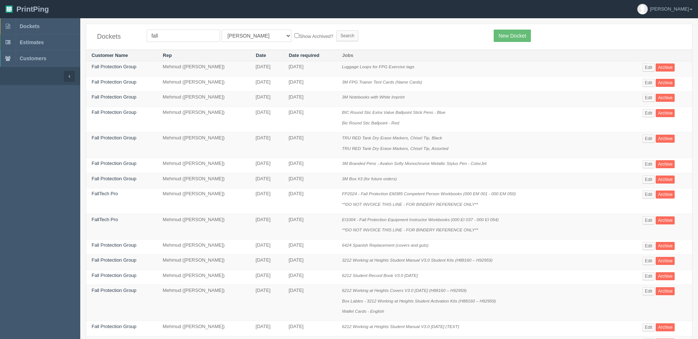
scroll to position [283, 0]
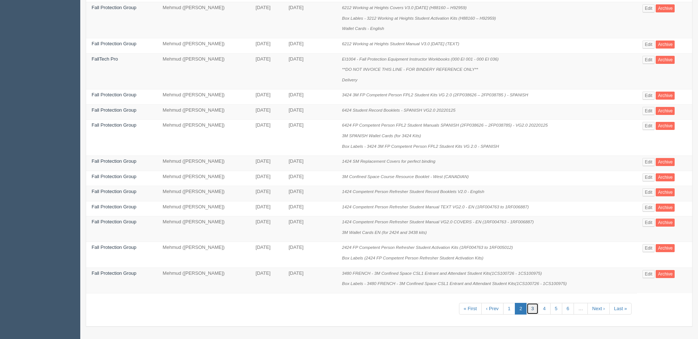
click at [535, 308] on link "3" at bounding box center [533, 309] width 12 height 12
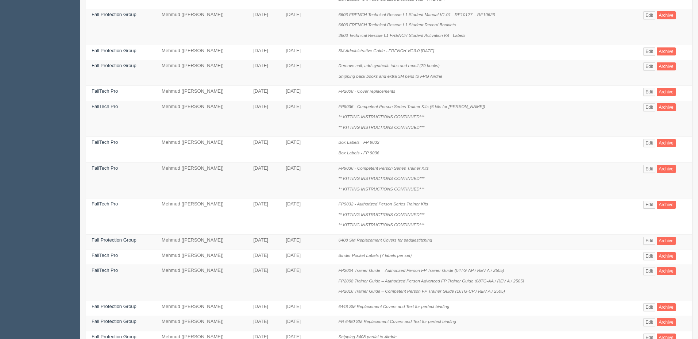
scroll to position [365, 0]
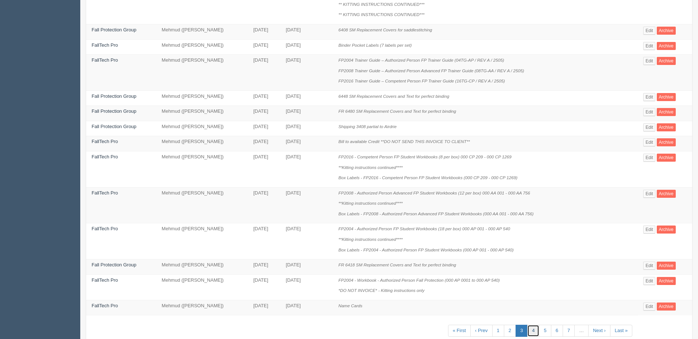
click at [532, 327] on link "4" at bounding box center [533, 331] width 12 height 12
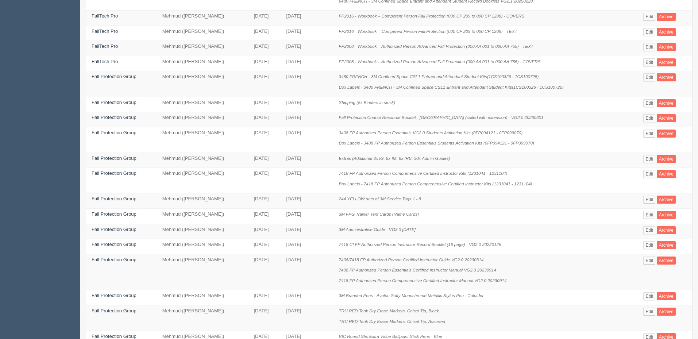
scroll to position [262, 0]
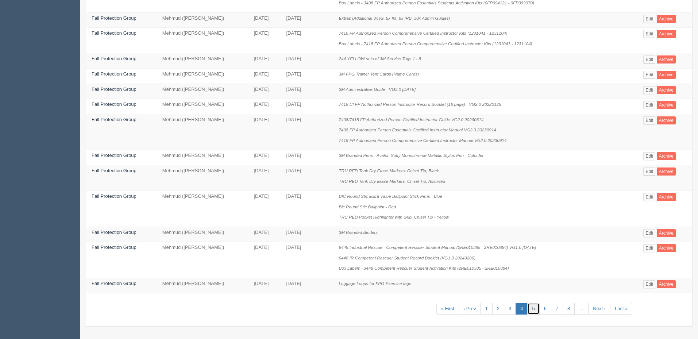
click at [534, 307] on link "5" at bounding box center [533, 309] width 12 height 12
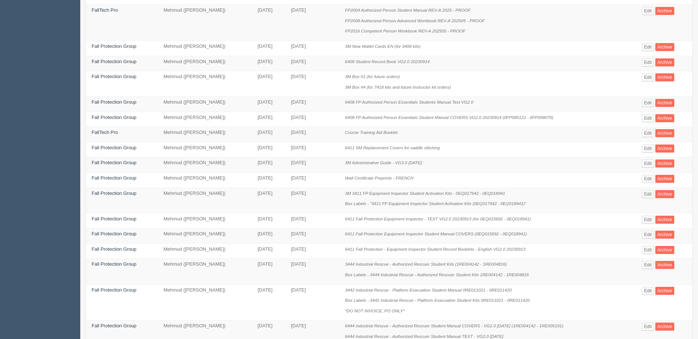
scroll to position [304, 0]
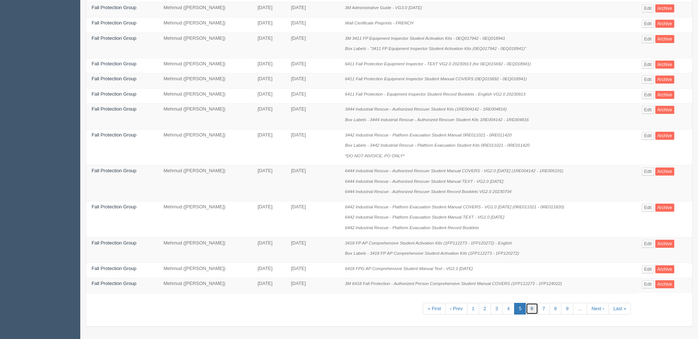
click at [534, 308] on link "6" at bounding box center [532, 309] width 12 height 12
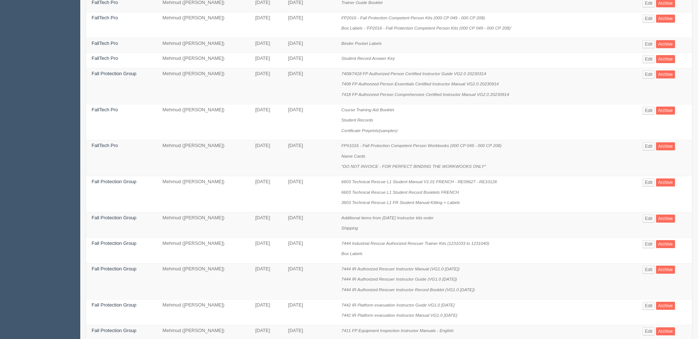
scroll to position [365, 0]
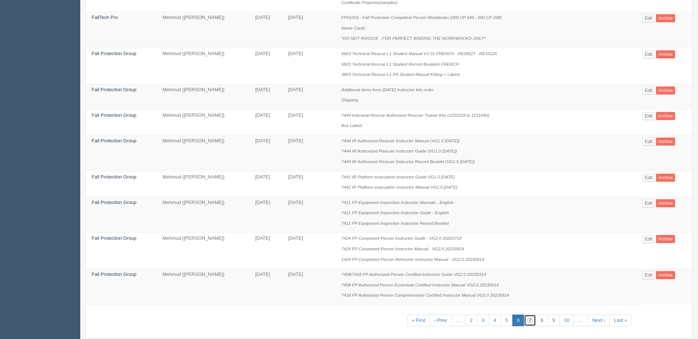
click at [529, 318] on link "7" at bounding box center [530, 321] width 12 height 12
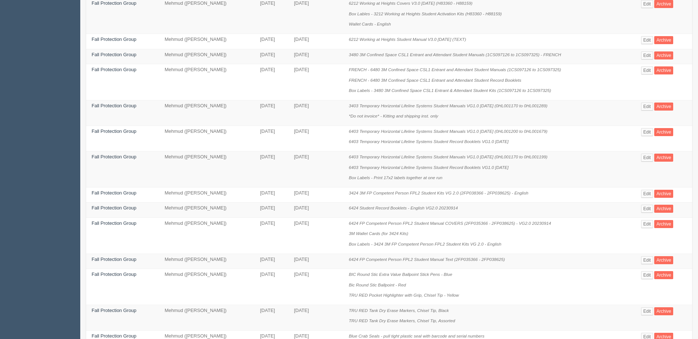
scroll to position [293, 0]
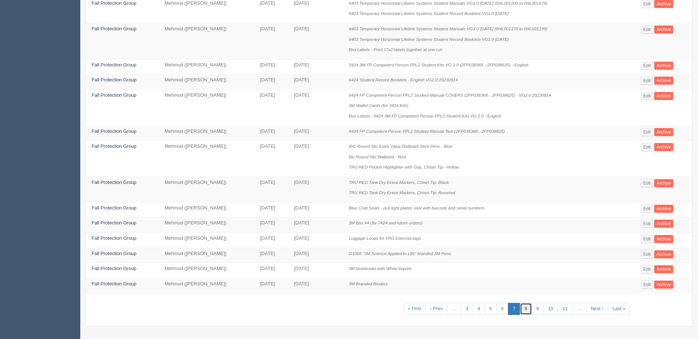
click at [530, 308] on link "8" at bounding box center [526, 309] width 12 height 12
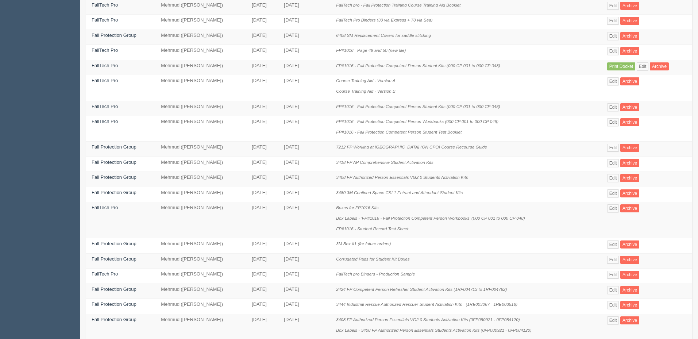
scroll to position [262, 0]
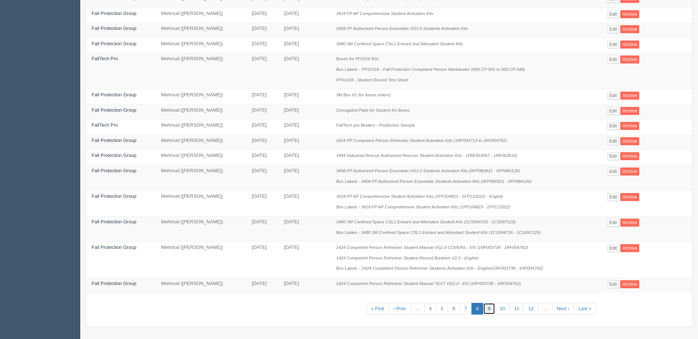
click at [489, 307] on link "9" at bounding box center [489, 309] width 12 height 12
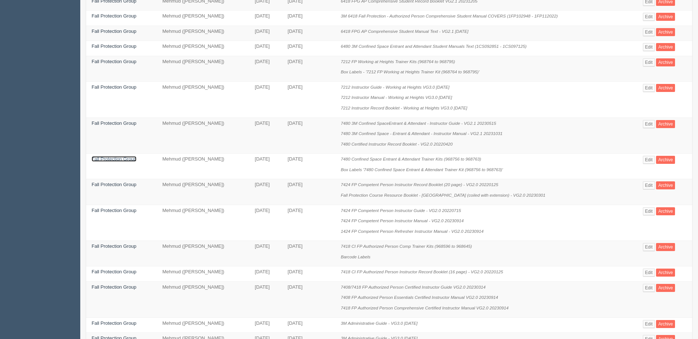
click at [126, 161] on link "Fall Protection Group" at bounding box center [114, 158] width 45 height 5
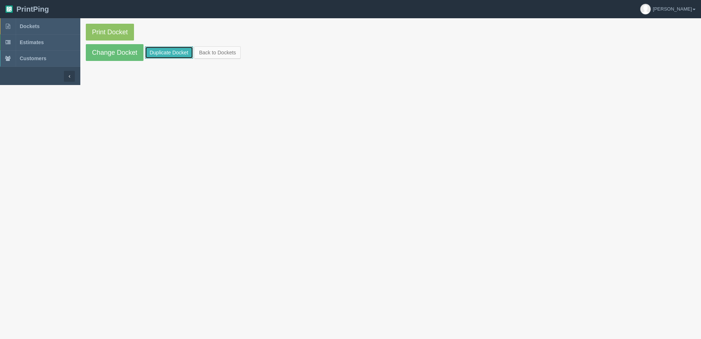
click at [176, 55] on link "Duplicate Docket" at bounding box center [169, 52] width 48 height 12
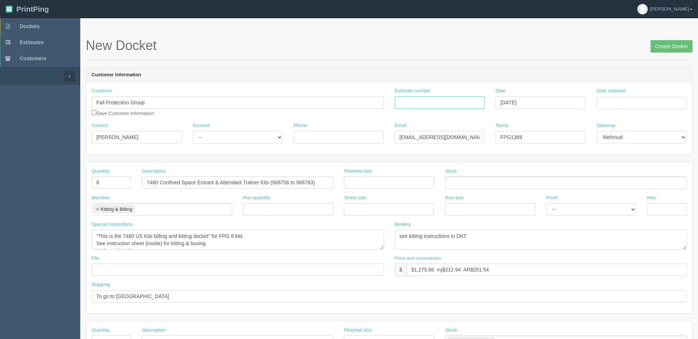
click at [423, 104] on input "Estimate number" at bounding box center [440, 102] width 90 height 12
type input "See spreadsheet"
click at [599, 101] on input "Date required" at bounding box center [642, 103] width 90 height 12
click at [75, 26] on link "Dockets" at bounding box center [40, 26] width 80 height 16
click at [621, 104] on input "Date required" at bounding box center [642, 103] width 90 height 12
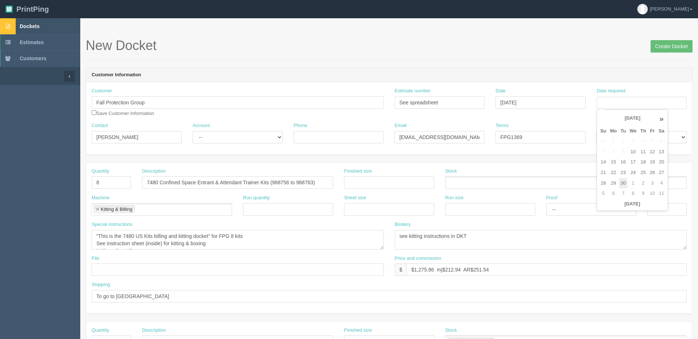
click at [625, 183] on td "30" at bounding box center [623, 183] width 9 height 11
click at [648, 183] on td "2" at bounding box center [643, 183] width 9 height 11
type input "October 2, 2025"
click at [550, 42] on h1 "New Docket Create Docket" at bounding box center [389, 45] width 607 height 15
click at [533, 136] on input "FPG1369" at bounding box center [541, 137] width 90 height 12
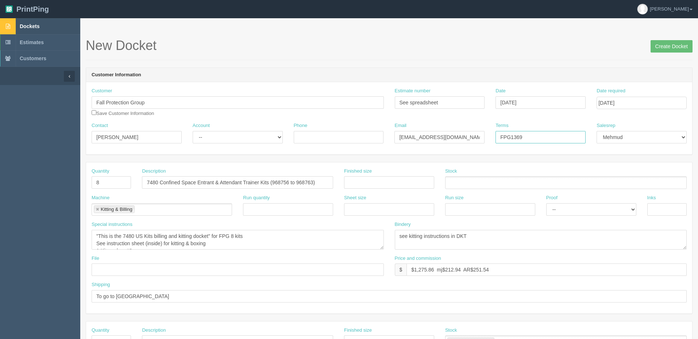
drag, startPoint x: 512, startPoint y: 135, endPoint x: 651, endPoint y: 136, distance: 139.1
click at [648, 135] on div "Contact Andrew Dawson Account -- Existing Client Allrush Client Rep Client Phon…" at bounding box center [389, 135] width 606 height 27
type input "PO FPG1433"
click at [257, 137] on select "-- Existing Client Allrush Client Rep Client" at bounding box center [238, 137] width 90 height 12
select select "Rep Client"
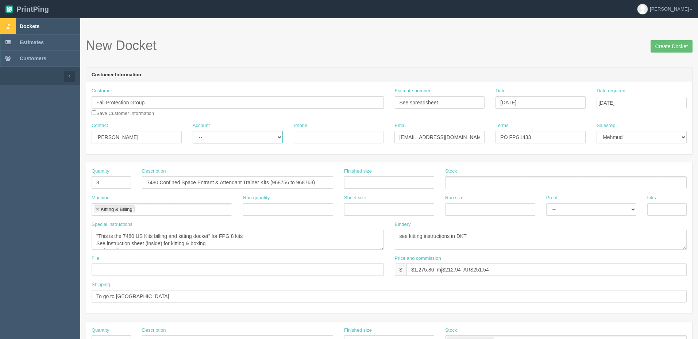
click at [193, 131] on select "-- Existing Client Allrush Client Rep Client" at bounding box center [238, 137] width 90 height 12
drag, startPoint x: 118, startPoint y: 184, endPoint x: 32, endPoint y: 185, distance: 85.4
click at [32, 185] on section "Dockets Estimates Customers" at bounding box center [349, 340] width 698 height 645
type input "24"
click at [278, 182] on input "7480 Confined Space Entrant & Attendant Trainer Kits (968756 to 968763)" at bounding box center [237, 182] width 191 height 12
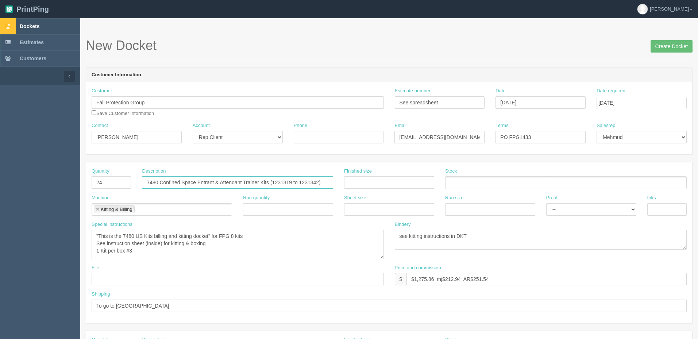
drag, startPoint x: 383, startPoint y: 248, endPoint x: 374, endPoint y: 269, distance: 22.6
click at [382, 259] on textarea ""This is the 7480 US Kits billing and kitting docket" for FPG 8 kits See instru…" at bounding box center [238, 244] width 292 height 29
type input "7480 Confined Space Entrant & Attendant Trainer Kits (1231319 to 1231342)"
drag, startPoint x: 268, startPoint y: 233, endPoint x: 0, endPoint y: 215, distance: 268.2
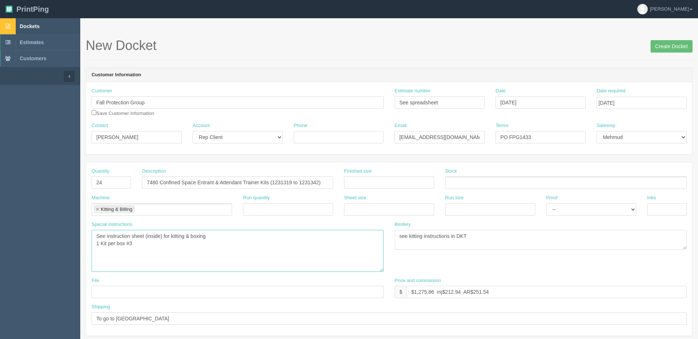
click at [161, 242] on textarea ""This is the 7480 US Kits billing and kitting docket" for FPG 8 kits See instru…" at bounding box center [238, 251] width 292 height 42
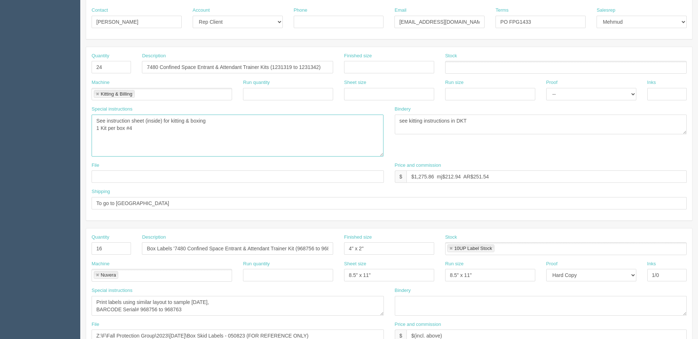
scroll to position [146, 0]
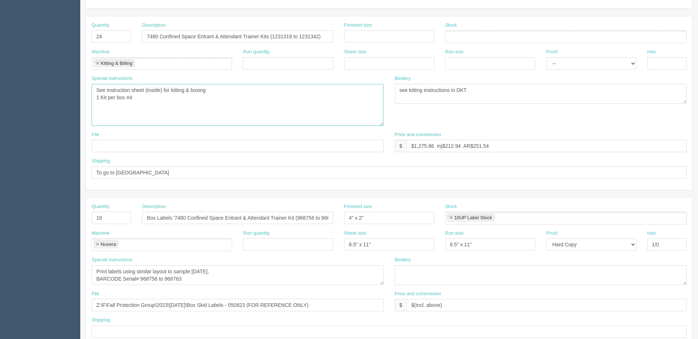
type textarea "See instruction sheet (inside) for kitting & boxing 1 Kit per box #4"
drag, startPoint x: 103, startPoint y: 218, endPoint x: 68, endPoint y: 216, distance: 34.3
click at [68, 216] on section "Dockets Estimates Customers" at bounding box center [349, 205] width 698 height 667
type input "48"
click at [307, 220] on input "Box Labels '7480 Confined Space Entrant & Attendant Trainer Kit (968756 to 9687…" at bounding box center [237, 218] width 191 height 12
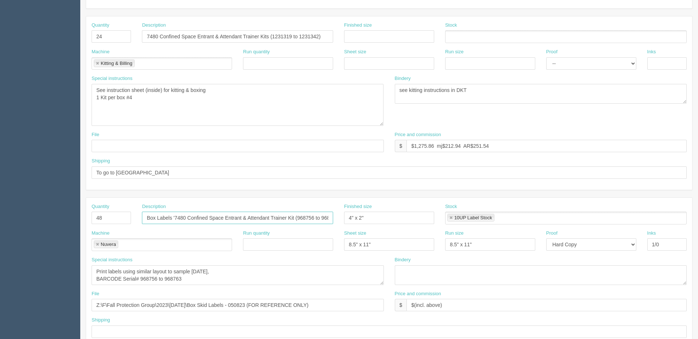
scroll to position [0, 20]
paste input "1231319 to 1231342"
type input "Box Labels '7480 Confined Space Entrant & Attendant Trainer Kit (1231319 to 123…"
click at [203, 284] on textarea "Print labels using similar layout to sample May 2023, BARCODE Serial# 968756 to…" at bounding box center [238, 275] width 292 height 20
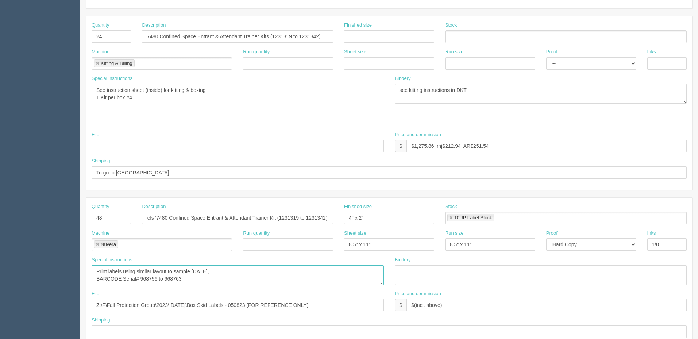
scroll to position [0, 0]
paste textarea "1231319 to 1231342"
type textarea "Print labels using similar layout to sample May 2023, BARCODE Serial# 1231319 t…"
drag, startPoint x: 576, startPoint y: 149, endPoint x: 755, endPoint y: 150, distance: 179.2
click at [698, 150] on html "PrintPing Zack Edit account ( zack@allrush.ca ) Logout Dockets Estimates" at bounding box center [349, 196] width 698 height 685
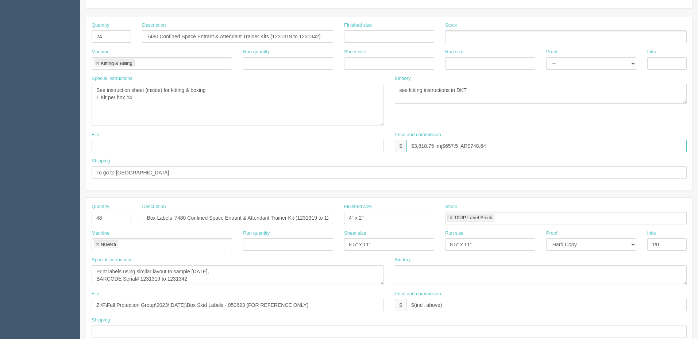
type input "$3,818.75 mj$657.54 AR$748.64"
click at [96, 61] on link at bounding box center [97, 63] width 4 height 5
type input "$3,818.75 mj$657.54 AR$748.64"
type input "Kitting Project"
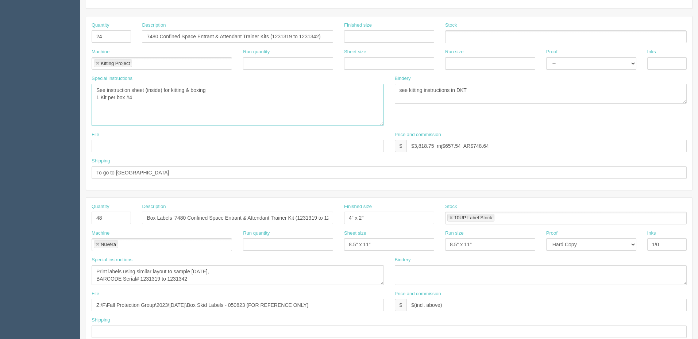
click at [156, 96] on textarea ""This is the 7480 US Kits billing and kitting docket" for FPG 8 kits See instru…" at bounding box center [238, 105] width 292 height 42
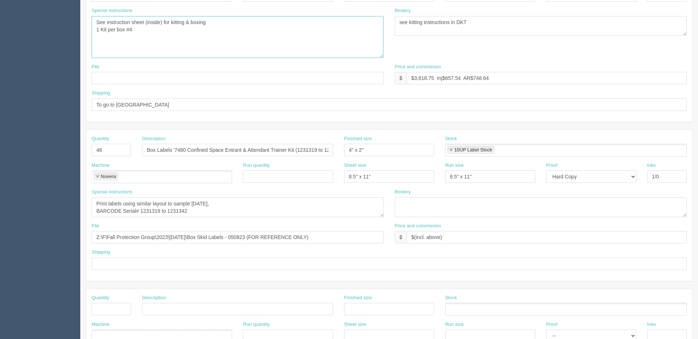
scroll to position [219, 0]
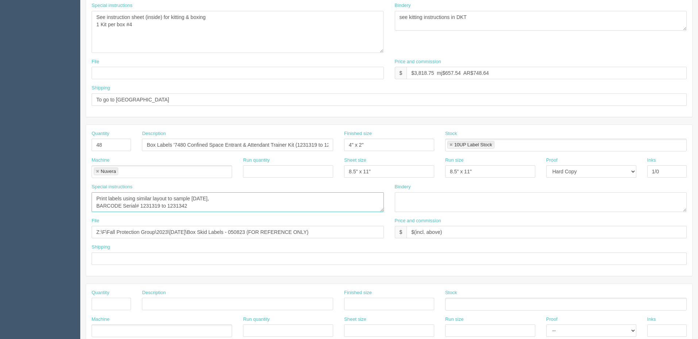
click at [222, 208] on textarea "Print labels using similar layout to sample May 2023, BARCODE Serial# 968756 to…" at bounding box center [238, 202] width 292 height 20
click at [268, 42] on textarea ""This is the 7480 US Kits billing and kitting docket" for FPG 8 kits See instru…" at bounding box center [238, 32] width 292 height 42
paste textarea "1231319 to 1231342"
type textarea "See instruction sheet (inside) for kitting & boxing 1 Kit per box #4"
drag, startPoint x: 257, startPoint y: 229, endPoint x: 13, endPoint y: 252, distance: 244.9
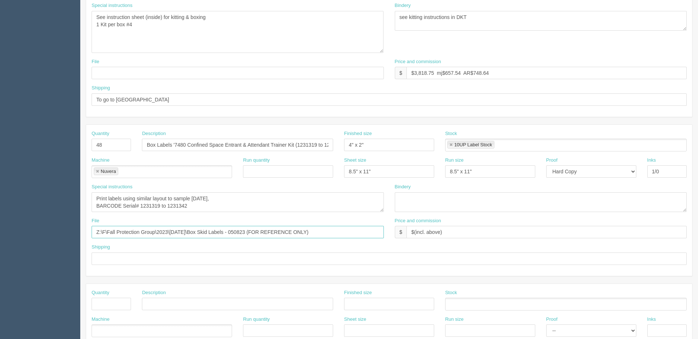
click at [13, 252] on section "Dockets Estimates Customers" at bounding box center [349, 132] width 698 height 667
paste input "4\December 2024\7480 Box Skid Labels - CDN"
drag, startPoint x: 159, startPoint y: 231, endPoint x: 0, endPoint y: 234, distance: 158.8
click at [0, 234] on section "Dockets Estimates Customers" at bounding box center [349, 132] width 698 height 667
click at [290, 231] on input "2024\[DATE]\7480 Box Skid Labels - CDN (FOR REFERENCE ONLY)" at bounding box center [238, 232] width 292 height 12
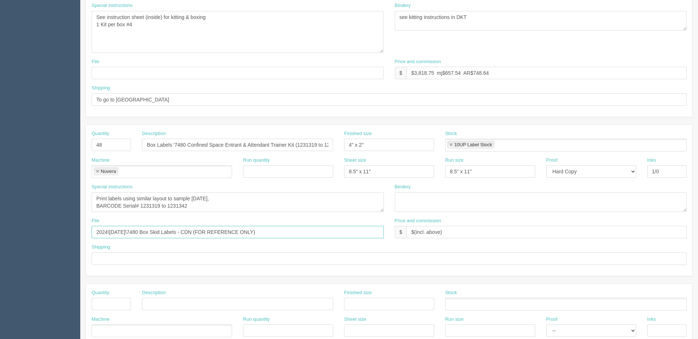
type input "2024\[DATE]\7480 Box Skid Labels - CDN (FOR REFERENCE ONLY)"
click at [226, 210] on textarea "Print labels using similar layout to sample May 2023, BARCODE Serial# 968756 to…" at bounding box center [238, 202] width 292 height 20
click at [231, 197] on textarea "Print labels using similar layout to sample May 2023, BARCODE Serial# 968756 to…" at bounding box center [238, 202] width 292 height 20
type textarea "BARCODE Serial# 1231319 to 1231342, qty 2 per label"
click at [673, 171] on input "1/0" at bounding box center [667, 171] width 39 height 12
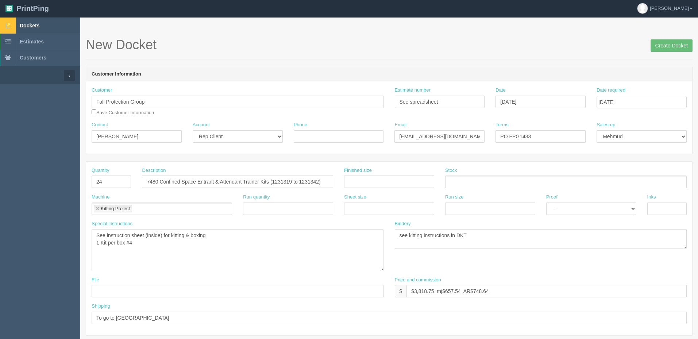
scroll to position [0, 0]
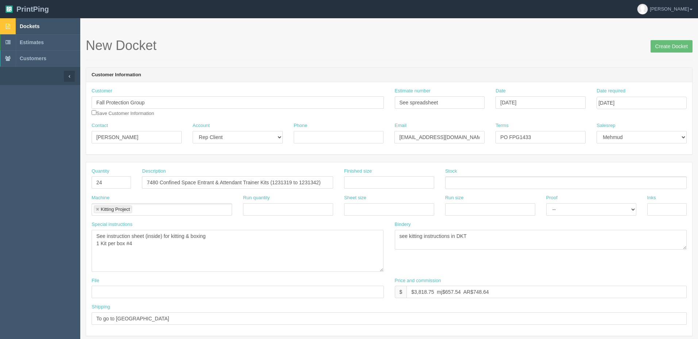
type input "1/0 + VI"
click at [142, 247] on textarea ""This is the 7480 US Kits billing and kitting docket" for FPG 8 kits See instru…" at bounding box center [238, 251] width 292 height 42
click at [675, 47] on input "Create Docket" at bounding box center [672, 46] width 42 height 12
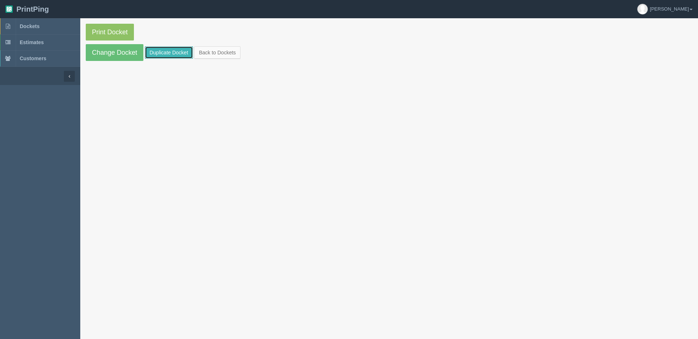
click at [175, 56] on link "Duplicate Docket" at bounding box center [169, 52] width 48 height 12
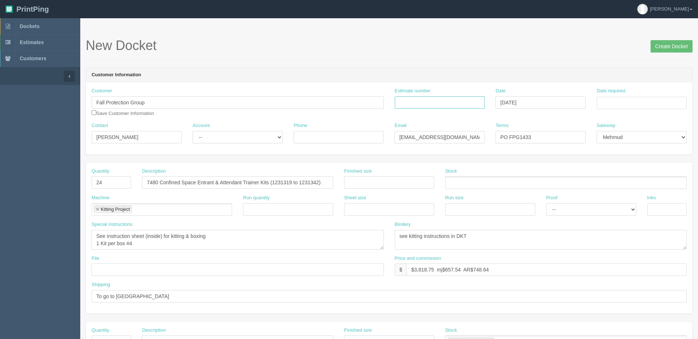
click at [461, 106] on input "Estimate number" at bounding box center [440, 102] width 90 height 12
type input "See spreadsheet"
drag, startPoint x: 154, startPoint y: 101, endPoint x: 0, endPoint y: 92, distance: 154.7
click at [0, 92] on section "Dockets Estimates Customers" at bounding box center [349, 340] width 698 height 645
type input "Kinetic Safety"
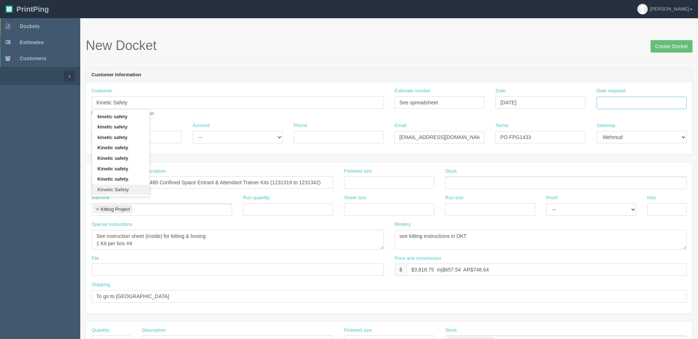
click at [665, 100] on input "Date required" at bounding box center [642, 103] width 90 height 12
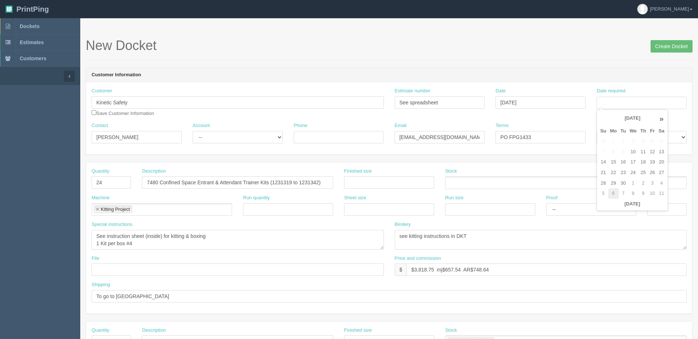
click at [617, 195] on td "6" at bounding box center [613, 193] width 11 height 11
click at [653, 150] on td "10" at bounding box center [652, 152] width 9 height 11
click at [651, 163] on td "17" at bounding box center [652, 162] width 9 height 11
type input "[DATE]"
click at [540, 70] on header "Customer Information" at bounding box center [389, 75] width 606 height 15
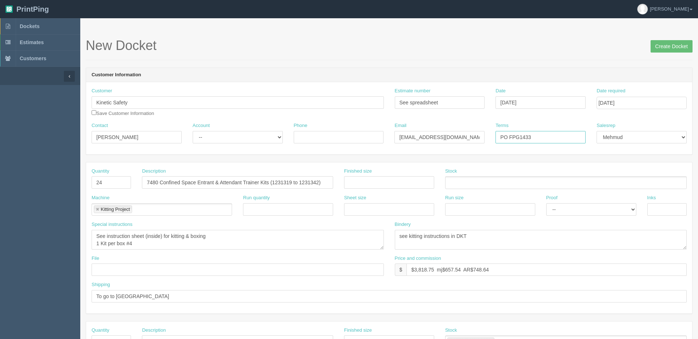
drag, startPoint x: 523, startPoint y: 137, endPoint x: 580, endPoint y: 133, distance: 57.8
click at [580, 133] on input "PO FPG1433" at bounding box center [541, 137] width 90 height 12
type input "PO FPG1434"
drag, startPoint x: 414, startPoint y: 269, endPoint x: 644, endPoint y: 283, distance: 230.8
click at [644, 283] on div "Quantity 24 Description 7480 Confined Space Entrant & Attendant Trainer Kits (1…" at bounding box center [389, 237] width 606 height 151
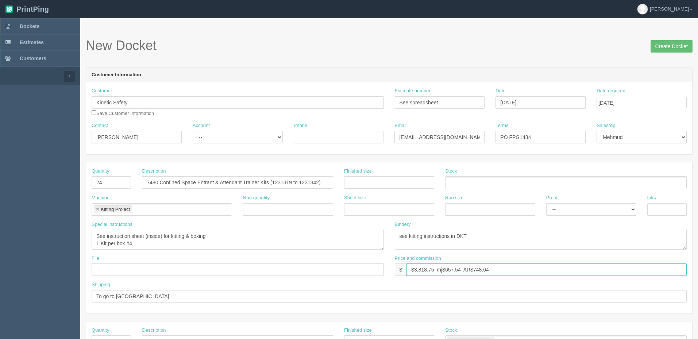
click at [420, 268] on input "$3,818.75 mj$657.54 AR$748.64" at bounding box center [547, 270] width 280 height 12
drag, startPoint x: 415, startPoint y: 268, endPoint x: 813, endPoint y: 267, distance: 398.2
click at [698, 267] on html "PrintPing Zack Edit account ( [PERSON_NAME][EMAIL_ADDRESS][DOMAIN_NAME] ) Logou…" at bounding box center [349, 331] width 698 height 663
type input "$5,327.35 mj$952.45 AR$1,028.72"
click at [165, 245] on textarea "See instruction sheet (inside) for kitting & boxing 1 Kit per box #4" at bounding box center [238, 240] width 292 height 20
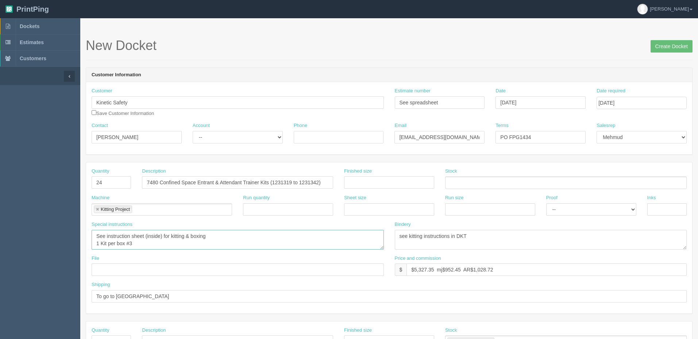
click at [249, 241] on textarea "See instruction sheet (inside) for kitting & boxing 1 Kit per box #4" at bounding box center [238, 240] width 292 height 20
paste textarea "1/0 + VI"
type textarea "See instruction sheet (inside) for kitting & boxing 1 Kit per box #3"
drag, startPoint x: 276, startPoint y: 183, endPoint x: 293, endPoint y: 185, distance: 17.8
click at [277, 183] on input "7480 Confined Space Entrant & Attendant Trainer Kits (1231319 to 1231342)" at bounding box center [237, 182] width 191 height 12
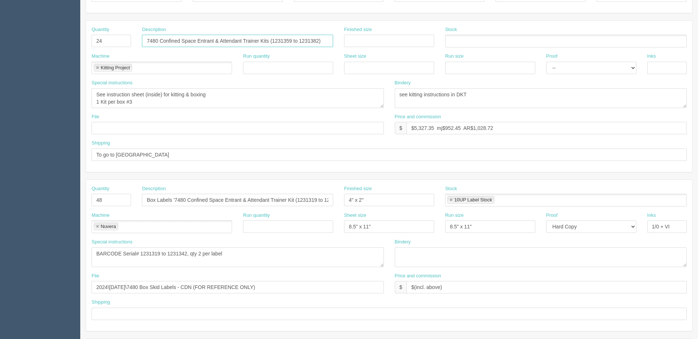
scroll to position [183, 0]
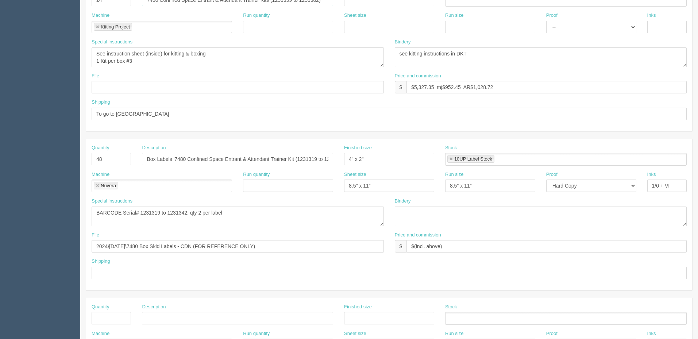
type input "7480 Confined Space Entrant & Attendant Trainer Kits (1231359 to 1231382)"
click at [306, 158] on input "Box Labels '7480 Confined Space Entrant & Attendant Trainer Kit (1231319 to 123…" at bounding box center [237, 159] width 191 height 12
paste input "59 to 123138"
type input "Box Labels '7480 Confined Space Entrant & Attendant Trainer Kit (1231359 to 123…"
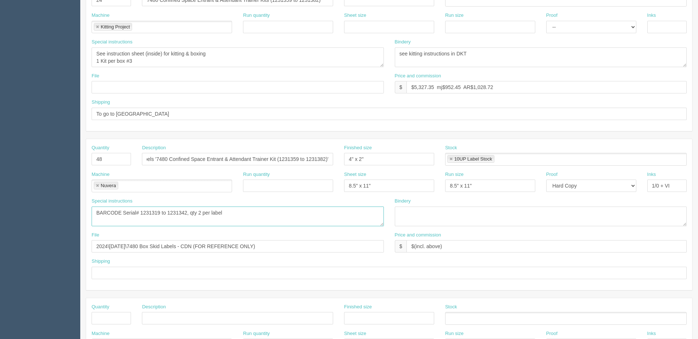
click at [187, 210] on textarea "BARCODE Serial# 1231319 to 1231342, qty 2 per label" at bounding box center [238, 217] width 292 height 20
paste textarea "59 to 123138"
click at [263, 218] on textarea "BARCODE Serial# 1231319 to 1231342, qty 2 per label" at bounding box center [238, 217] width 292 height 20
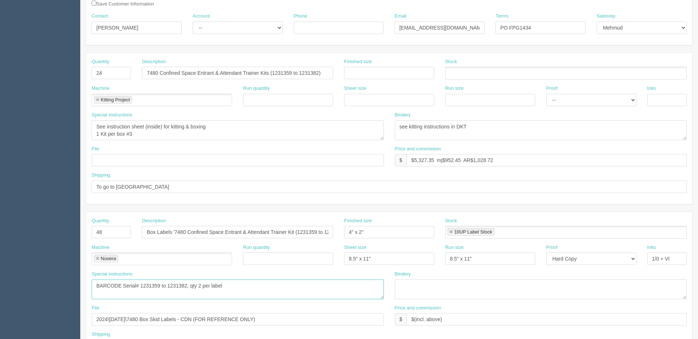
type textarea "BARCODE Serial# 1231359 to 1231382, qty 2 per label"
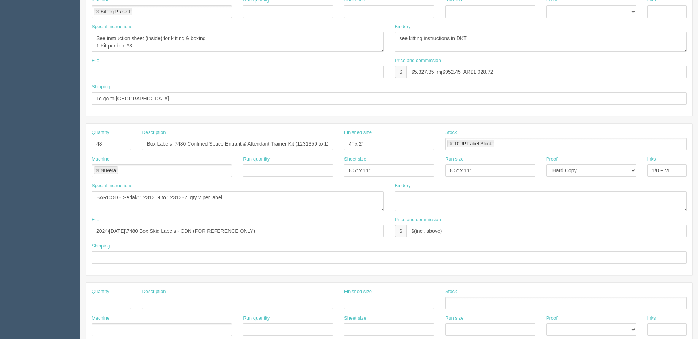
scroll to position [219, 0]
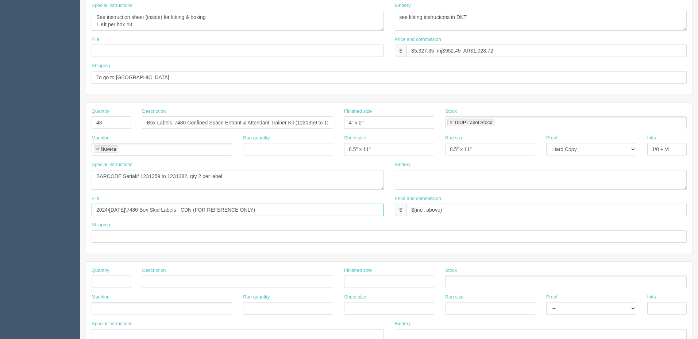
drag, startPoint x: 214, startPoint y: 208, endPoint x: 0, endPoint y: 208, distance: 214.3
click at [0, 208] on section "Dockets Estimates Customers" at bounding box center [349, 121] width 698 height 645
paste input "Z:\F\Fall Protection Group\2024\[DATE]\7480 Box Skid Labels - [GEOGRAPHIC_DATA]"
drag, startPoint x: 141, startPoint y: 209, endPoint x: 0, endPoint y: 207, distance: 140.9
click at [0, 207] on section "Dockets Estimates Customers" at bounding box center [349, 121] width 698 height 645
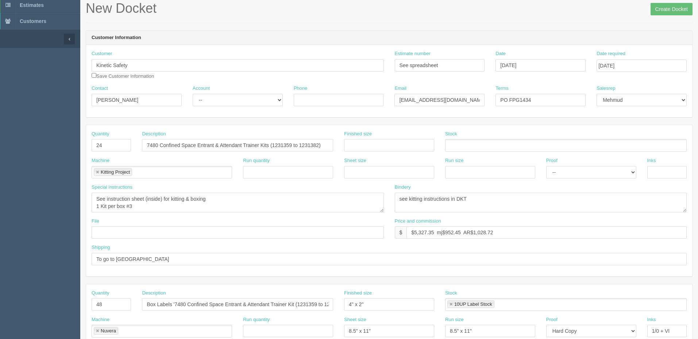
scroll to position [37, 0]
type input "\[DATE]\7480 Box Skid Labels - [GEOGRAPHIC_DATA] (FOR REFERENCE ONLY)"
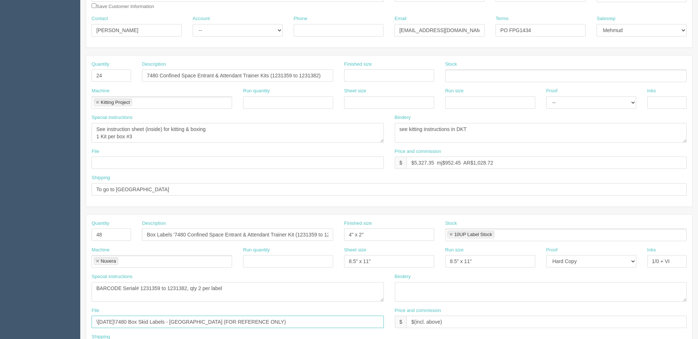
scroll to position [110, 0]
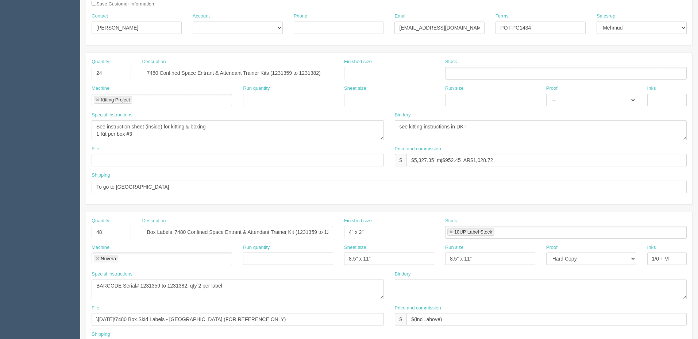
click at [324, 228] on input "Box Labels '7480 Confined Space Entrant & Attendant Trainer Kit (1231359 to 123…" at bounding box center [237, 232] width 191 height 12
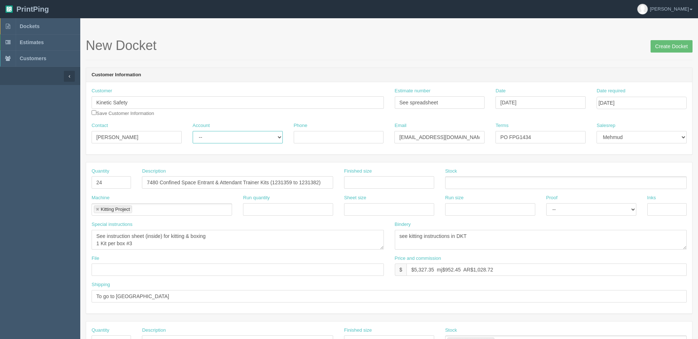
scroll to position [0, 0]
drag, startPoint x: 244, startPoint y: 136, endPoint x: 238, endPoint y: 142, distance: 9.0
click at [244, 136] on select "-- Existing Client Allrush Client Rep Client" at bounding box center [238, 137] width 90 height 12
select select "Rep Client"
click at [193, 131] on select "-- Existing Client Allrush Client Rep Client" at bounding box center [238, 137] width 90 height 12
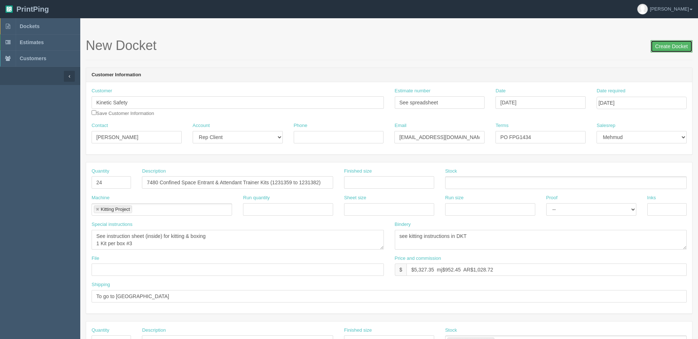
click at [667, 46] on input "Create Docket" at bounding box center [672, 46] width 42 height 12
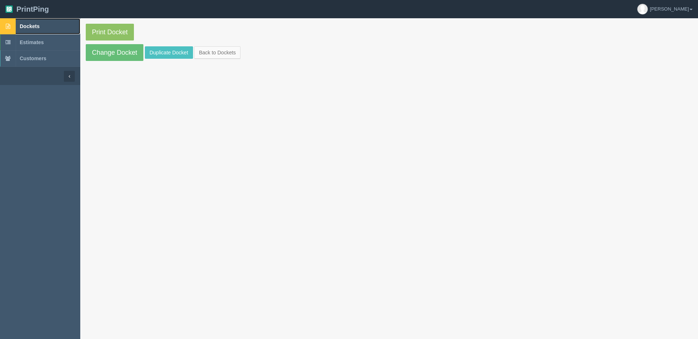
click at [67, 26] on link "Dockets" at bounding box center [40, 26] width 80 height 16
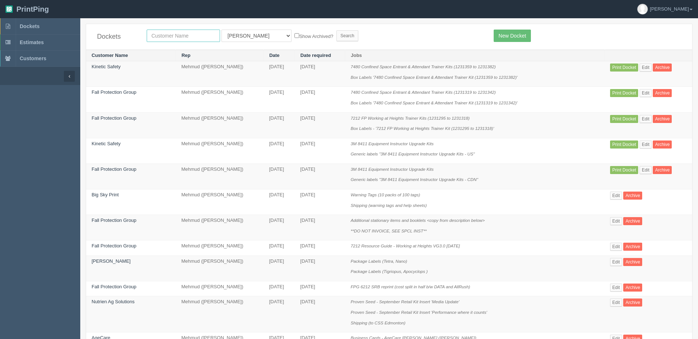
click at [185, 35] on input "text" at bounding box center [183, 36] width 73 height 12
type input "fall"
click at [337, 30] on input "Search" at bounding box center [348, 35] width 22 height 11
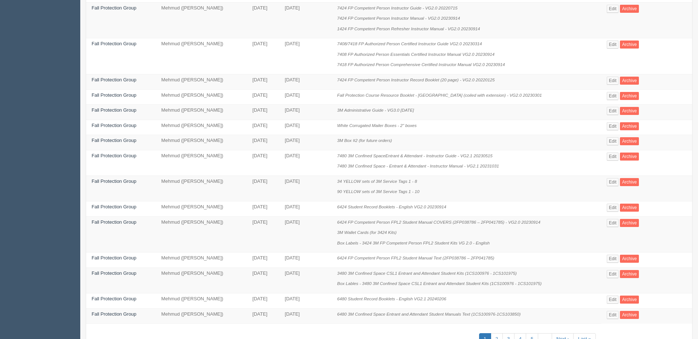
scroll to position [345, 0]
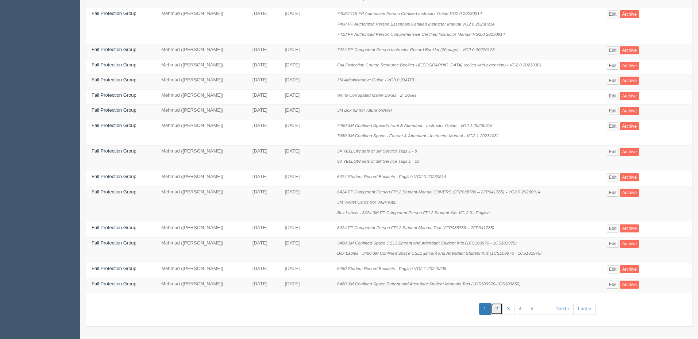
click at [500, 307] on link "2" at bounding box center [497, 309] width 12 height 12
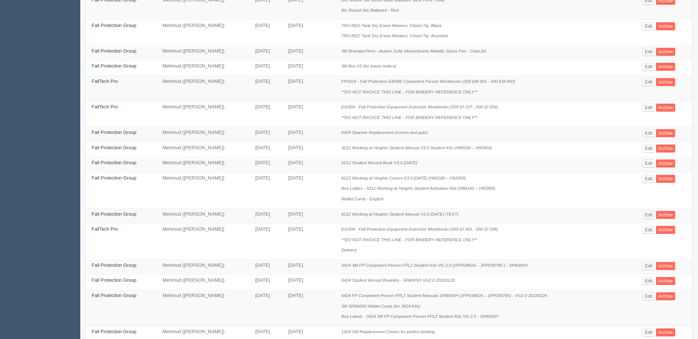
scroll to position [272, 0]
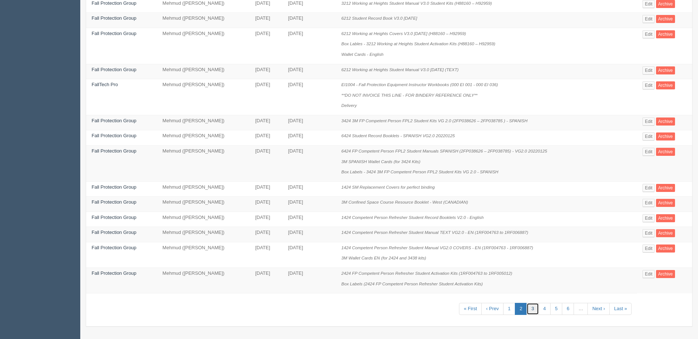
click at [535, 308] on link "3" at bounding box center [533, 309] width 12 height 12
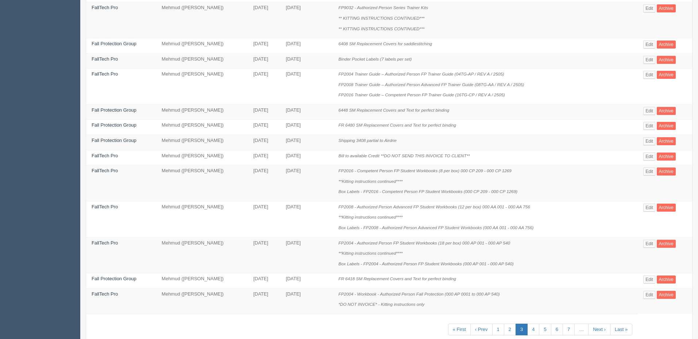
scroll to position [397, 0]
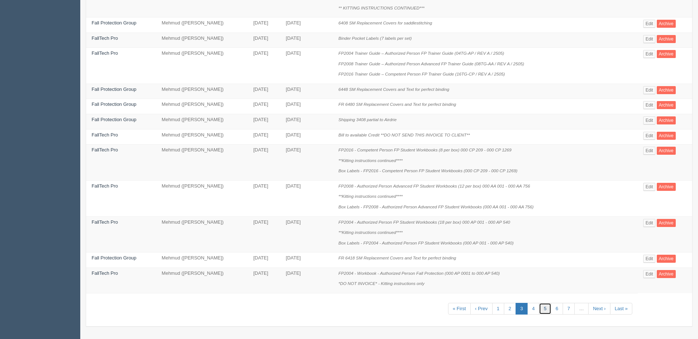
click at [539, 305] on link "5" at bounding box center [545, 309] width 12 height 12
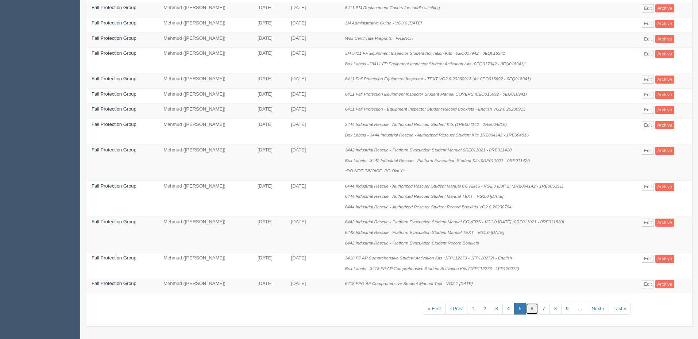
click at [532, 311] on link "6" at bounding box center [532, 309] width 12 height 12
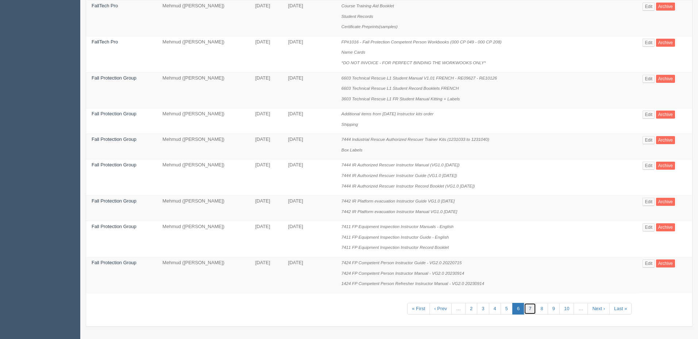
click at [527, 306] on link "7" at bounding box center [530, 309] width 12 height 12
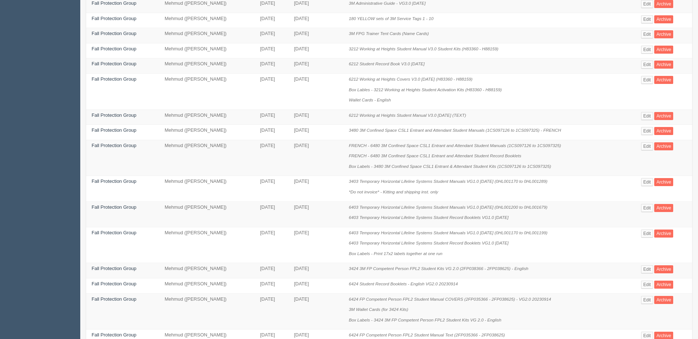
scroll to position [314, 0]
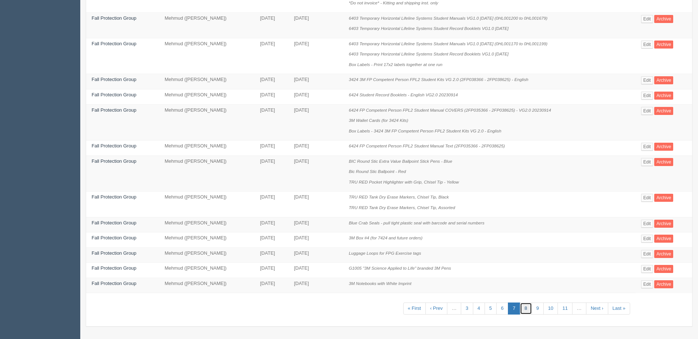
click at [525, 309] on link "8" at bounding box center [526, 309] width 12 height 12
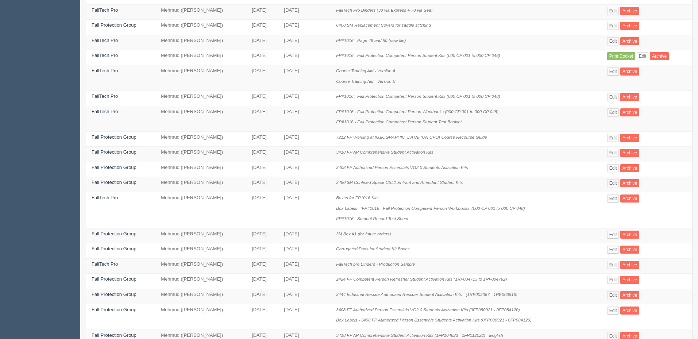
scroll to position [262, 0]
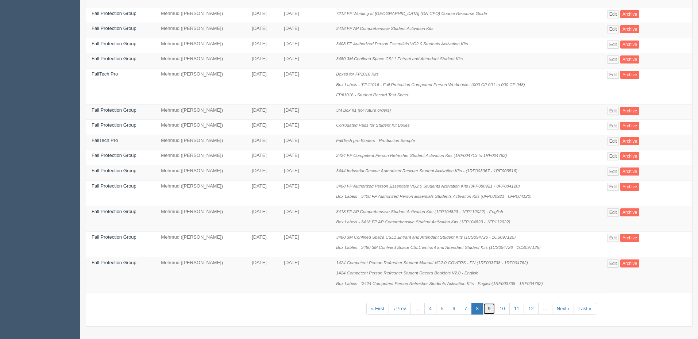
click at [493, 307] on link "9" at bounding box center [489, 309] width 12 height 12
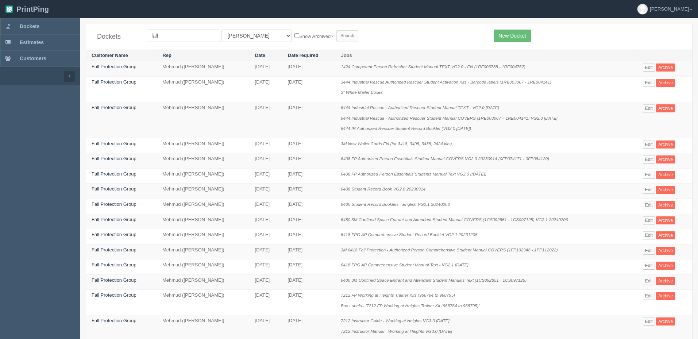
scroll to position [304, 0]
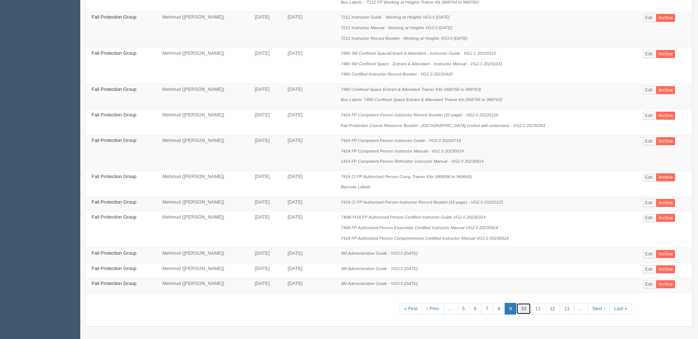
click at [524, 309] on link "10" at bounding box center [523, 309] width 15 height 12
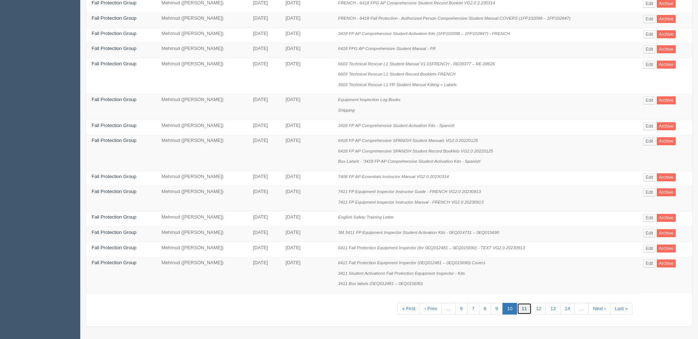
click at [529, 311] on link "11" at bounding box center [524, 309] width 15 height 12
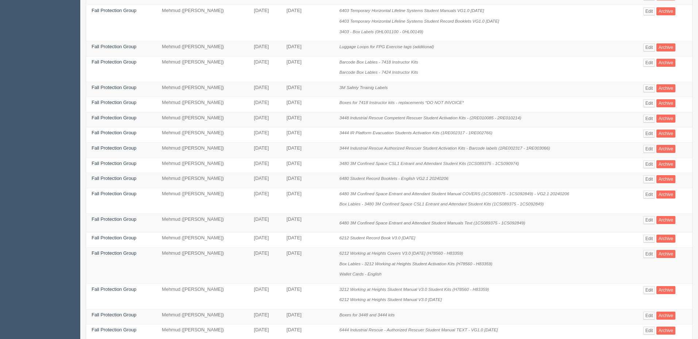
scroll to position [266, 0]
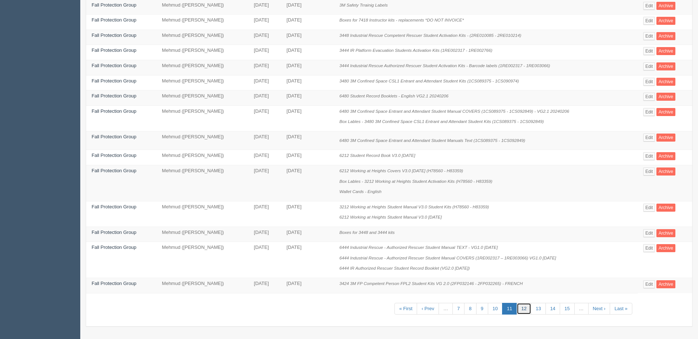
click at [522, 310] on link "12" at bounding box center [524, 309] width 15 height 12
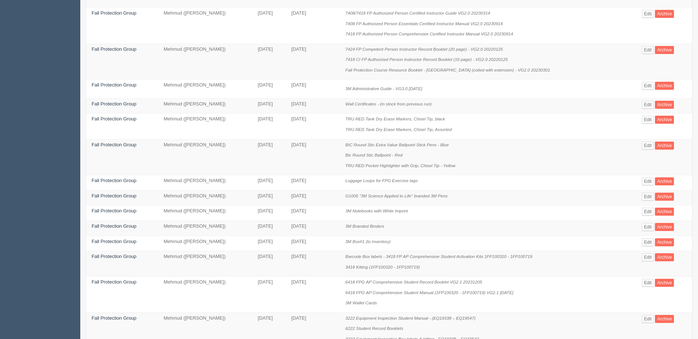
scroll to position [433, 0]
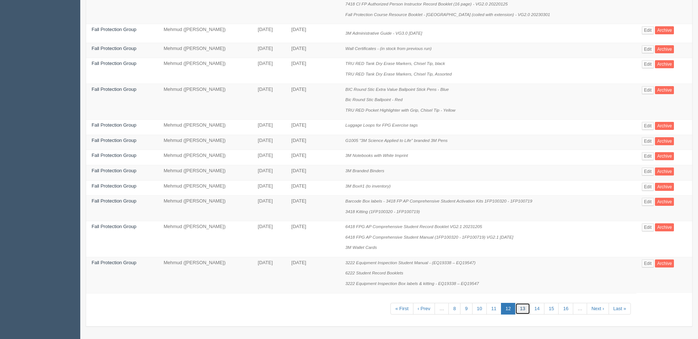
click at [522, 309] on link "13" at bounding box center [522, 309] width 15 height 12
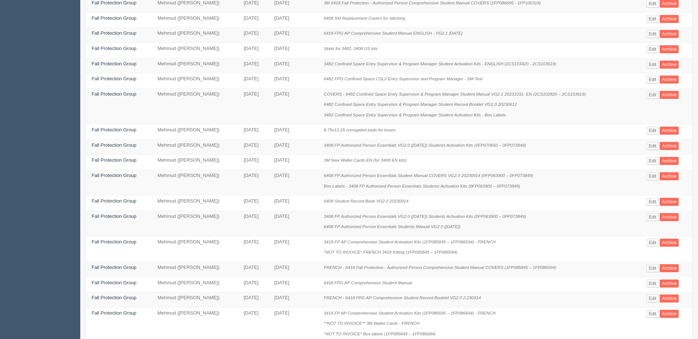
scroll to position [304, 0]
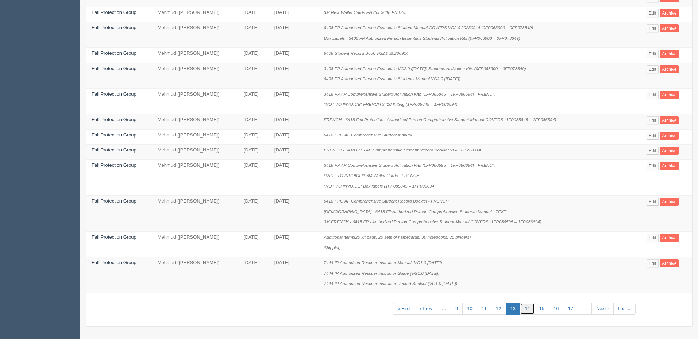
click at [523, 309] on link "14" at bounding box center [527, 309] width 15 height 12
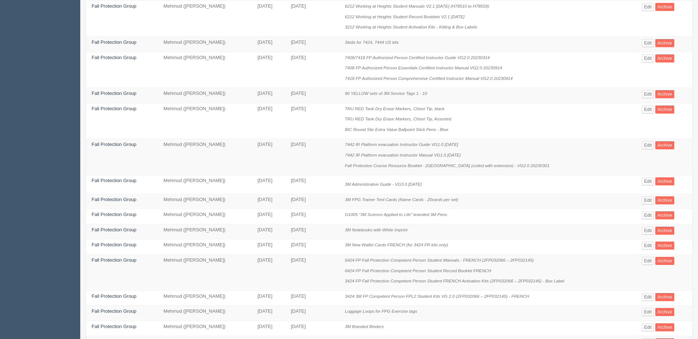
scroll to position [322, 0]
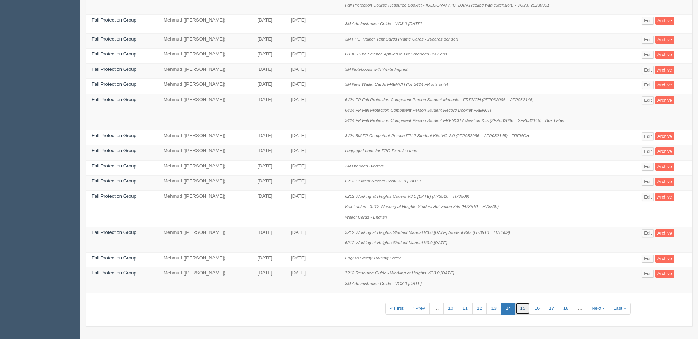
click at [519, 310] on link "15" at bounding box center [522, 309] width 15 height 12
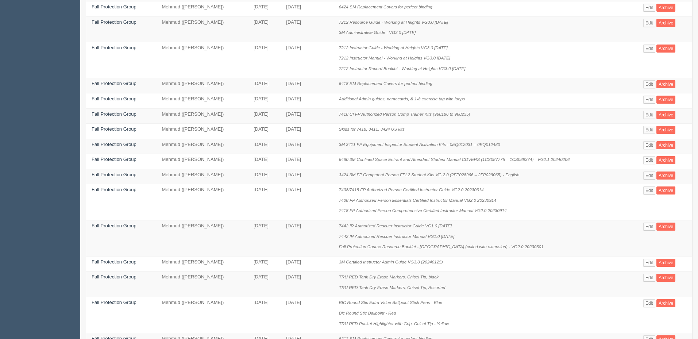
scroll to position [293, 0]
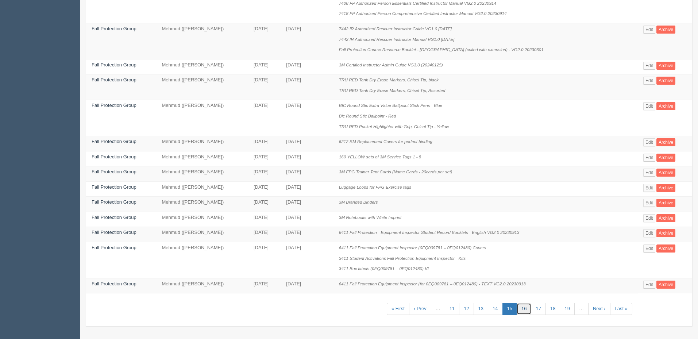
click at [519, 310] on link "16" at bounding box center [524, 309] width 15 height 12
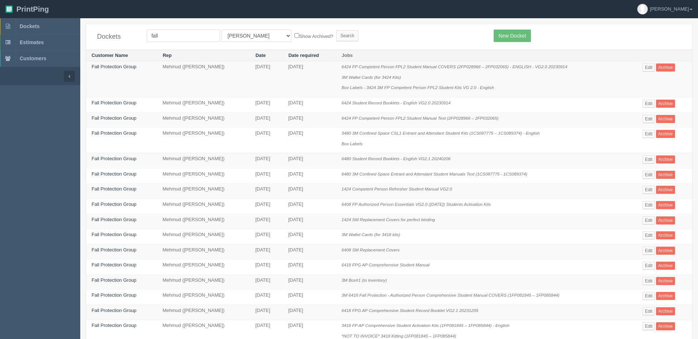
scroll to position [293, 0]
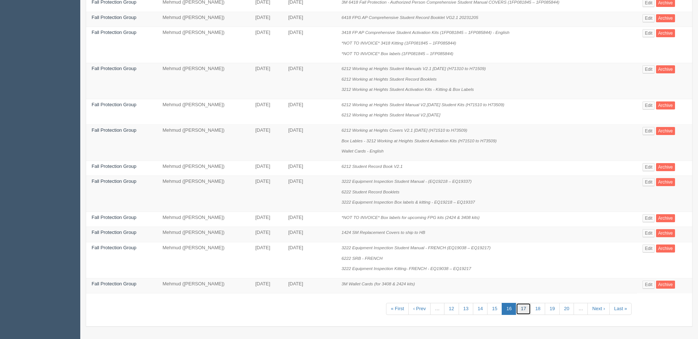
click at [524, 308] on link "17" at bounding box center [523, 309] width 15 height 12
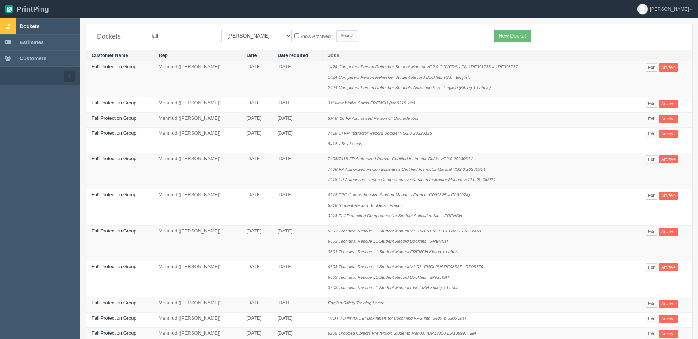
drag, startPoint x: 177, startPoint y: 33, endPoint x: 27, endPoint y: 32, distance: 149.3
click at [337, 30] on input "Search" at bounding box center [348, 35] width 22 height 11
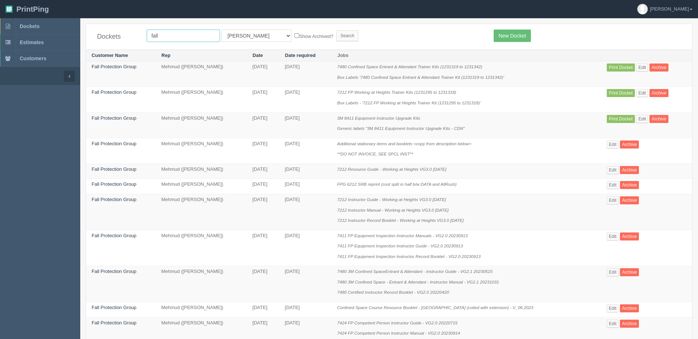
drag, startPoint x: 161, startPoint y: 34, endPoint x: 127, endPoint y: 35, distance: 34.0
click at [128, 35] on div "Dockets fall All Users [PERSON_NAME] Test 1 [PERSON_NAME] [PERSON_NAME] [PERSON…" at bounding box center [389, 37] width 606 height 26
type input "kinetic"
click at [337, 30] on input "Search" at bounding box center [348, 35] width 22 height 11
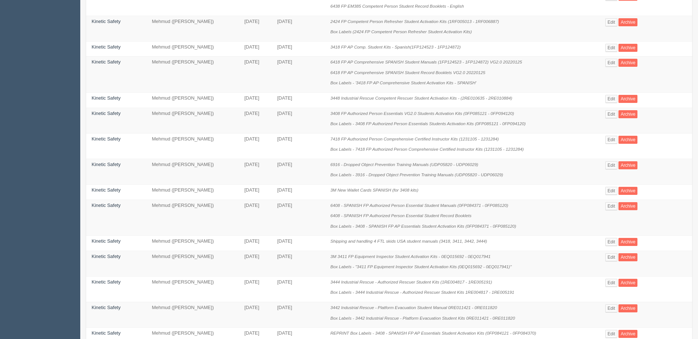
scroll to position [356, 0]
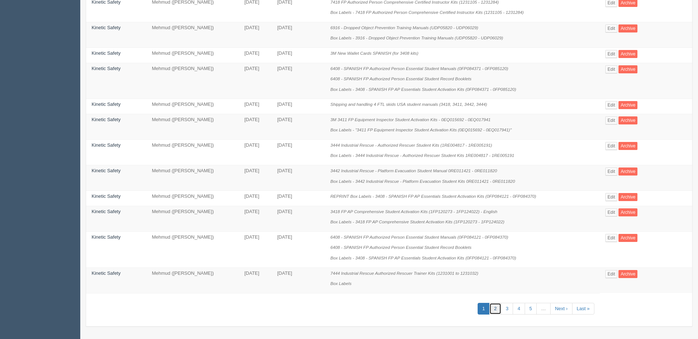
click at [500, 306] on link "2" at bounding box center [495, 309] width 12 height 12
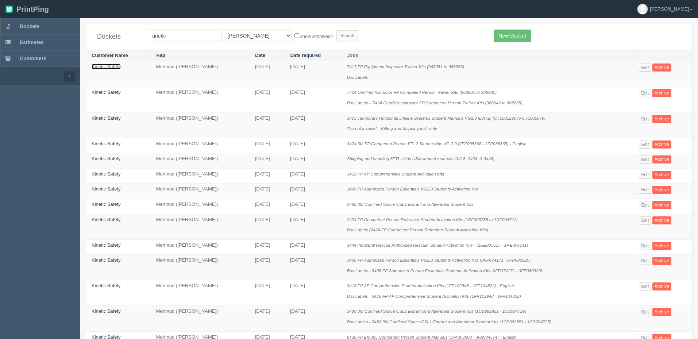
click at [110, 67] on link "Kinetic Safety" at bounding box center [106, 66] width 29 height 5
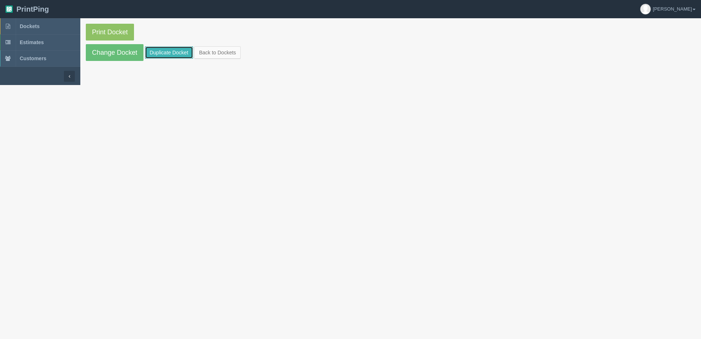
click at [178, 54] on link "Duplicate Docket" at bounding box center [169, 52] width 48 height 12
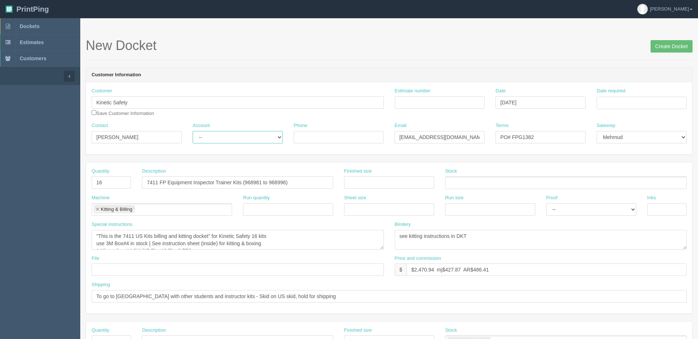
click at [207, 137] on select "-- Existing Client Allrush Client Rep Client" at bounding box center [238, 137] width 90 height 12
select select "Rep Client"
click at [193, 131] on select "-- Existing Client Allrush Client Rep Client" at bounding box center [238, 137] width 90 height 12
drag, startPoint x: 247, startPoint y: 181, endPoint x: 293, endPoint y: 204, distance: 50.6
click at [248, 181] on input "7411 FP Equipment Inspector Trainer Kits (968981 to 968996)" at bounding box center [237, 182] width 191 height 12
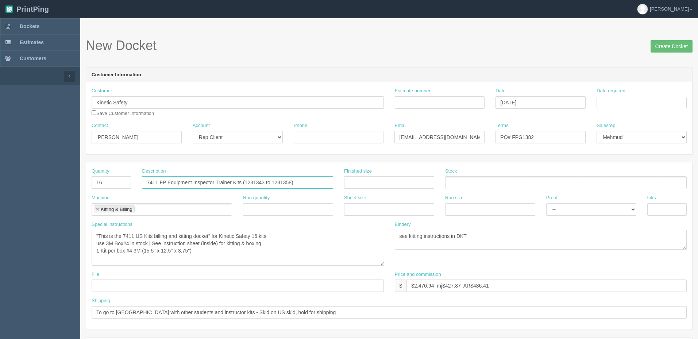
drag, startPoint x: 383, startPoint y: 248, endPoint x: 384, endPoint y: 264, distance: 16.1
click at [384, 264] on textarea ""This is the 7411 US Kits billing and kitting docket" for Kinetic Safety 16 kit…" at bounding box center [238, 248] width 293 height 36
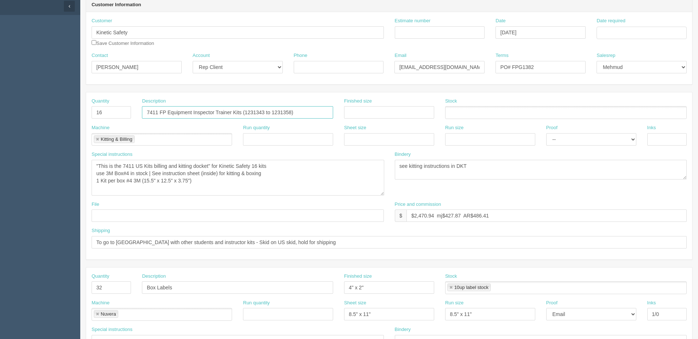
scroll to position [73, 0]
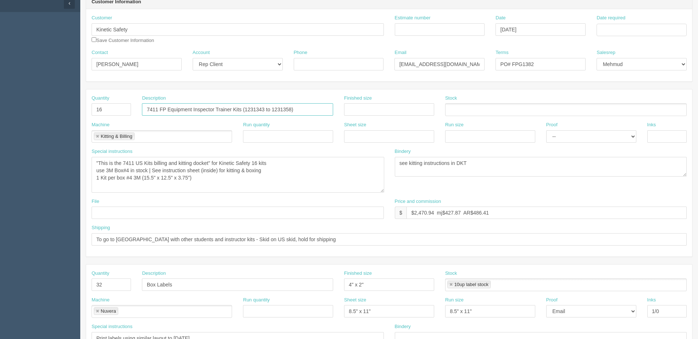
type input "7411 FP Equipment Inspector Trainer Kits (1231343 to 1231358)"
drag, startPoint x: 228, startPoint y: 150, endPoint x: 41, endPoint y: 148, distance: 186.5
click at [41, 148] on section "Dockets Estimates Customers" at bounding box center [349, 275] width 698 height 661
click at [218, 173] on textarea ""This is the 7411 US Kits billing and kitting docket" for Kinetic Safety 16 kit…" at bounding box center [238, 175] width 293 height 36
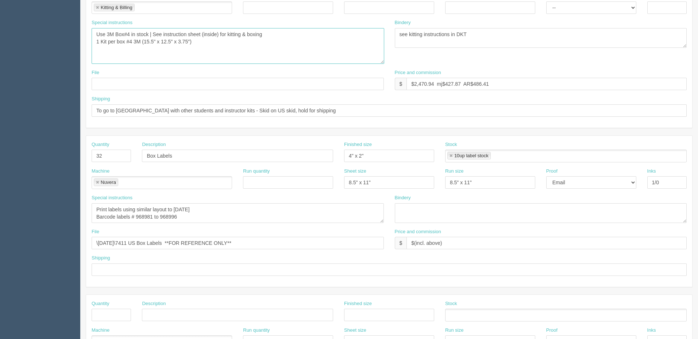
scroll to position [219, 0]
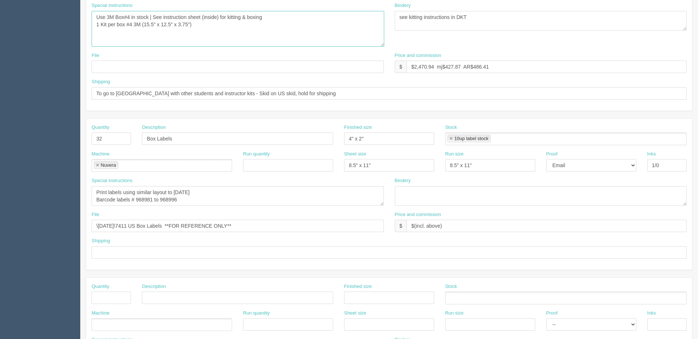
type textarea "Use 3M Box#4 in stock | See instruction sheet (inside) for kitting & boxing 1 K…"
drag, startPoint x: 110, startPoint y: 140, endPoint x: 0, endPoint y: 140, distance: 110.2
click at [0, 140] on section "Dockets Estimates Customers" at bounding box center [349, 129] width 698 height 661
click at [190, 203] on textarea "Print labels using similar layout to [DATE] Barcode labels # 968981 to 968996" at bounding box center [238, 196] width 292 height 20
paste textarea "1231343 to 1231358"
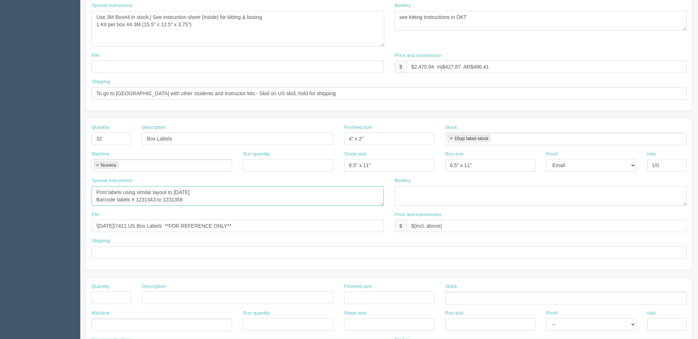
scroll to position [183, 0]
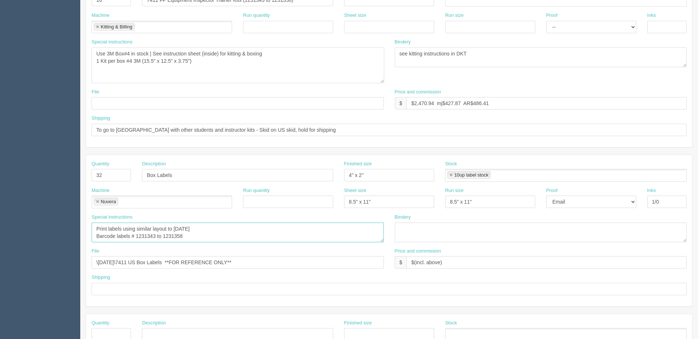
drag, startPoint x: 218, startPoint y: 231, endPoint x: 0, endPoint y: 215, distance: 218.1
click at [0, 215] on section "Dockets Estimates Customers" at bounding box center [349, 166] width 698 height 661
type textarea "Barcode labels # 1231343 to 1231358"
click at [671, 201] on input "1/0" at bounding box center [667, 202] width 39 height 12
type input "1/0 +VI"
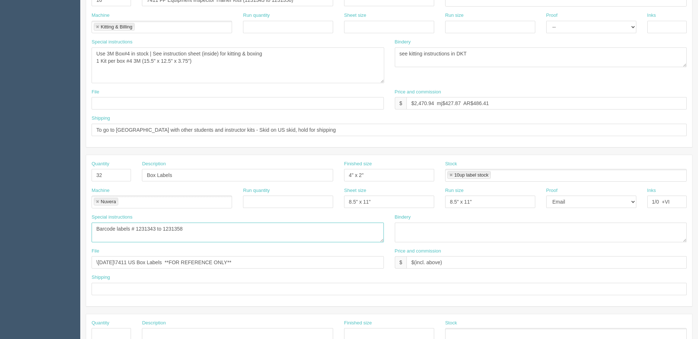
click at [208, 228] on textarea "Print labels using similar layout to [DATE] Barcode labels # 968981 to 968996" at bounding box center [238, 233] width 292 height 20
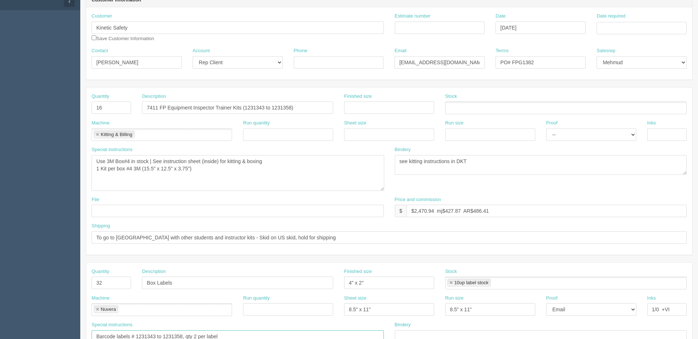
scroll to position [73, 0]
type textarea "Barcode labels # 1231343 to 1231358, qty 2 per label"
drag, startPoint x: 330, startPoint y: 108, endPoint x: 0, endPoint y: 109, distance: 330.0
click at [0, 109] on section "Dockets Estimates Customers" at bounding box center [349, 275] width 698 height 661
drag, startPoint x: 210, startPoint y: 283, endPoint x: 219, endPoint y: 284, distance: 9.2
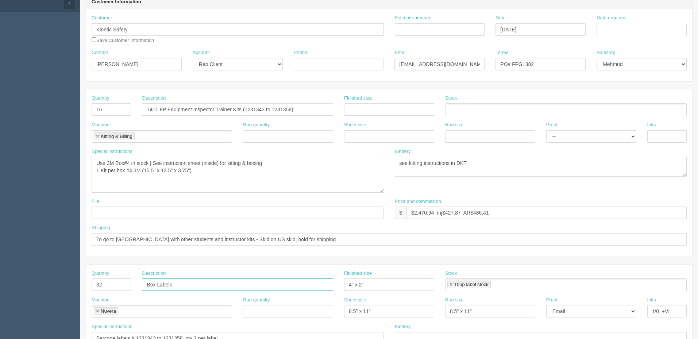
click at [210, 283] on input "Box Labels" at bounding box center [237, 284] width 191 height 12
paste input "7411 FP Equipment Inspector Trainer Kits (1231343 to 1231358)"
type input "Box Labels '7411 FP Equipment Inspector Trainer Kits (1231343 to 1231358)'"
click at [318, 240] on input "To go to [GEOGRAPHIC_DATA] with other students and instructor kits - Skid on US…" at bounding box center [389, 239] width 595 height 12
drag, startPoint x: 415, startPoint y: 213, endPoint x: 680, endPoint y: 200, distance: 265.3
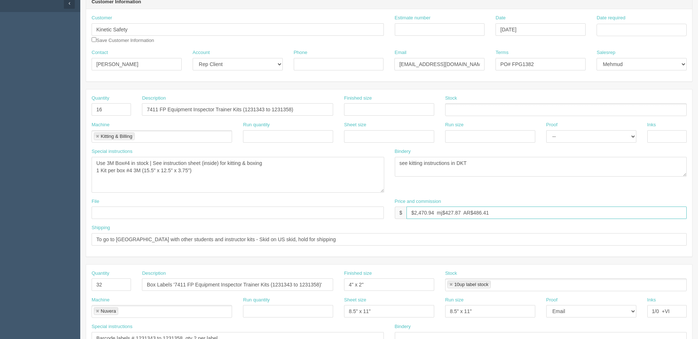
click at [680, 200] on div "Price and commission $ $2,470.94 mj$427.87 AR$486.41" at bounding box center [541, 208] width 292 height 21
type input "$2,296.38 mj$399.17 AR$450.57"
click at [223, 177] on textarea ""This is the 7411 US Kits billing and kitting docket" for Kinetic Safety 16 kit…" at bounding box center [238, 175] width 293 height 36
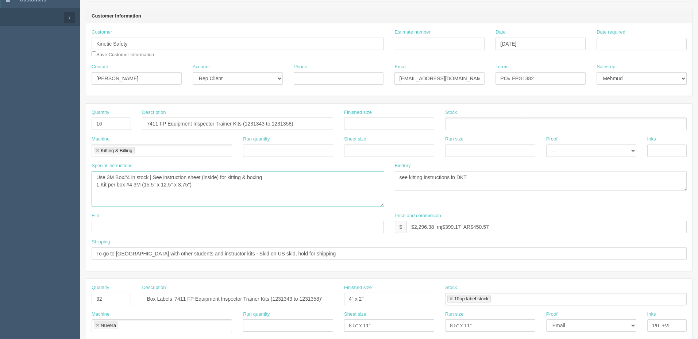
scroll to position [0, 0]
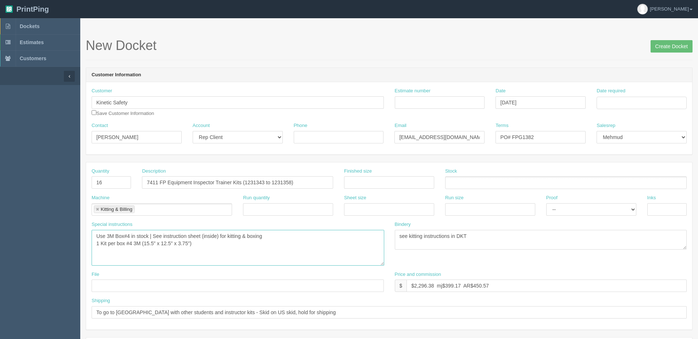
click at [97, 207] on link at bounding box center [97, 209] width 4 height 5
type input "Kitting Project"
click at [427, 102] on input "Estimate number" at bounding box center [440, 102] width 90 height 12
type input "See spreadsheet"
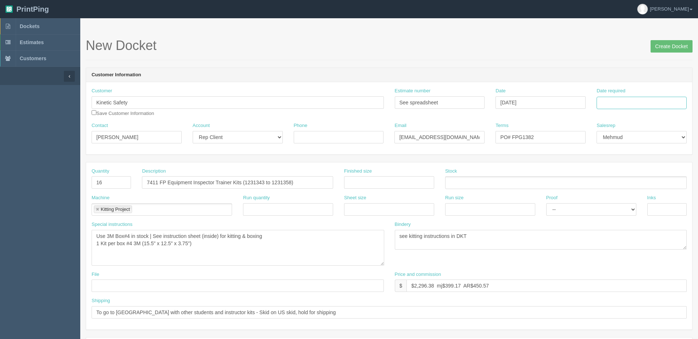
click at [610, 104] on input "Date required" at bounding box center [642, 103] width 90 height 12
click at [625, 193] on td "7" at bounding box center [623, 193] width 9 height 11
type input "[DATE]"
click at [625, 150] on td "7" at bounding box center [623, 152] width 9 height 11
click at [618, 80] on header "Customer Information" at bounding box center [389, 75] width 606 height 15
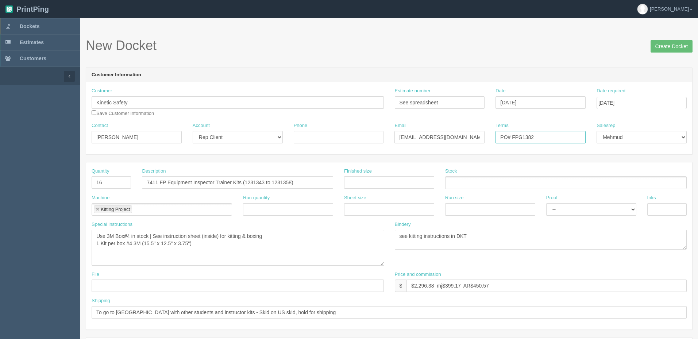
drag, startPoint x: 525, startPoint y: 136, endPoint x: 567, endPoint y: 134, distance: 42.8
click at [566, 132] on input "PO# FPG1382" at bounding box center [541, 137] width 90 height 12
type input "PO# FPG1432"
click at [353, 138] on input "Phone" at bounding box center [339, 137] width 90 height 12
click at [268, 251] on textarea ""This is the 7411 US Kits billing and kitting docket" for Kinetic Safety 16 kit…" at bounding box center [238, 248] width 293 height 36
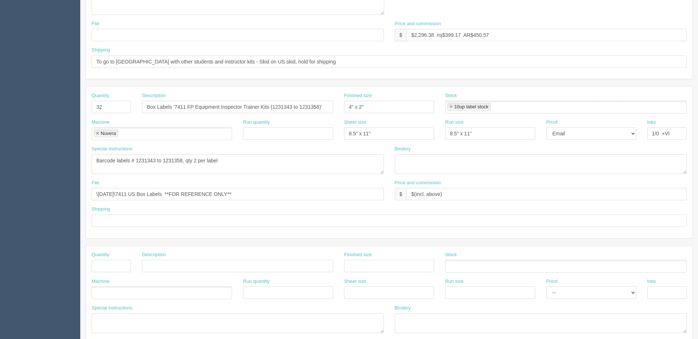
scroll to position [256, 0]
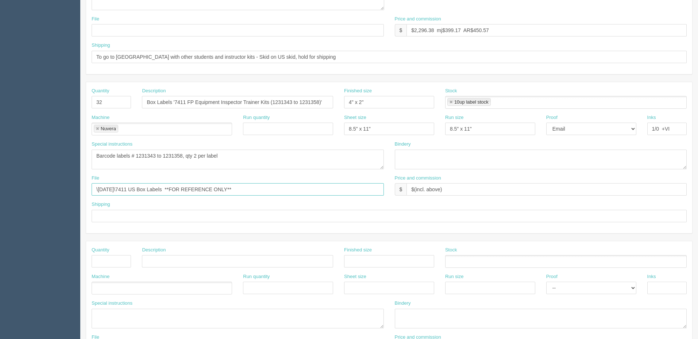
drag, startPoint x: 187, startPoint y: 188, endPoint x: 0, endPoint y: 183, distance: 186.9
click at [0, 187] on section "Dockets Estimates Customers" at bounding box center [349, 93] width 698 height 661
paste input "Z:\F\Fall Protection Group\2025\[DATE]\Box Labels - Multiple - 031925\7411 US B…"
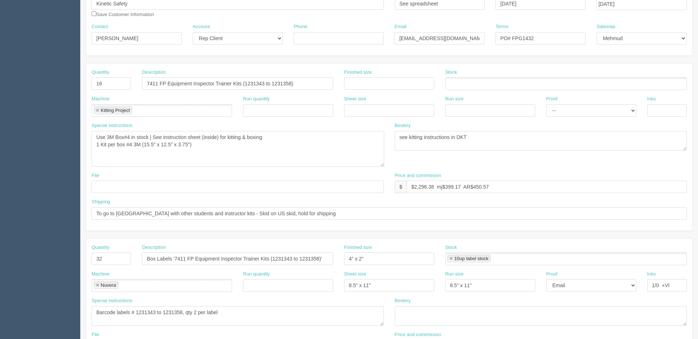
scroll to position [0, 0]
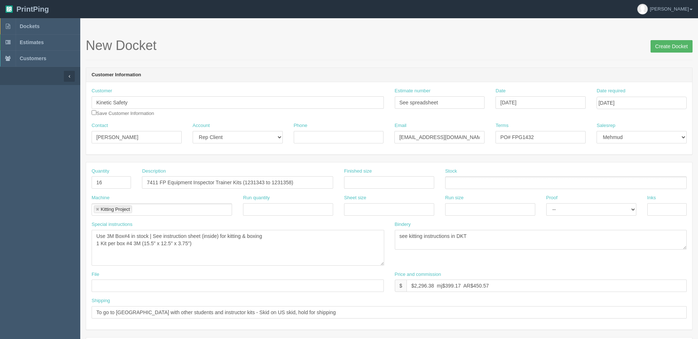
type input "[DATE]\Box Labels - Multiple - 031925\7411 US Box Labels **FOR REFERENCE ONLY**"
click at [666, 44] on input "Create Docket" at bounding box center [672, 46] width 42 height 12
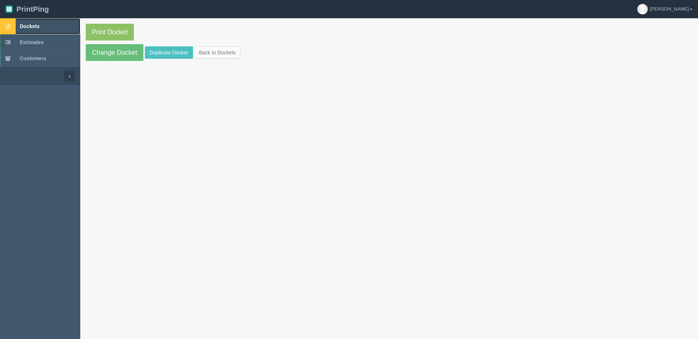
click at [56, 26] on link "Dockets" at bounding box center [40, 26] width 80 height 16
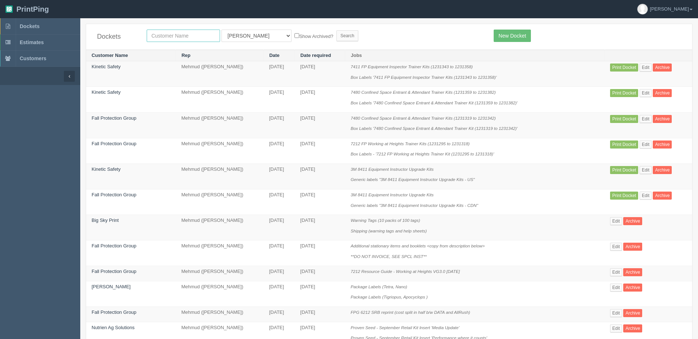
click at [184, 33] on input "text" at bounding box center [183, 36] width 73 height 12
type input "kinetic"
click at [337, 30] on input "Search" at bounding box center [348, 35] width 22 height 11
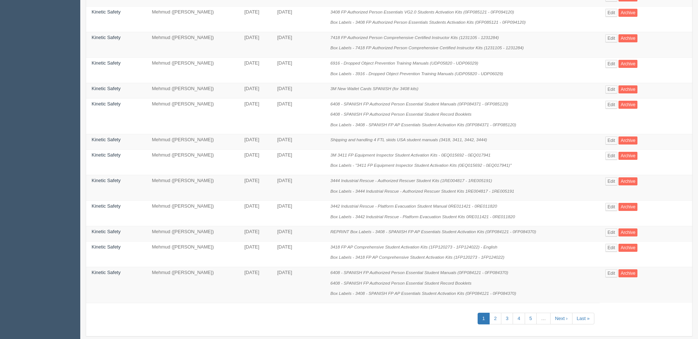
scroll to position [356, 0]
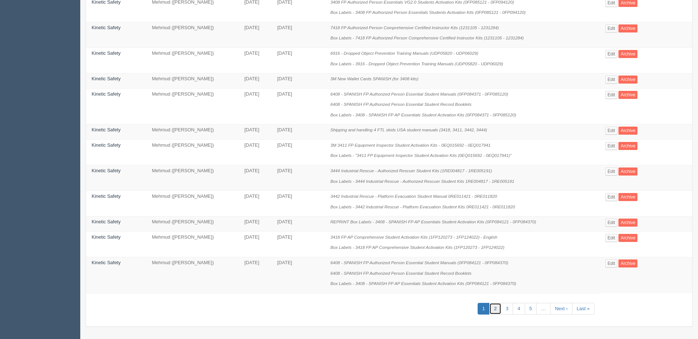
click at [496, 307] on link "2" at bounding box center [495, 309] width 12 height 12
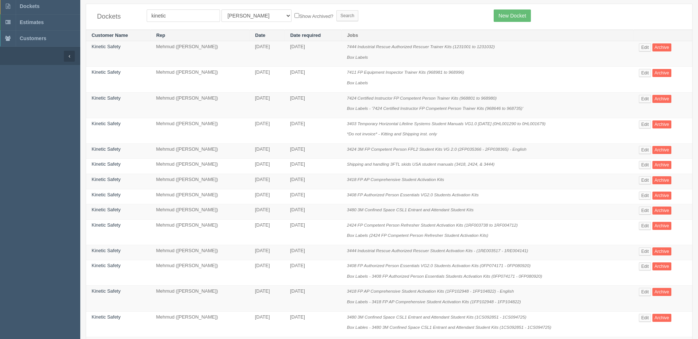
scroll to position [37, 0]
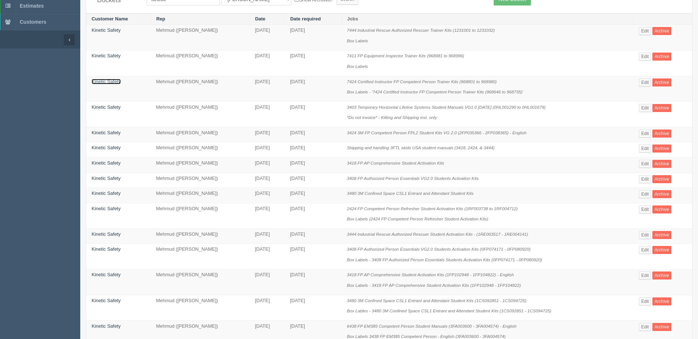
click at [111, 84] on link "Kinetic Safety" at bounding box center [106, 81] width 29 height 5
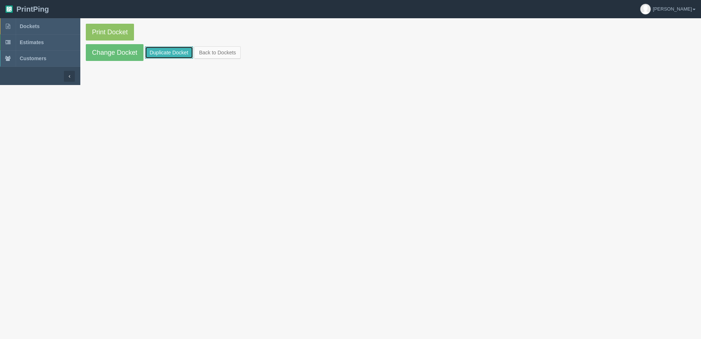
click at [171, 50] on link "Duplicate Docket" at bounding box center [169, 52] width 48 height 12
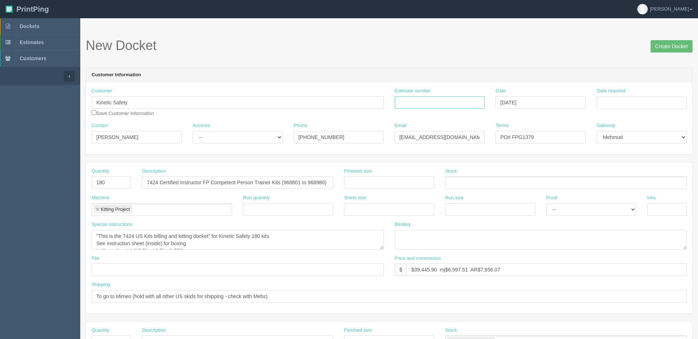
click at [420, 99] on input "Estimate number" at bounding box center [440, 102] width 90 height 12
type input "See spreadsheet"
click at [31, 26] on span "Dockets" at bounding box center [30, 26] width 20 height 6
click at [624, 104] on input "Date required" at bounding box center [642, 103] width 90 height 12
click at [623, 192] on td "7" at bounding box center [623, 193] width 9 height 11
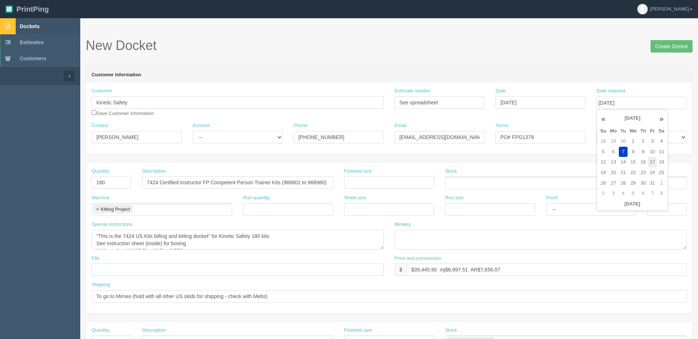
click at [651, 161] on td "17" at bounding box center [652, 162] width 9 height 11
type input "[DATE]"
click at [583, 63] on form "New Docket Create Docket Customer Information Customer Kinetic Safety Save Cust…" at bounding box center [389, 345] width 607 height 614
drag, startPoint x: 528, startPoint y: 134, endPoint x: 596, endPoint y: 127, distance: 67.9
click at [595, 127] on div "Contact [PERSON_NAME] Account -- Existing Client Allrush Client Rep Client Phon…" at bounding box center [389, 135] width 606 height 27
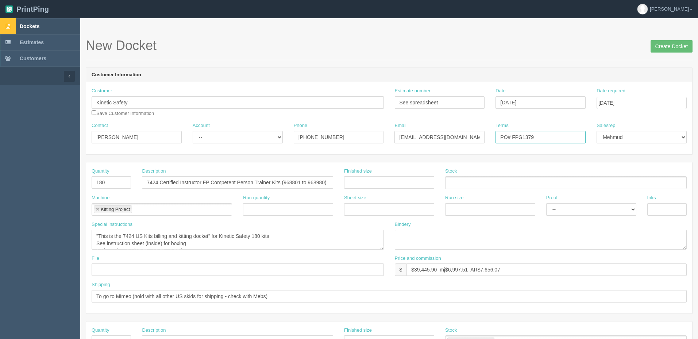
drag, startPoint x: 525, startPoint y: 137, endPoint x: 565, endPoint y: 131, distance: 40.9
click at [565, 131] on input "PO# FPG1379" at bounding box center [541, 137] width 90 height 12
type input "PO# FPG1435"
drag, startPoint x: 110, startPoint y: 180, endPoint x: 0, endPoint y: 180, distance: 109.5
click at [0, 180] on section "Dockets Estimates Customers" at bounding box center [349, 340] width 698 height 645
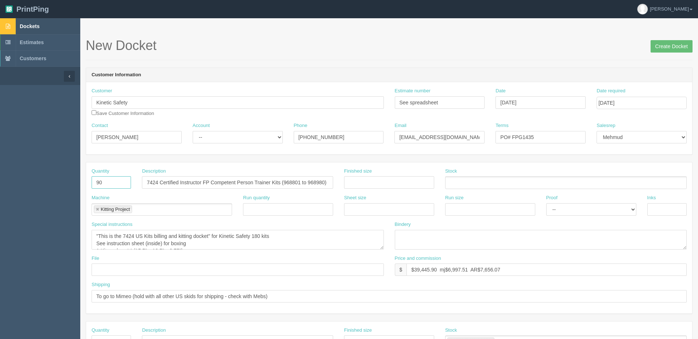
type input "90"
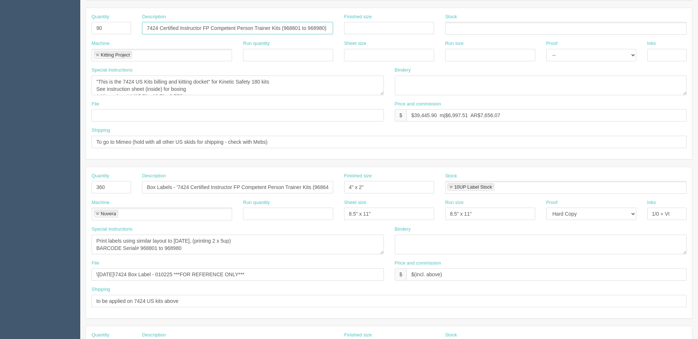
scroll to position [183, 0]
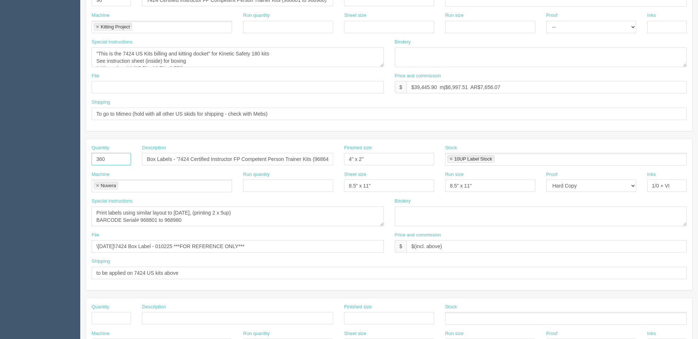
drag, startPoint x: 65, startPoint y: 158, endPoint x: 30, endPoint y: 152, distance: 35.2
click at [31, 153] on section "Dockets Estimates Customers" at bounding box center [349, 158] width 698 height 645
type input "180"
click at [221, 220] on textarea "Print labels using similar layout to [DATE], (printing 2 x 5up) BARCODE Serial#…" at bounding box center [238, 217] width 292 height 20
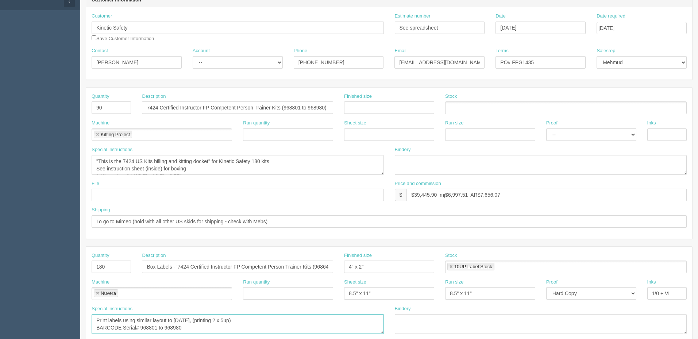
scroll to position [73, 0]
click at [289, 107] on input "7424 Certified Instructor FP Competent Person Trainer Kits (968801 to 968980)" at bounding box center [237, 109] width 191 height 12
type input "7424 Certified Instructor FP Competent Person Trainer Kits (1231383 to 1231472)"
click at [220, 165] on textarea ""This is the 7424 US Kits billing and kitting docket" for Kinetic Safety 180 ki…" at bounding box center [238, 167] width 292 height 20
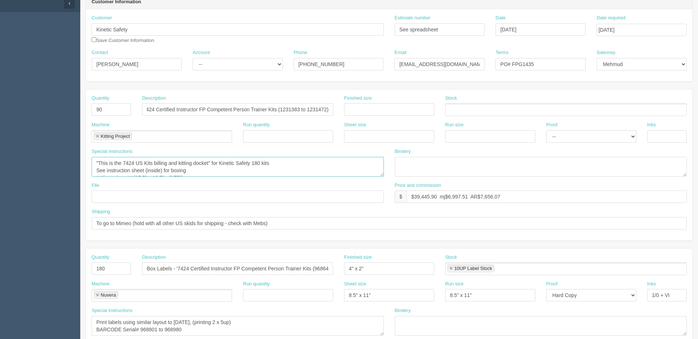
scroll to position [0, 0]
drag, startPoint x: 300, startPoint y: 162, endPoint x: 0, endPoint y: 164, distance: 300.0
click at [0, 164] on section "Dockets Estimates Customers" at bounding box center [349, 267] width 698 height 645
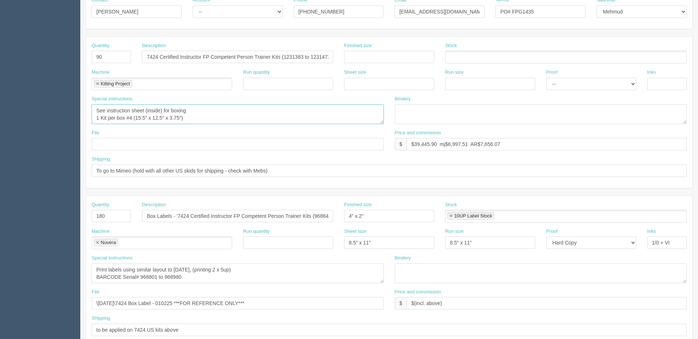
scroll to position [183, 0]
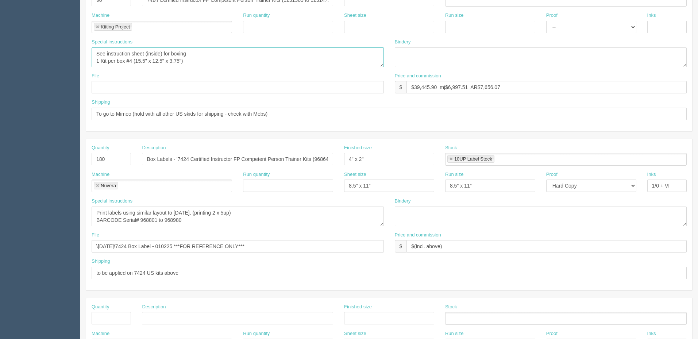
type textarea "See instruction sheet (inside) for boxing 1 Kit per box #4 (15.5" x 12.5" x 3.7…"
click at [275, 156] on input "Box Labels - '7424 Certified Instructor FP Competent Person Trainer Kits (96864…" at bounding box center [237, 159] width 191 height 12
paste input "1231383 to 1231472"
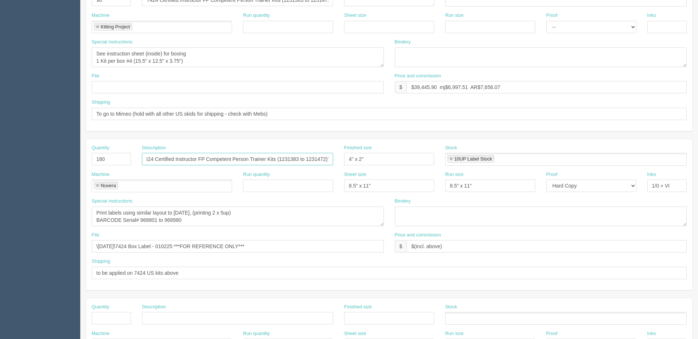
type input "Box Labels - '7424 Certified Instructor FP Competent Person Trainer Kits (12313…"
click at [189, 219] on textarea "Print labels using similar layout to [DATE], (printing 2 x 5up) BARCODE Serial#…" at bounding box center [238, 217] width 292 height 20
paste textarea "1231383 to 1231472"
drag, startPoint x: 253, startPoint y: 212, endPoint x: 0, endPoint y: 205, distance: 252.7
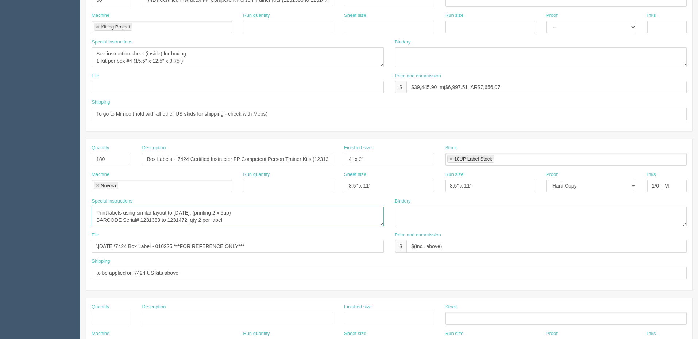
click at [0, 205] on section "Dockets Estimates Customers" at bounding box center [349, 158] width 698 height 645
click at [285, 213] on textarea "Print labels using similar layout to [DATE], (printing 2 x 5up) BARCODE Serial#…" at bounding box center [238, 217] width 292 height 20
type textarea "BARCODE Serial# 1231383 to 1231472, qty 2 per label"
drag, startPoint x: 415, startPoint y: 85, endPoint x: 931, endPoint y: 69, distance: 517.1
click at [698, 69] on html "PrintPing Zack Edit account ( [PERSON_NAME][EMAIL_ADDRESS][DOMAIN_NAME] ) Logou…" at bounding box center [349, 148] width 698 height 663
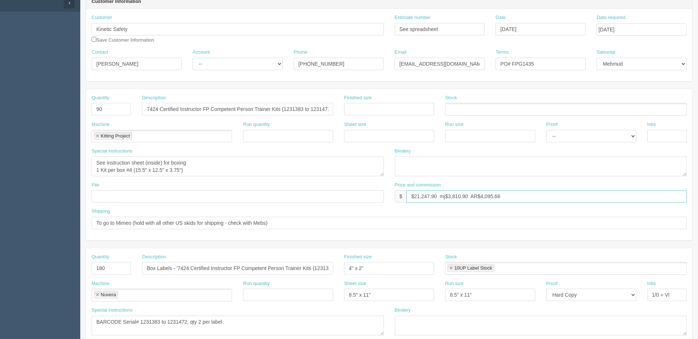
scroll to position [73, 0]
type input "$21,247.90 mj$3,810.90 AR$4,095.66"
click at [208, 64] on select "-- Existing Client Allrush Client Rep Client" at bounding box center [238, 64] width 90 height 12
select select "Rep Client"
click at [193, 58] on select "-- Existing Client Allrush Client Rep Client" at bounding box center [238, 64] width 90 height 12
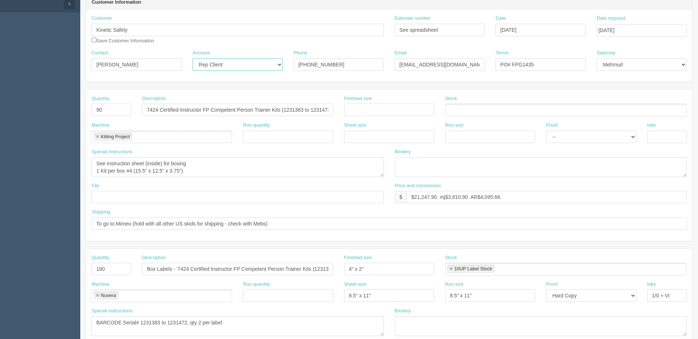
scroll to position [0, 0]
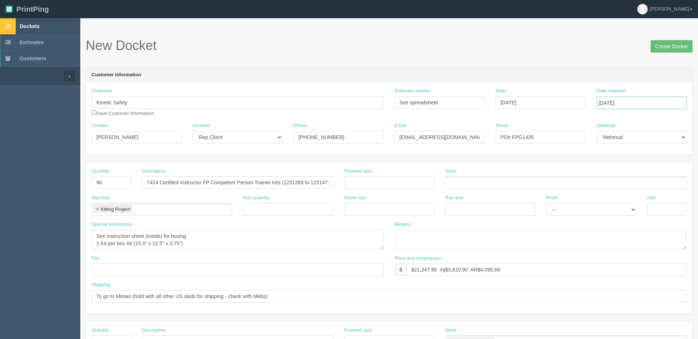
click at [654, 103] on input "[DATE]" at bounding box center [642, 103] width 90 height 12
click at [633, 161] on td "15" at bounding box center [633, 162] width 11 height 11
type input "[DATE]"
click at [562, 57] on div "New Docket Create Docket" at bounding box center [389, 49] width 607 height 22
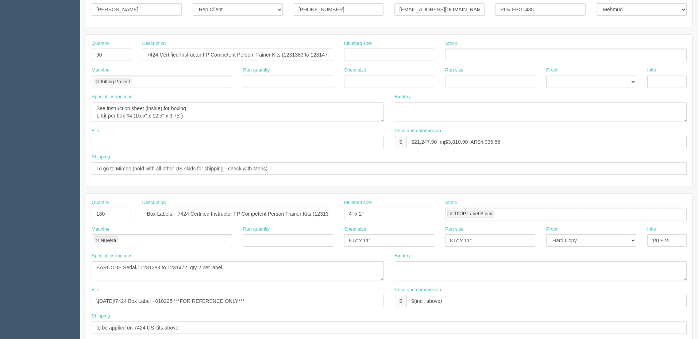
scroll to position [146, 0]
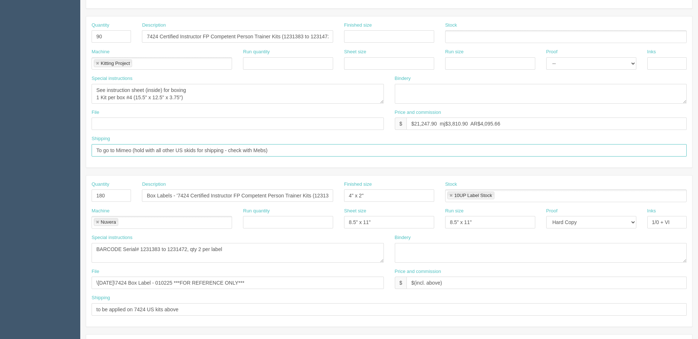
click at [185, 149] on input "To go to Mimeo (hold with all other US skids for shipping - check with Mebs)" at bounding box center [389, 150] width 595 height 12
click at [193, 149] on input "To go to Mimeo (hold with all other US skids for shipping - check with Mebs)" at bounding box center [389, 150] width 595 height 12
click at [292, 148] on input "To go to Mimeo (hold with all other US skids for shipping - check with Mebs)" at bounding box center [389, 150] width 595 height 12
click at [240, 149] on input "To go to Mimeo (hold with all other US skids for shipping)" at bounding box center [389, 150] width 595 height 12
drag, startPoint x: 233, startPoint y: 149, endPoint x: 402, endPoint y: 150, distance: 169.0
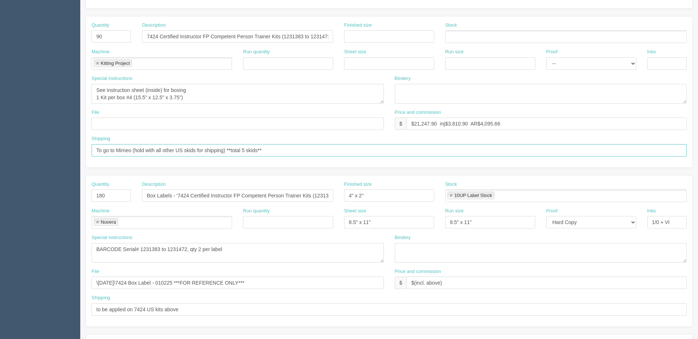
click at [402, 150] on input "To go to Mimeo (hold with all other US skids for shipping) **total 5 skids**" at bounding box center [389, 150] width 595 height 12
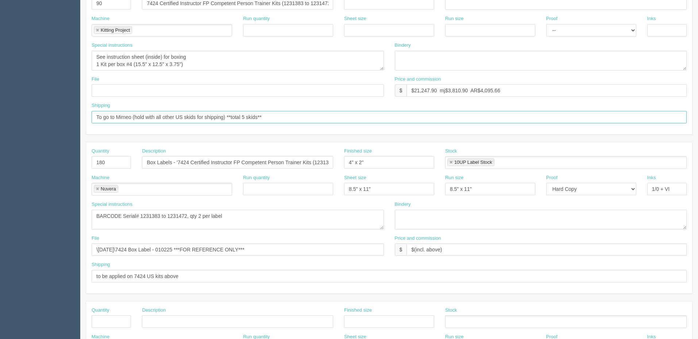
scroll to position [0, 0]
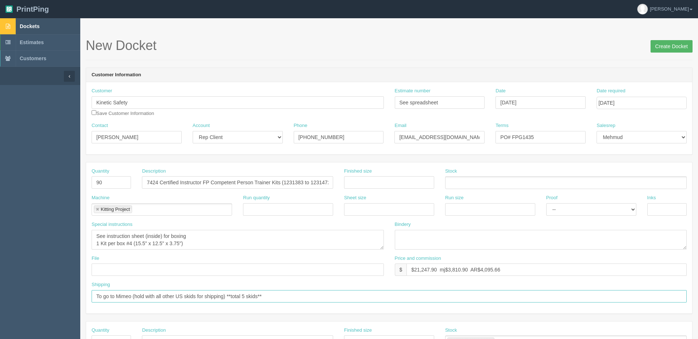
type input "To go to Mimeo (hold with all other US skids for shipping) **total 5 skids**"
click at [663, 46] on input "Create Docket" at bounding box center [672, 46] width 42 height 12
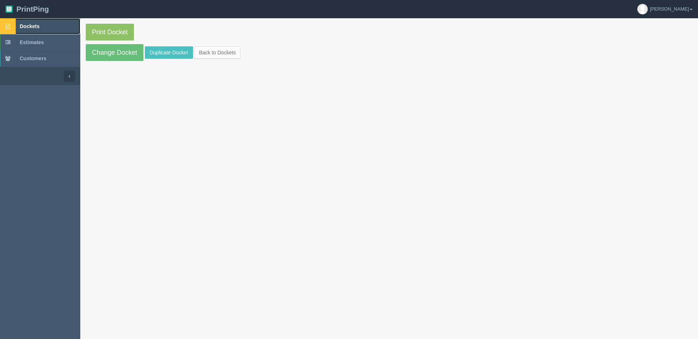
click at [35, 23] on link "Dockets" at bounding box center [40, 26] width 80 height 16
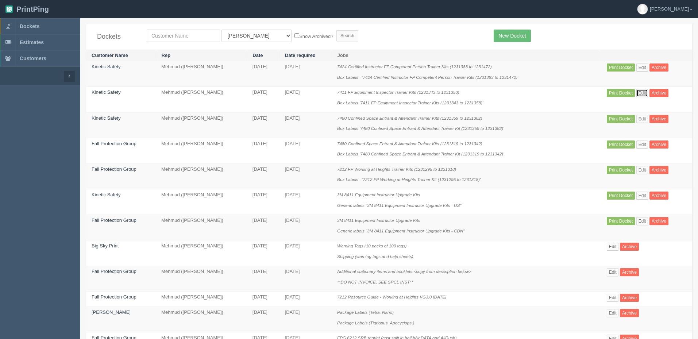
click at [644, 92] on link "Edit" at bounding box center [643, 93] width 12 height 8
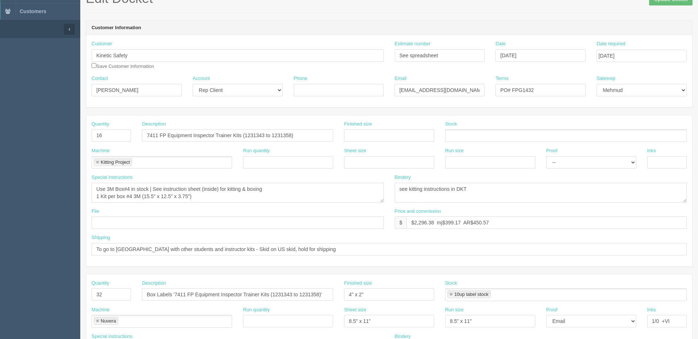
scroll to position [73, 0]
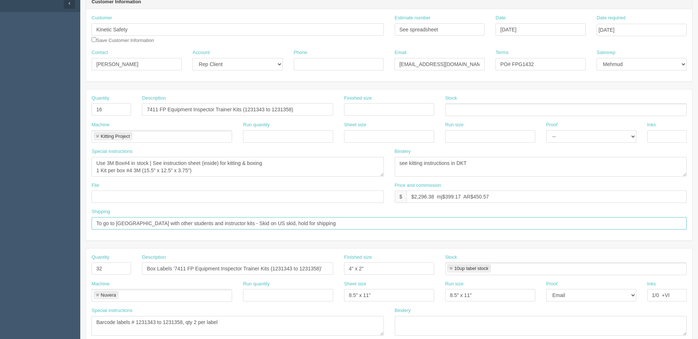
drag, startPoint x: 313, startPoint y: 220, endPoint x: 323, endPoint y: 226, distance: 10.8
click at [314, 221] on input "To go to [GEOGRAPHIC_DATA] with other students and instructor kits - Skid on US…" at bounding box center [389, 223] width 595 height 12
paste input "**total 5 skids**"
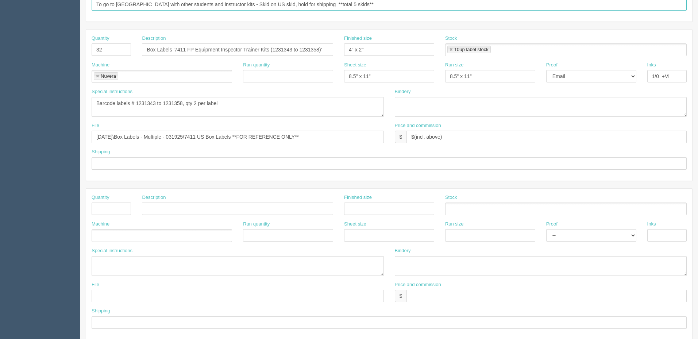
scroll to position [0, 0]
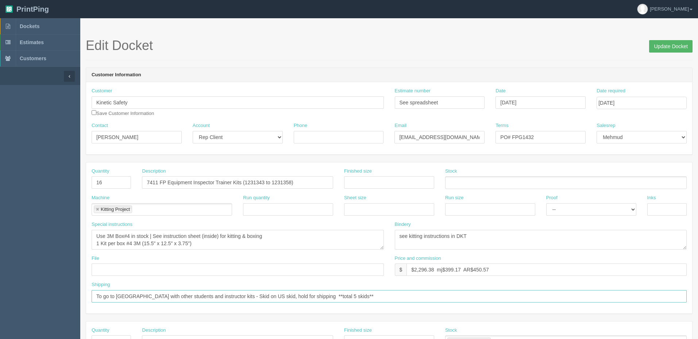
type input "To go to [GEOGRAPHIC_DATA] with other students and instructor kits - Skid on US…"
click at [659, 44] on input "Update Docket" at bounding box center [670, 46] width 43 height 12
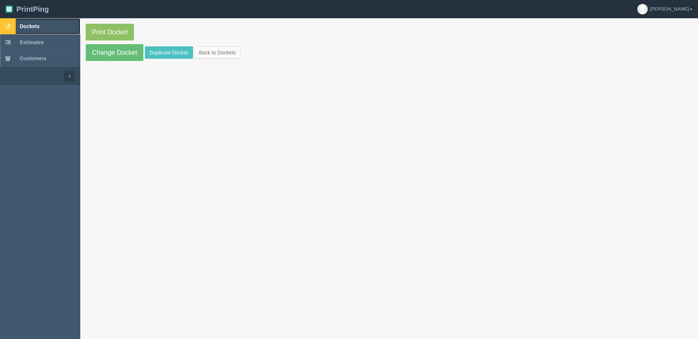
click at [50, 24] on link "Dockets" at bounding box center [40, 26] width 80 height 16
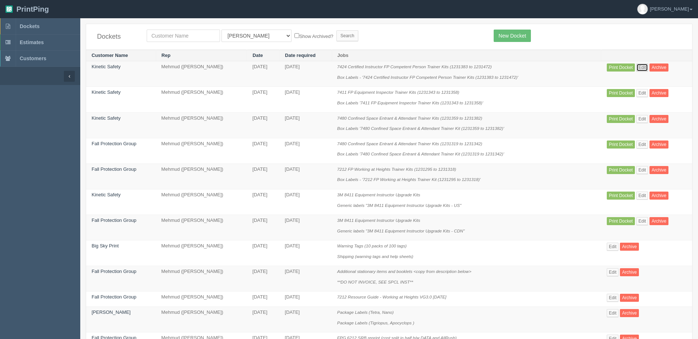
click at [639, 64] on link "Edit" at bounding box center [643, 68] width 12 height 8
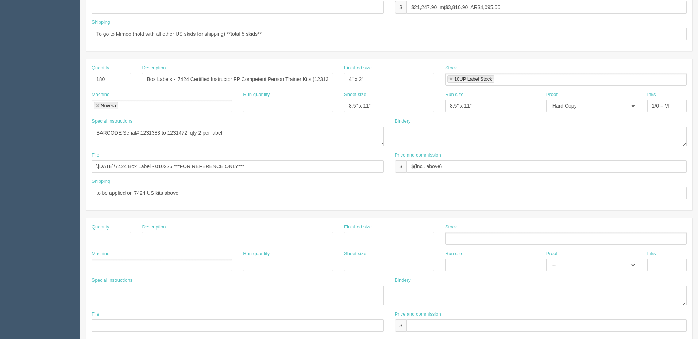
scroll to position [219, 0]
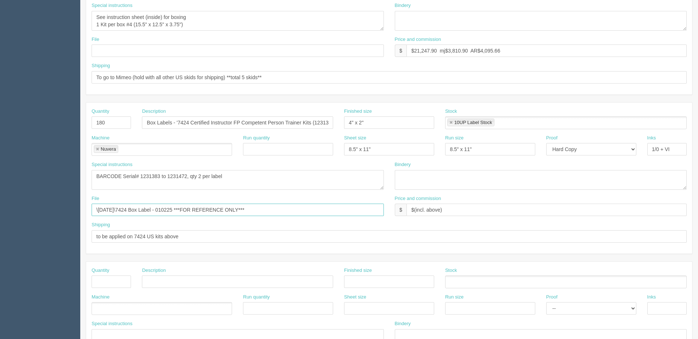
drag, startPoint x: 195, startPoint y: 210, endPoint x: 0, endPoint y: 228, distance: 195.3
click at [0, 228] on section "Dockets Estimates Customers" at bounding box center [349, 121] width 698 height 645
paste input "Z:\F\Fall Protection Group\2025\[DATE]\Box Labels - Multiple - 031925"
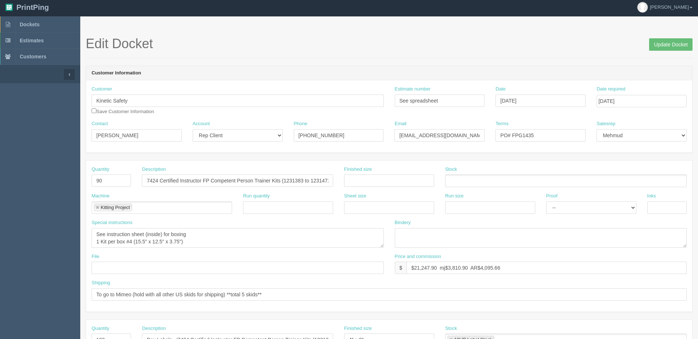
scroll to position [0, 0]
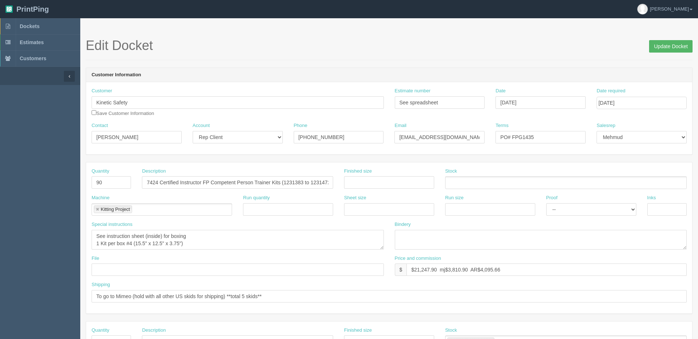
type input "\[DATE]\Box Labels - Multiple - 031925\7424 Box Label - 010225 ***FOR REFERENCE…"
click at [662, 48] on input "Update Docket" at bounding box center [670, 46] width 43 height 12
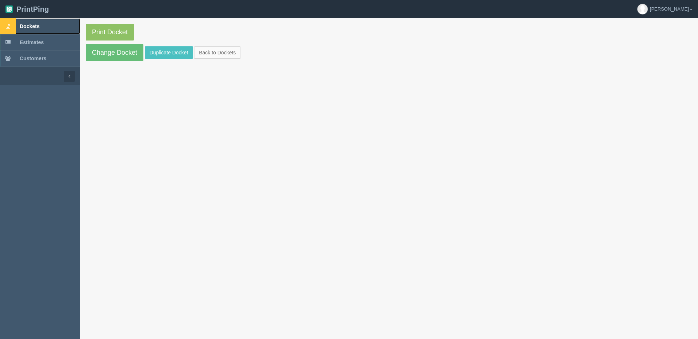
click at [65, 21] on link "Dockets" at bounding box center [40, 26] width 80 height 16
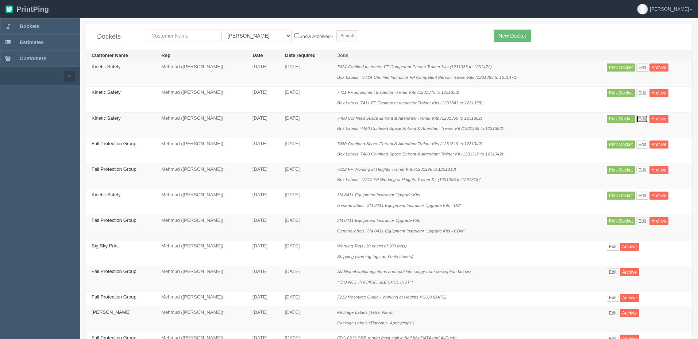
click at [638, 118] on link "Edit" at bounding box center [643, 119] width 12 height 8
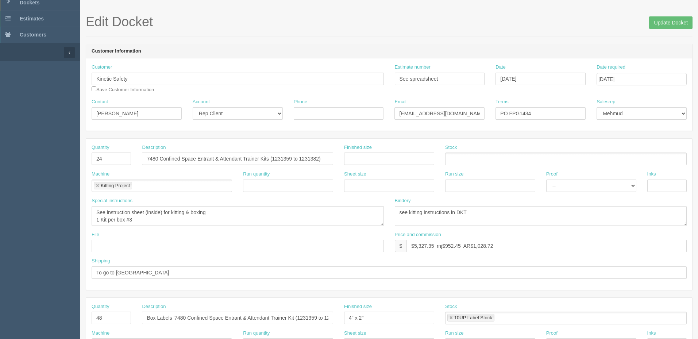
scroll to position [110, 0]
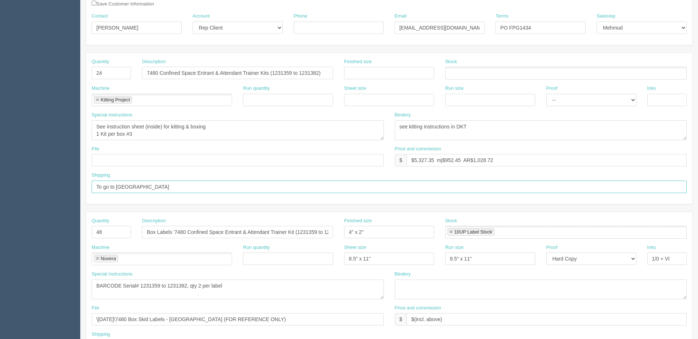
drag, startPoint x: 151, startPoint y: 185, endPoint x: 5, endPoint y: 182, distance: 146.0
click at [5, 182] on section "Dockets Estimates Customers" at bounding box center [349, 231] width 698 height 645
paste input "Z:\F\Fall Protection Group\2025\[DATE]\Box Labels - Multiple - 031925\7424 Box …"
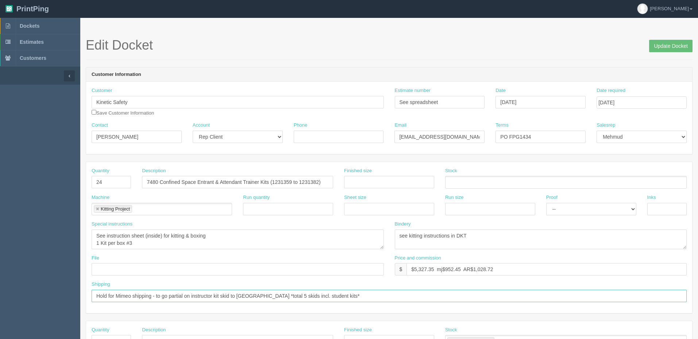
scroll to position [0, 0]
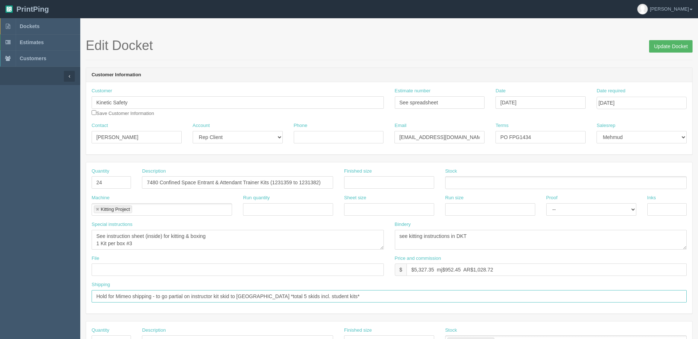
type input "Hold for Mimeo shipping - to go partial on instructor kit skid to [GEOGRAPHIC_D…"
click at [666, 42] on input "Update Docket" at bounding box center [670, 46] width 43 height 12
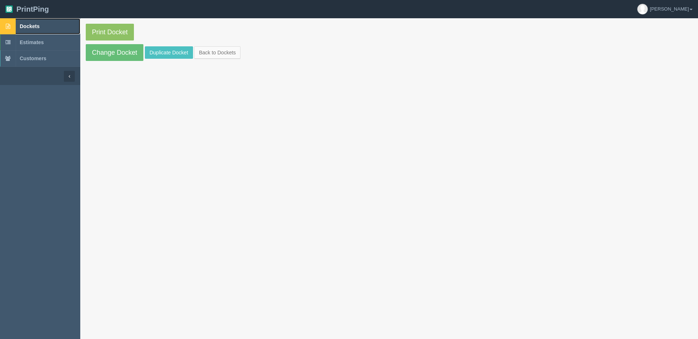
click at [69, 20] on link "Dockets" at bounding box center [40, 26] width 80 height 16
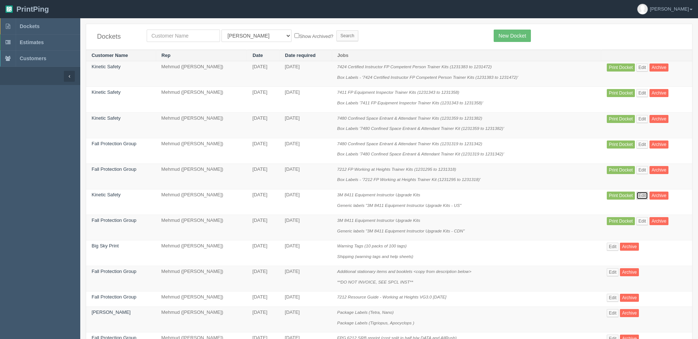
click at [644, 195] on link "Edit" at bounding box center [643, 196] width 12 height 8
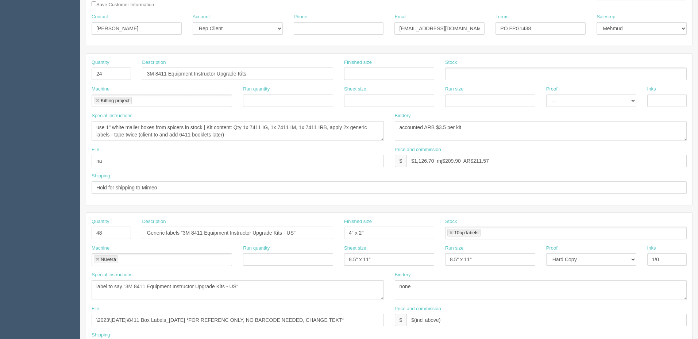
scroll to position [110, 0]
click at [209, 187] on input "Hold for shipping to Mimeo" at bounding box center [389, 187] width 595 height 12
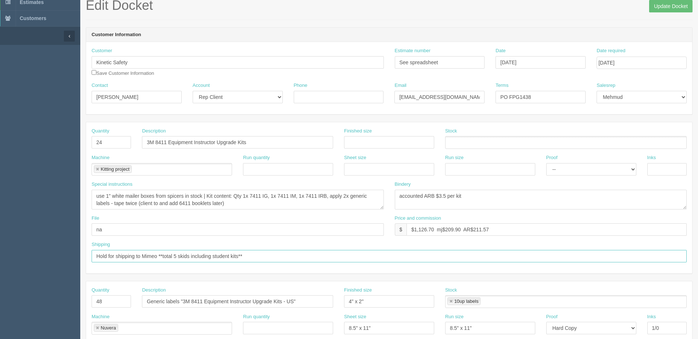
scroll to position [0, 0]
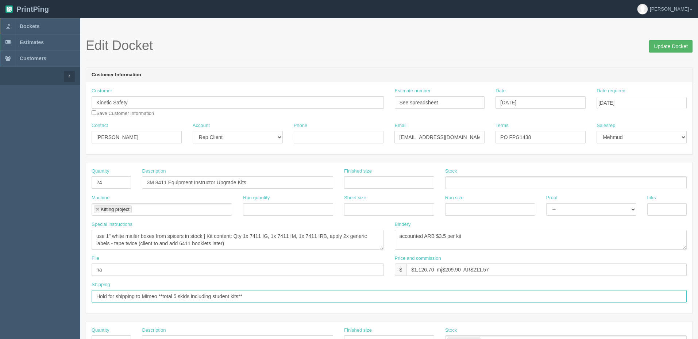
type input "Hold for shipping to Mimeo **total 5 skids including student kits**"
click at [672, 48] on input "Update Docket" at bounding box center [670, 46] width 43 height 12
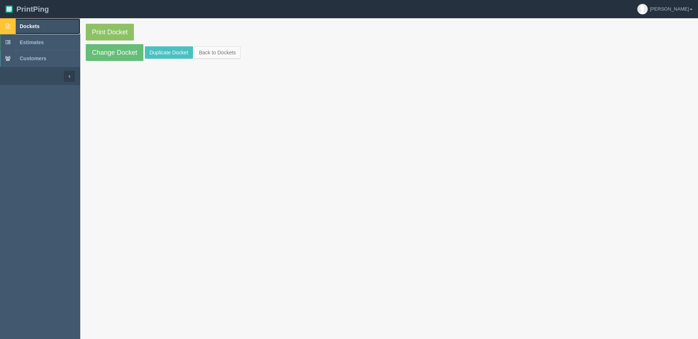
click at [68, 27] on link "Dockets" at bounding box center [40, 26] width 80 height 16
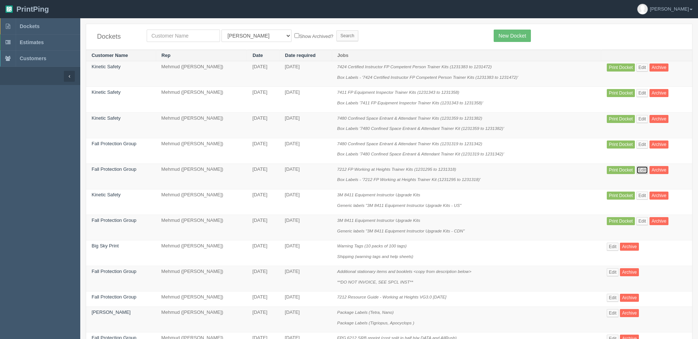
click at [645, 169] on link "Edit" at bounding box center [643, 170] width 12 height 8
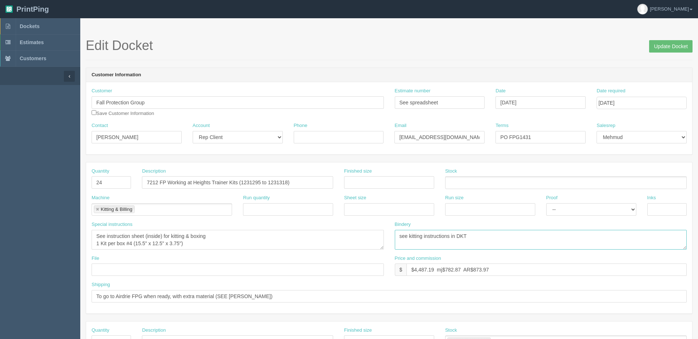
click at [508, 240] on textarea "see kitting instructions in DKT" at bounding box center [541, 240] width 292 height 20
click at [505, 235] on textarea "see kitting instructions in DKT" at bounding box center [541, 240] width 292 height 20
click at [555, 236] on textarea "see kitting instructions in DKT" at bounding box center [541, 240] width 292 height 20
type textarea "see kitting instructions in DKT | ARB$5.5 per kit accounted"
click at [662, 47] on input "Update Docket" at bounding box center [670, 46] width 43 height 12
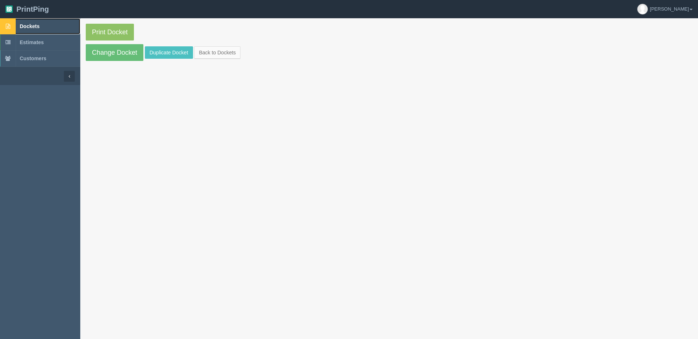
click at [55, 25] on link "Dockets" at bounding box center [40, 26] width 80 height 16
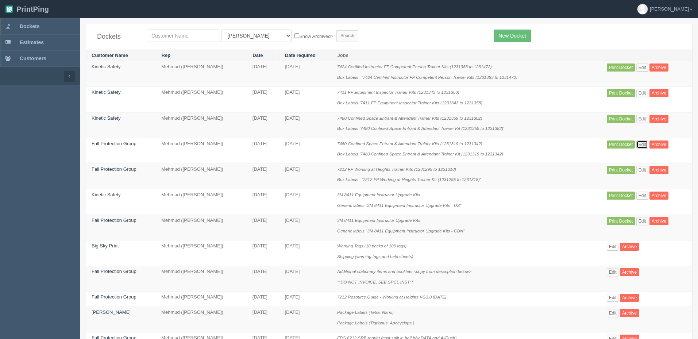
click at [643, 142] on link "Edit" at bounding box center [643, 145] width 12 height 8
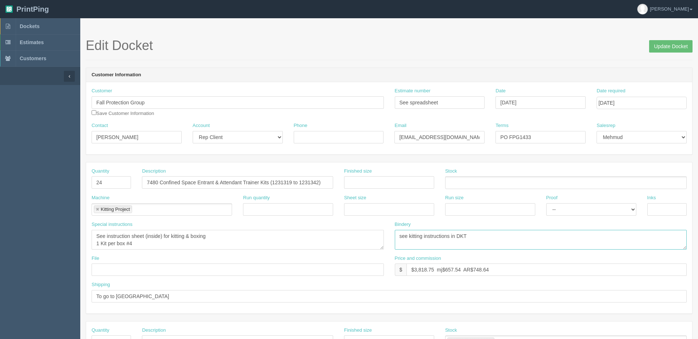
click at [493, 238] on textarea "see kitting instructions in DKT" at bounding box center [541, 240] width 292 height 20
paste textarea "| ARB$5.5 per kit accounted"
type textarea "see kitting instructions in DKT | ARB$5.5 per kit accounted"
click at [665, 45] on input "Update Docket" at bounding box center [670, 46] width 43 height 12
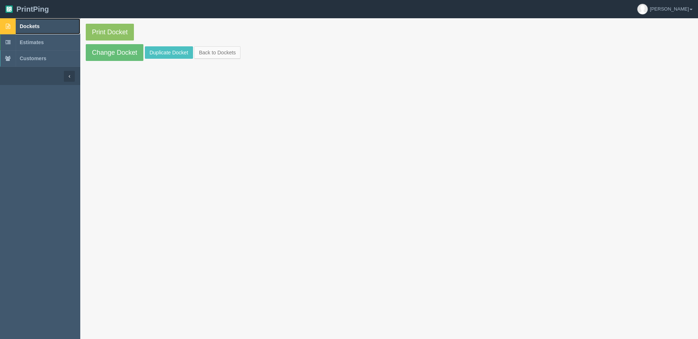
click at [63, 26] on link "Dockets" at bounding box center [40, 26] width 80 height 16
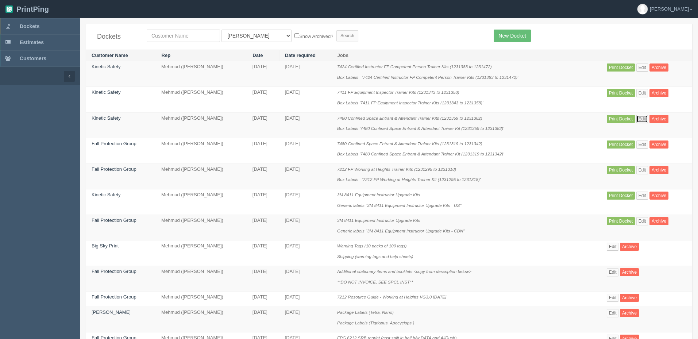
click at [642, 118] on link "Edit" at bounding box center [643, 119] width 12 height 8
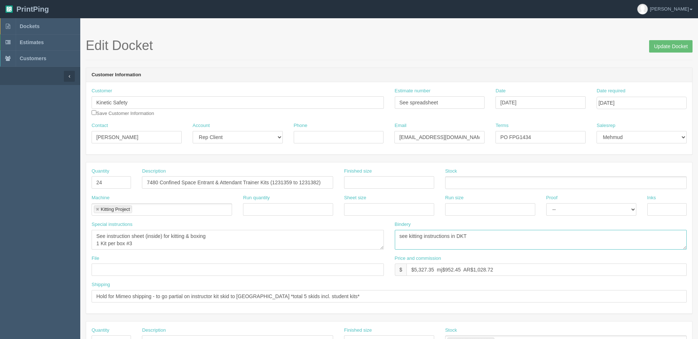
click at [481, 235] on textarea "see kitting instructions in DKT" at bounding box center [541, 240] width 292 height 20
paste textarea "| ARB$5.5 per kit accounted"
type textarea "see kitting instructions in DKT | ARB$5.5 per kit accounted"
click at [662, 46] on input "Update Docket" at bounding box center [670, 46] width 43 height 12
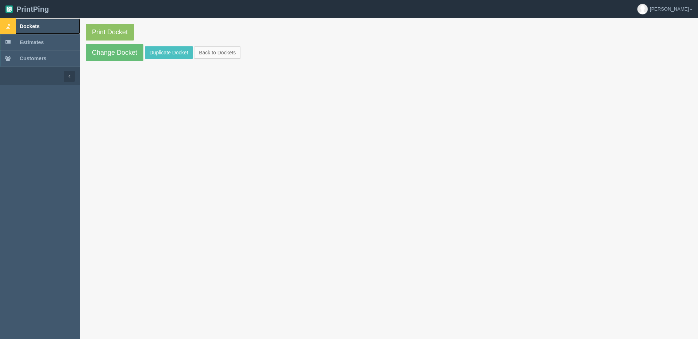
click at [46, 23] on link "Dockets" at bounding box center [40, 26] width 80 height 16
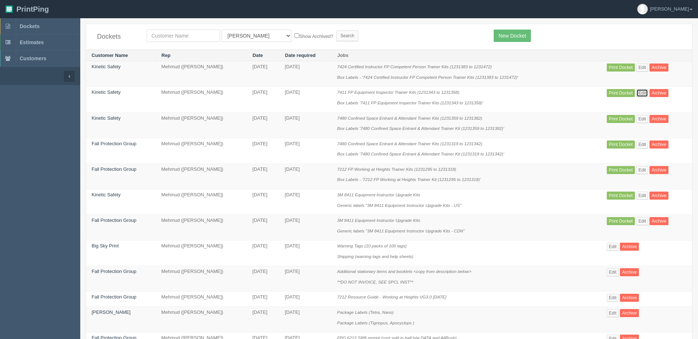
click at [641, 95] on link "Edit" at bounding box center [643, 93] width 12 height 8
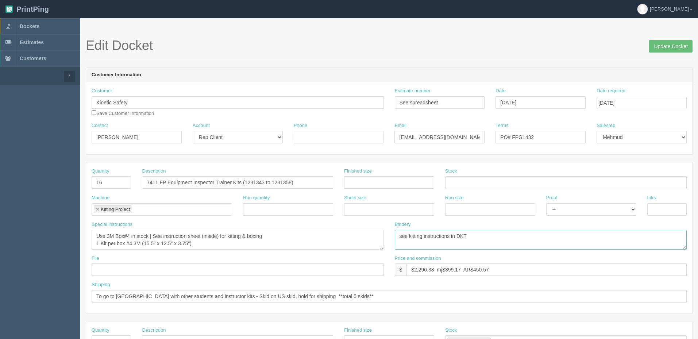
click at [515, 235] on textarea "see kitting instructions in DKT" at bounding box center [541, 240] width 292 height 20
paste textarea "| ARB$5.5 per kit accounted"
type textarea "see kitting instructions in DKT | ARB$5.5 per kit accounted"
click at [664, 47] on input "Update Docket" at bounding box center [670, 46] width 43 height 12
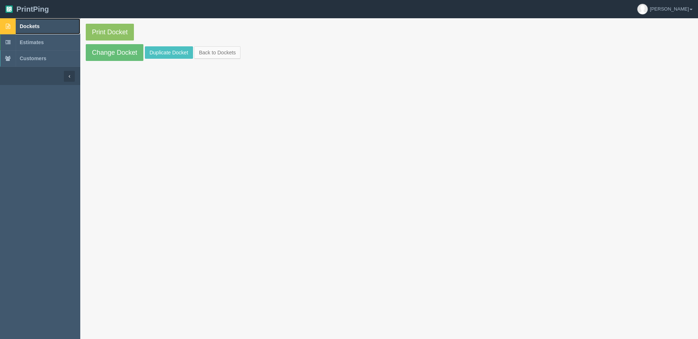
click at [47, 27] on link "Dockets" at bounding box center [40, 26] width 80 height 16
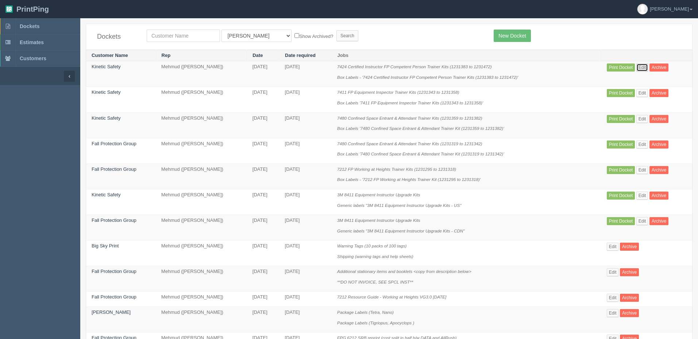
click at [641, 68] on link "Edit" at bounding box center [643, 68] width 12 height 8
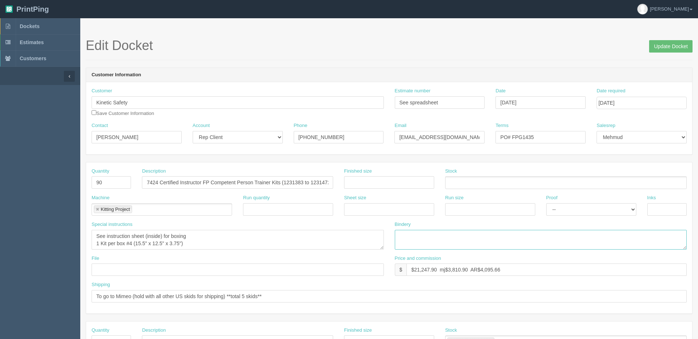
click at [493, 236] on textarea at bounding box center [541, 240] width 292 height 20
paste textarea "| ARB$5.5 per kit accounted"
drag, startPoint x: 385, startPoint y: 237, endPoint x: 369, endPoint y: 237, distance: 15.7
click at [369, 237] on div "Special instructions See instruction sheet (inside) for boxing 1 Kit per box #4…" at bounding box center [389, 238] width 606 height 34
drag, startPoint x: 403, startPoint y: 238, endPoint x: 381, endPoint y: 234, distance: 22.1
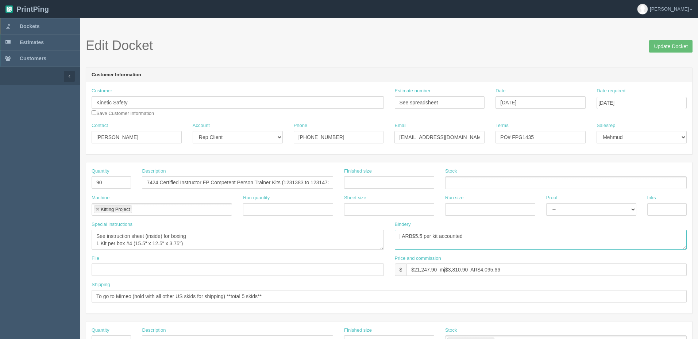
click at [381, 234] on div "Special instructions See instruction sheet (inside) for boxing 1 Kit per box #4…" at bounding box center [389, 238] width 606 height 34
type textarea "see spcl inst. | ARB$5.5 per kit accounted"
click at [673, 44] on input "Update Docket" at bounding box center [670, 46] width 43 height 12
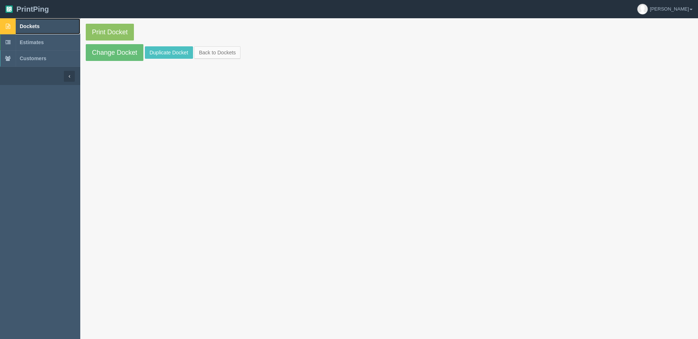
click at [57, 24] on link "Dockets" at bounding box center [40, 26] width 80 height 16
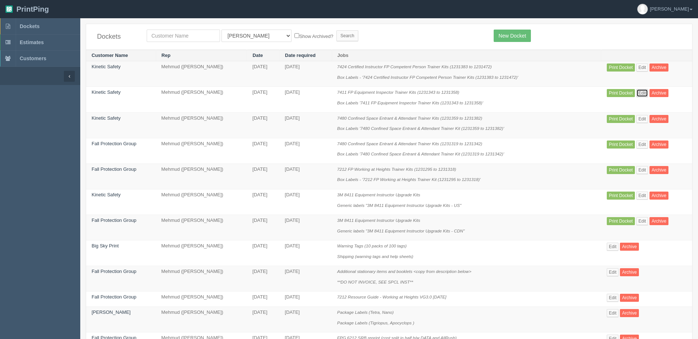
click at [641, 90] on link "Edit" at bounding box center [643, 93] width 12 height 8
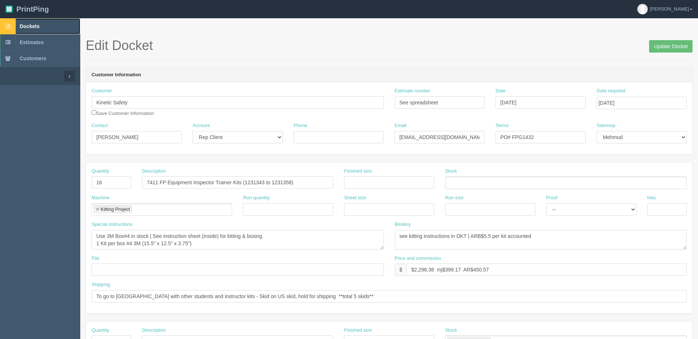
click at [46, 26] on link "Dockets" at bounding box center [40, 26] width 80 height 16
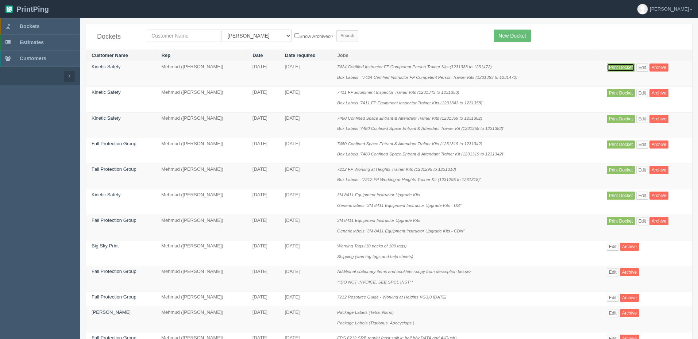
click at [612, 67] on link "Print Docket" at bounding box center [621, 68] width 28 height 8
click at [615, 67] on link "Print Docket" at bounding box center [621, 68] width 28 height 8
click at [618, 93] on link "Print Docket" at bounding box center [621, 93] width 28 height 8
click at [623, 117] on link "Print Docket" at bounding box center [621, 119] width 28 height 8
click at [622, 141] on link "Print Docket" at bounding box center [621, 145] width 28 height 8
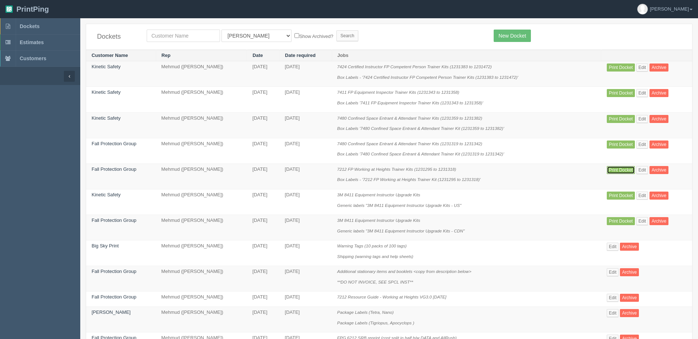
click at [614, 168] on link "Print Docket" at bounding box center [621, 170] width 28 height 8
click at [611, 190] on td "Print Docket Edit Archive" at bounding box center [647, 202] width 91 height 26
click at [615, 195] on link "Print Docket" at bounding box center [621, 196] width 28 height 8
click at [625, 219] on link "Print Docket" at bounding box center [621, 221] width 28 height 8
click at [45, 28] on link "Dockets" at bounding box center [40, 26] width 80 height 16
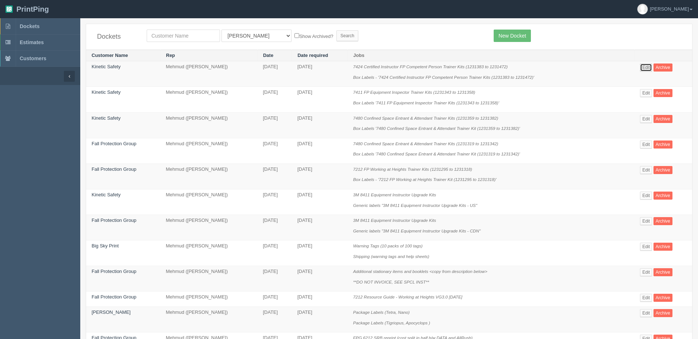
click at [648, 67] on link "Edit" at bounding box center [646, 68] width 12 height 8
click at [645, 89] on link "Edit" at bounding box center [646, 93] width 12 height 8
click at [642, 117] on link "Edit" at bounding box center [646, 119] width 12 height 8
click at [647, 143] on link "Edit" at bounding box center [646, 145] width 12 height 8
click at [642, 168] on link "Edit" at bounding box center [646, 170] width 12 height 8
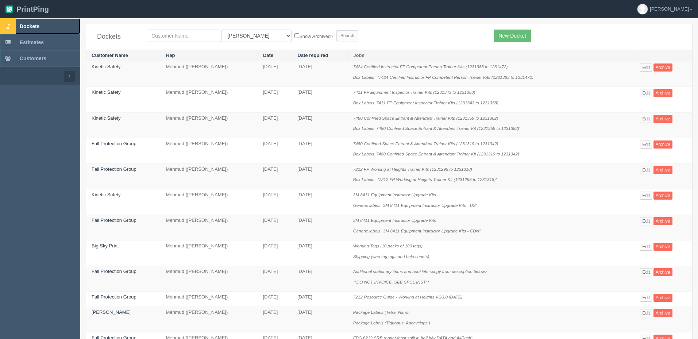
click at [39, 28] on span "Dockets" at bounding box center [30, 26] width 20 height 6
click at [52, 21] on link "Dockets" at bounding box center [40, 26] width 80 height 16
drag, startPoint x: 30, startPoint y: 24, endPoint x: 156, endPoint y: 14, distance: 126.7
click at [30, 23] on span "Dockets" at bounding box center [30, 26] width 20 height 6
click at [46, 25] on link "Dockets" at bounding box center [40, 26] width 80 height 16
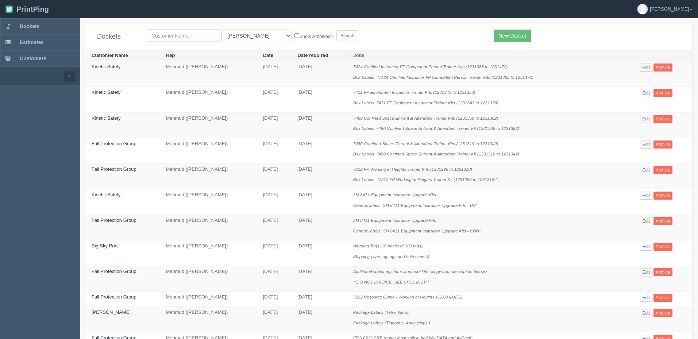
click at [164, 36] on input "text" at bounding box center [183, 36] width 73 height 12
type input "swank"
click at [337, 30] on input "Search" at bounding box center [348, 35] width 22 height 11
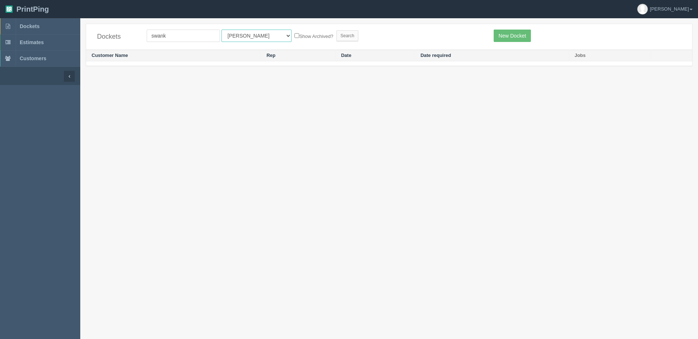
click at [242, 33] on select "All Users [PERSON_NAME] Test 1 [PERSON_NAME] [PERSON_NAME] [PERSON_NAME] France…" at bounding box center [257, 36] width 70 height 12
select select
click at [222, 30] on select "All Users [PERSON_NAME] Test 1 [PERSON_NAME] [PERSON_NAME] [PERSON_NAME] France…" at bounding box center [257, 36] width 70 height 12
click at [337, 34] on input "Search" at bounding box center [348, 35] width 22 height 11
click at [53, 25] on link "Dockets" at bounding box center [40, 26] width 80 height 16
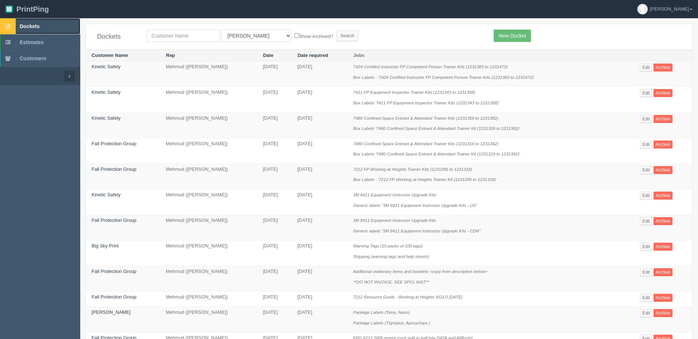
click at [52, 25] on link "Dockets" at bounding box center [40, 26] width 80 height 16
click at [45, 27] on link "Dockets" at bounding box center [40, 26] width 80 height 16
